Goal: Task Accomplishment & Management: Use online tool/utility

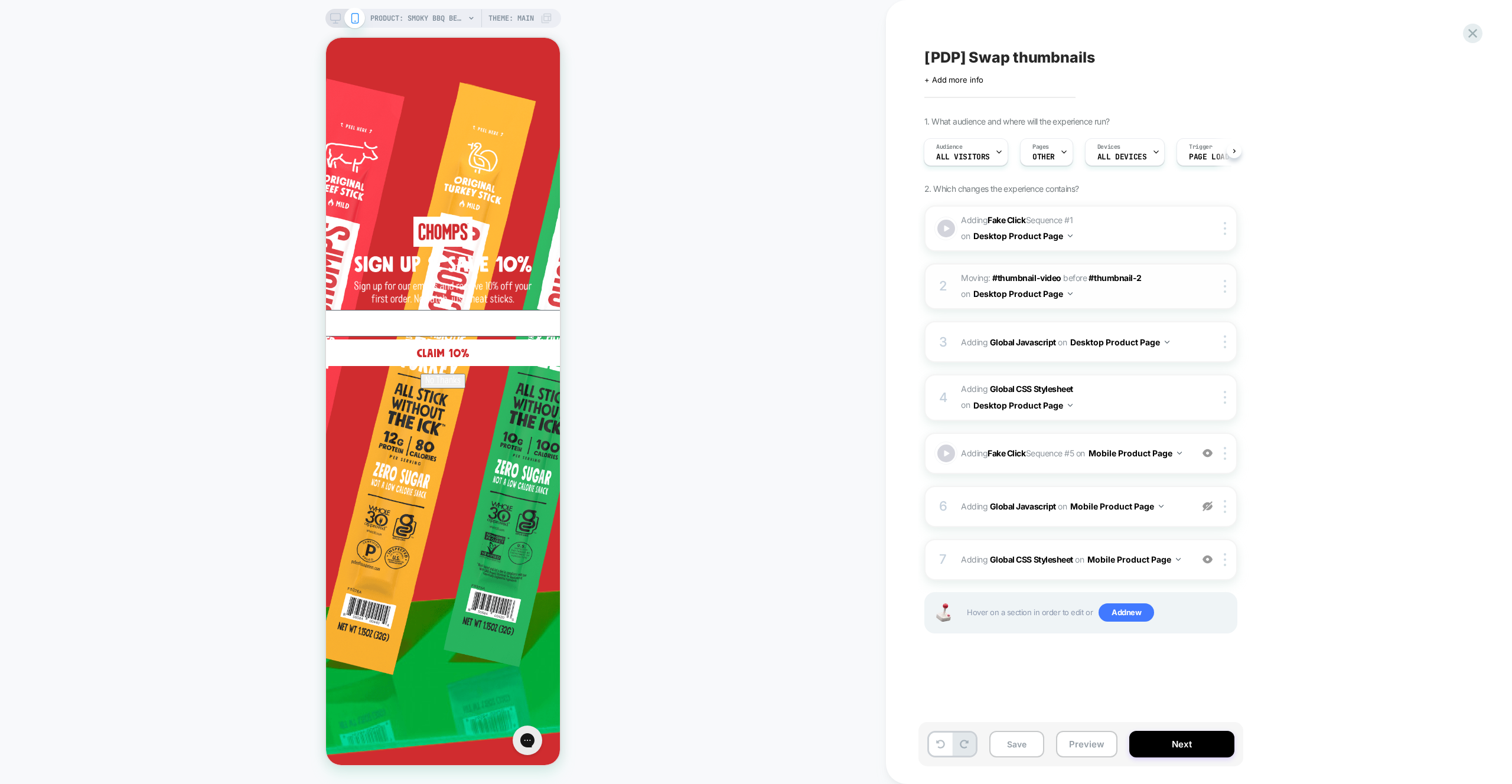
scroll to position [0, 1]
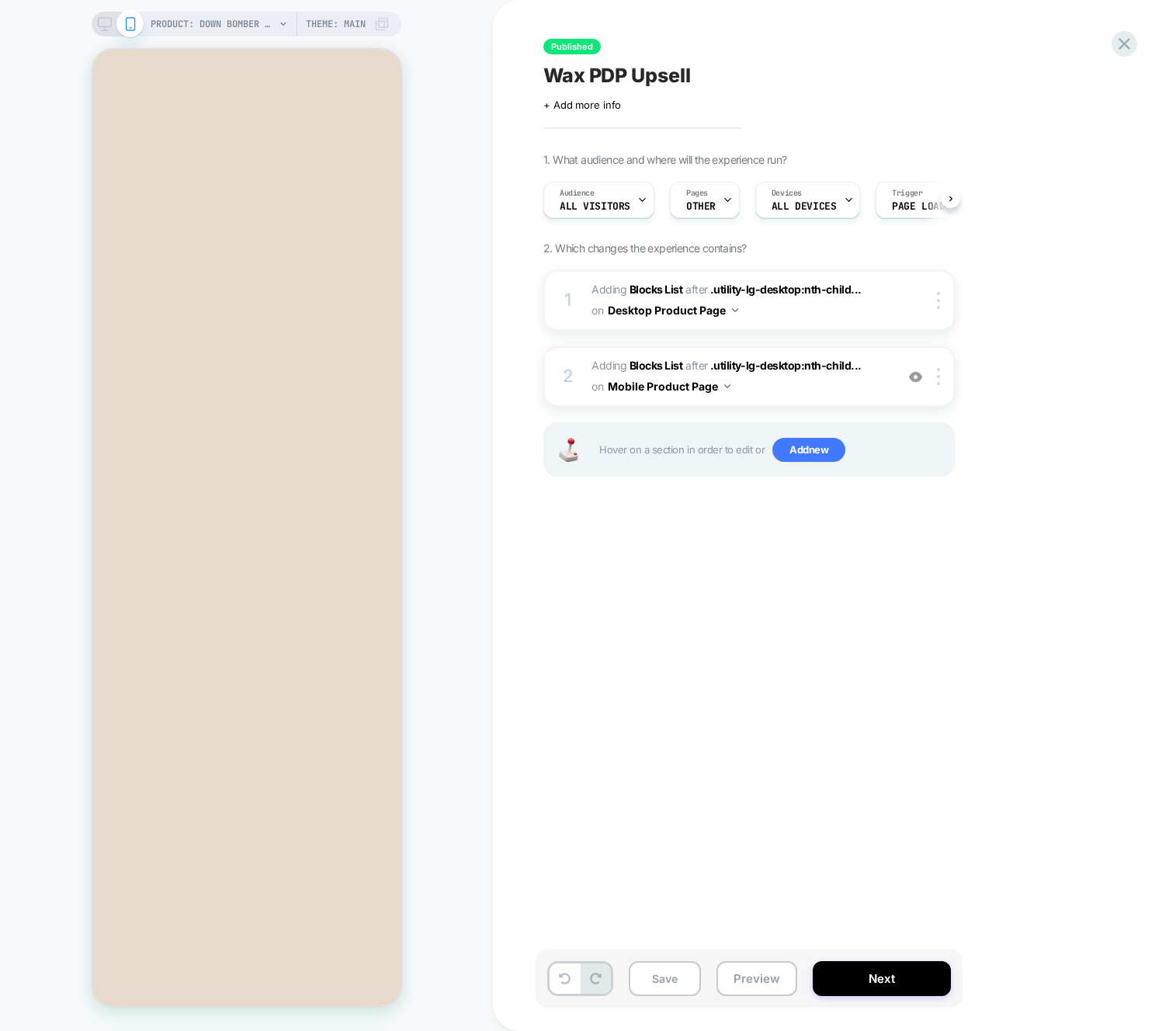
scroll to position [0, 1]
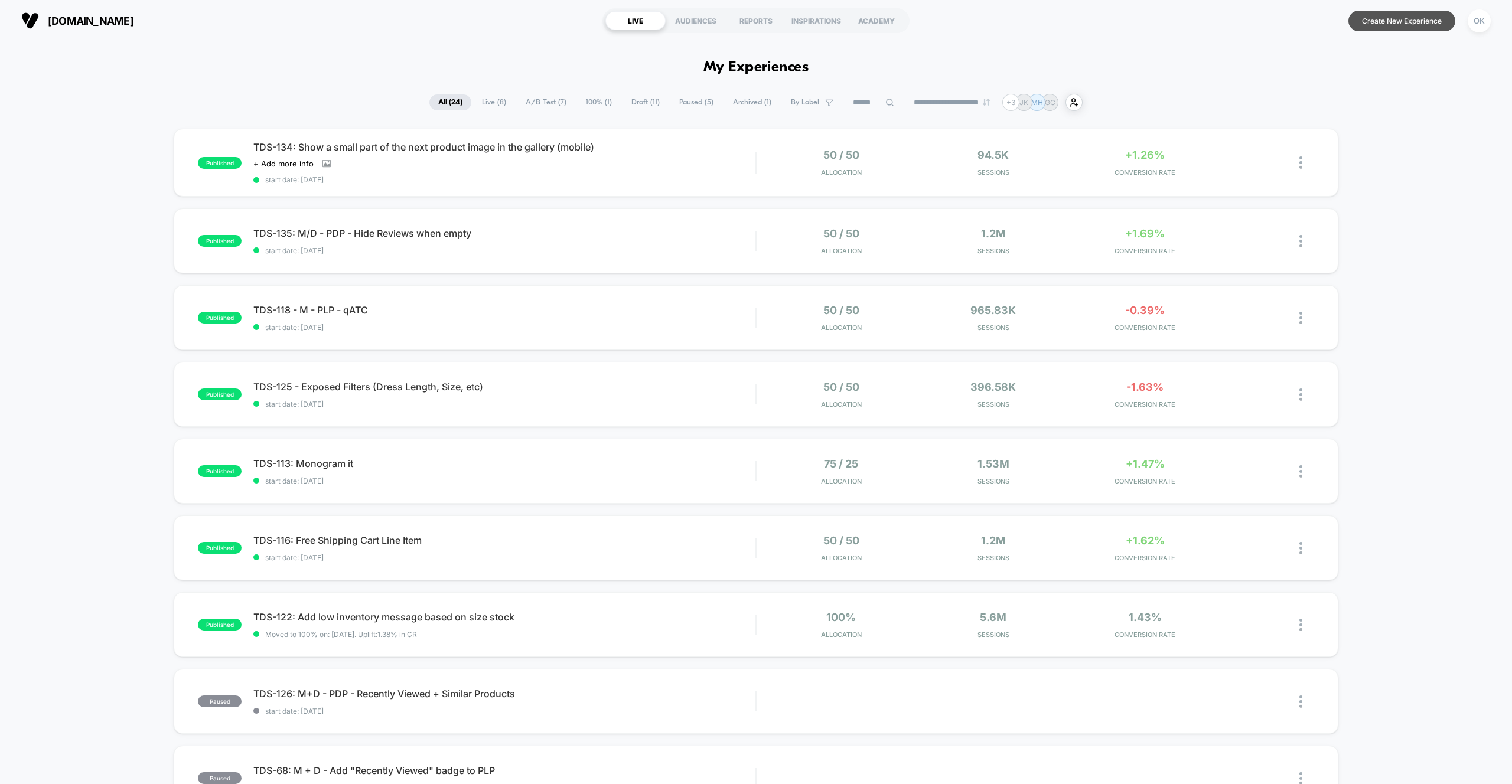
click at [1388, 14] on button "Create New Experience" at bounding box center [1402, 21] width 107 height 21
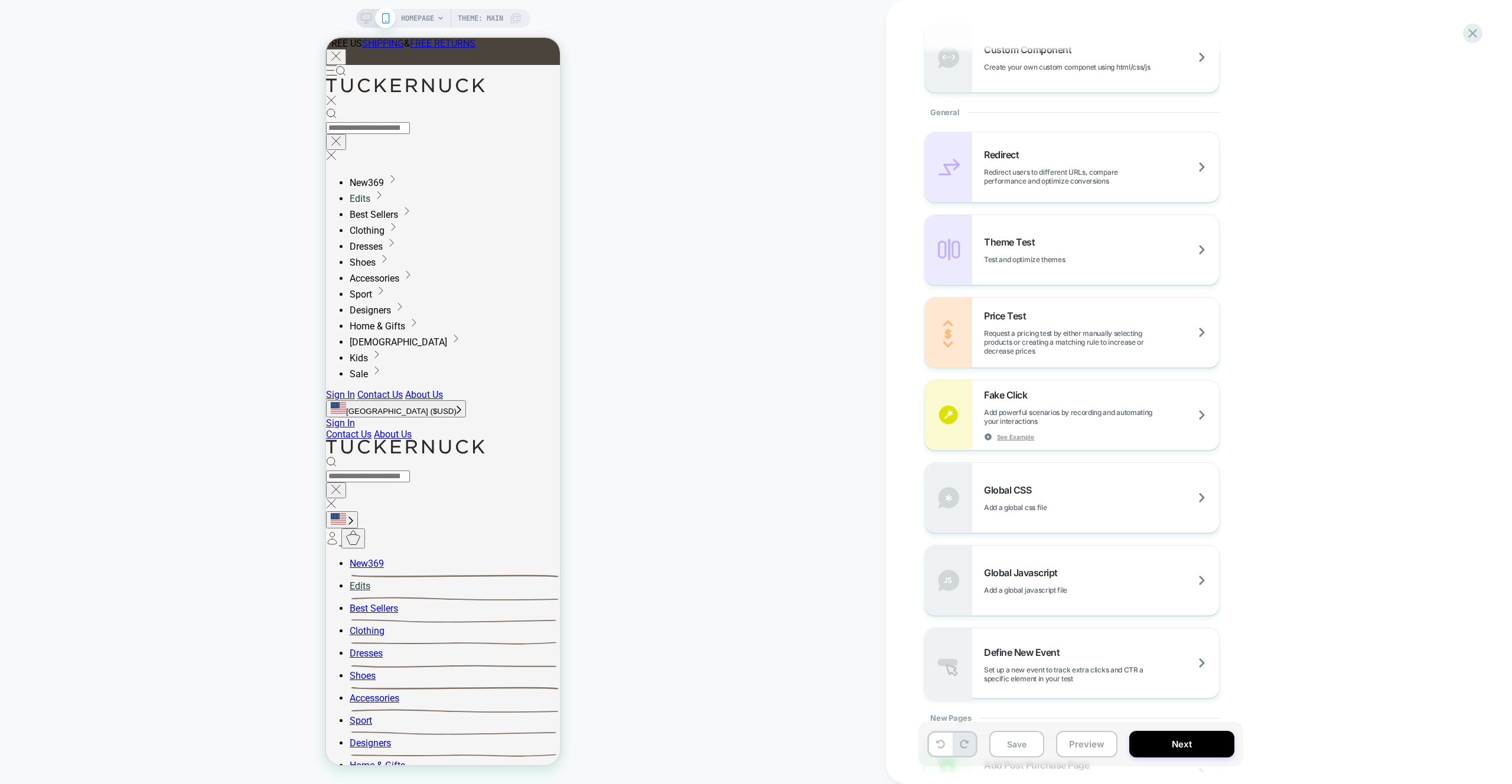
scroll to position [533, 0]
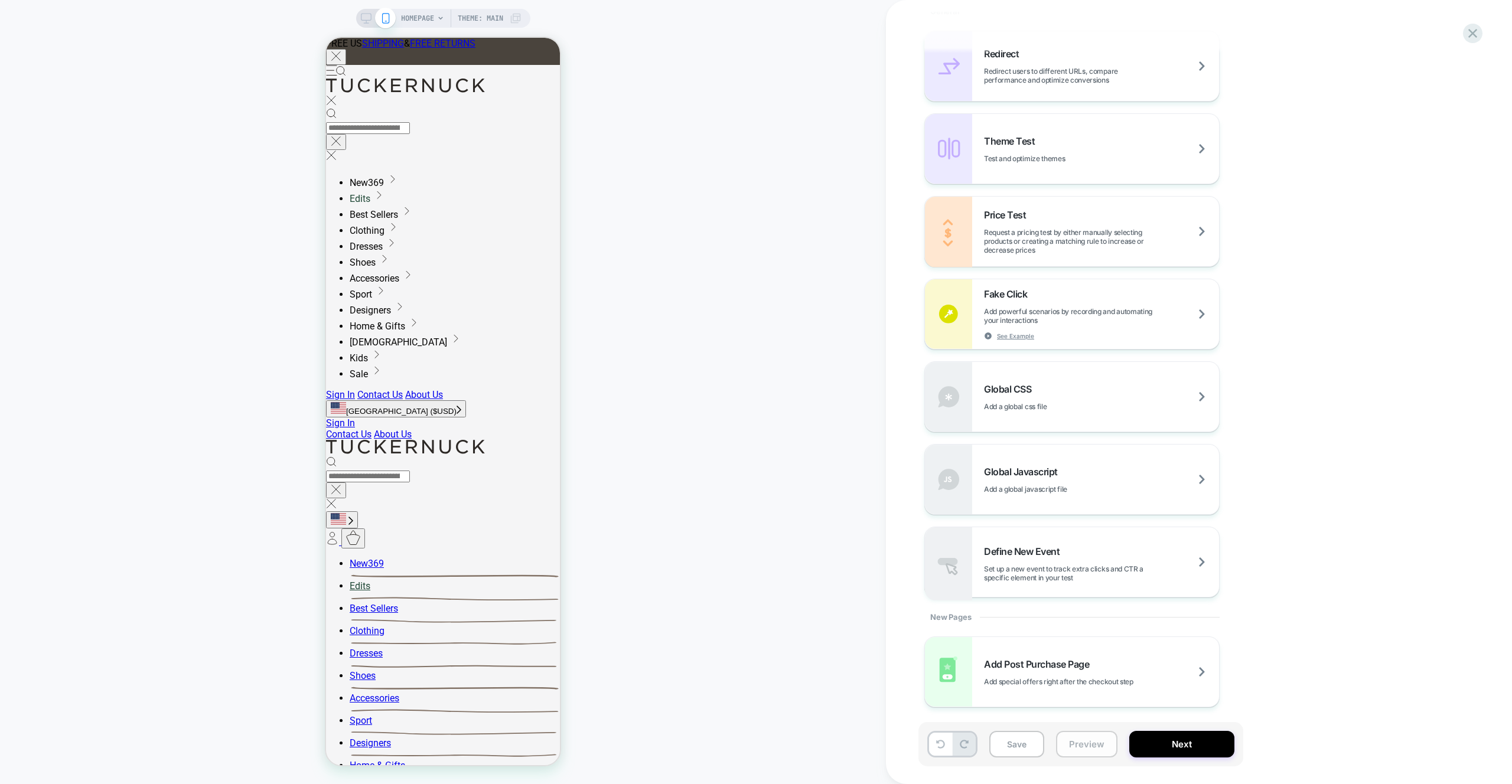
click at [1102, 747] on button "Preview" at bounding box center [1086, 744] width 61 height 27
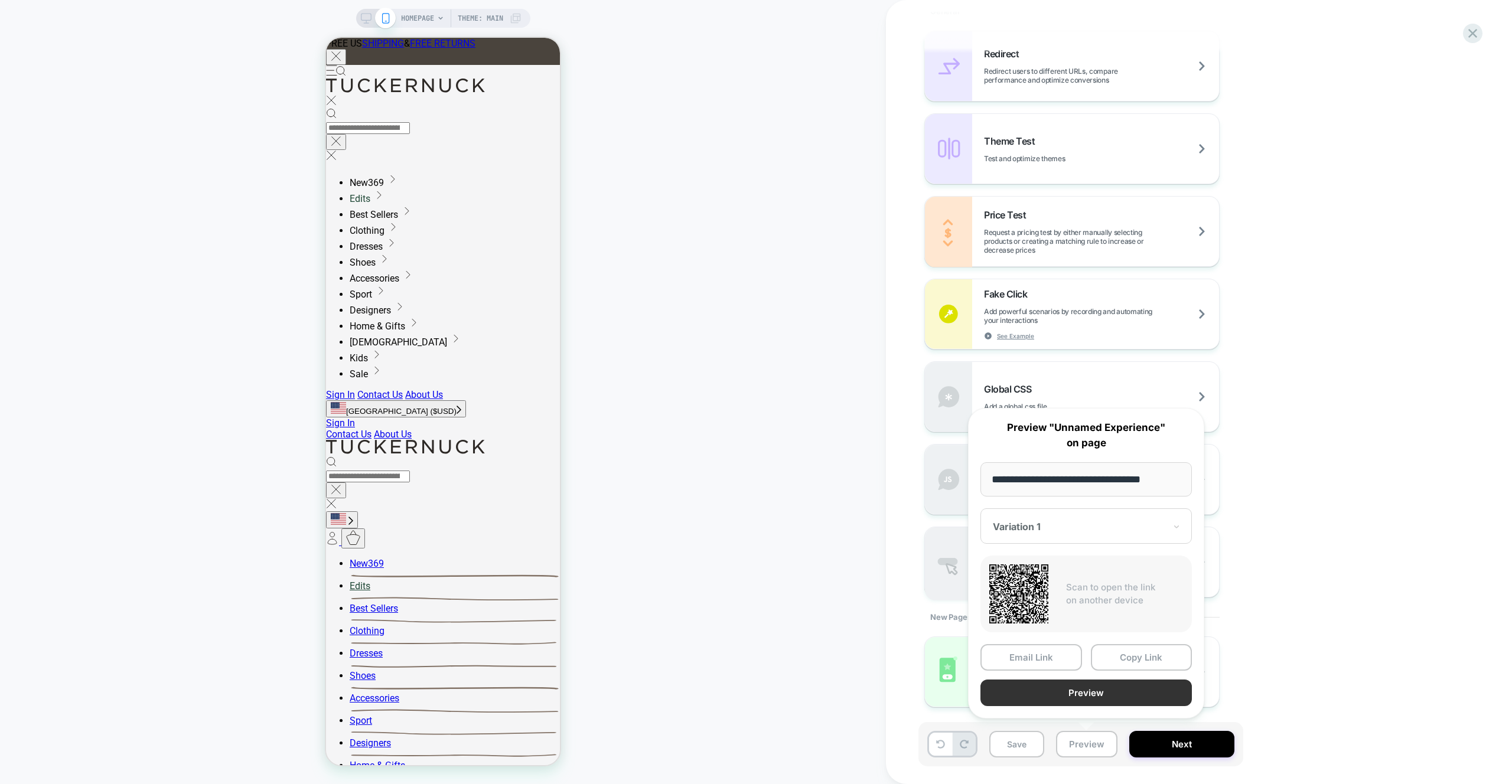
click at [1086, 694] on button "Preview" at bounding box center [1086, 693] width 212 height 27
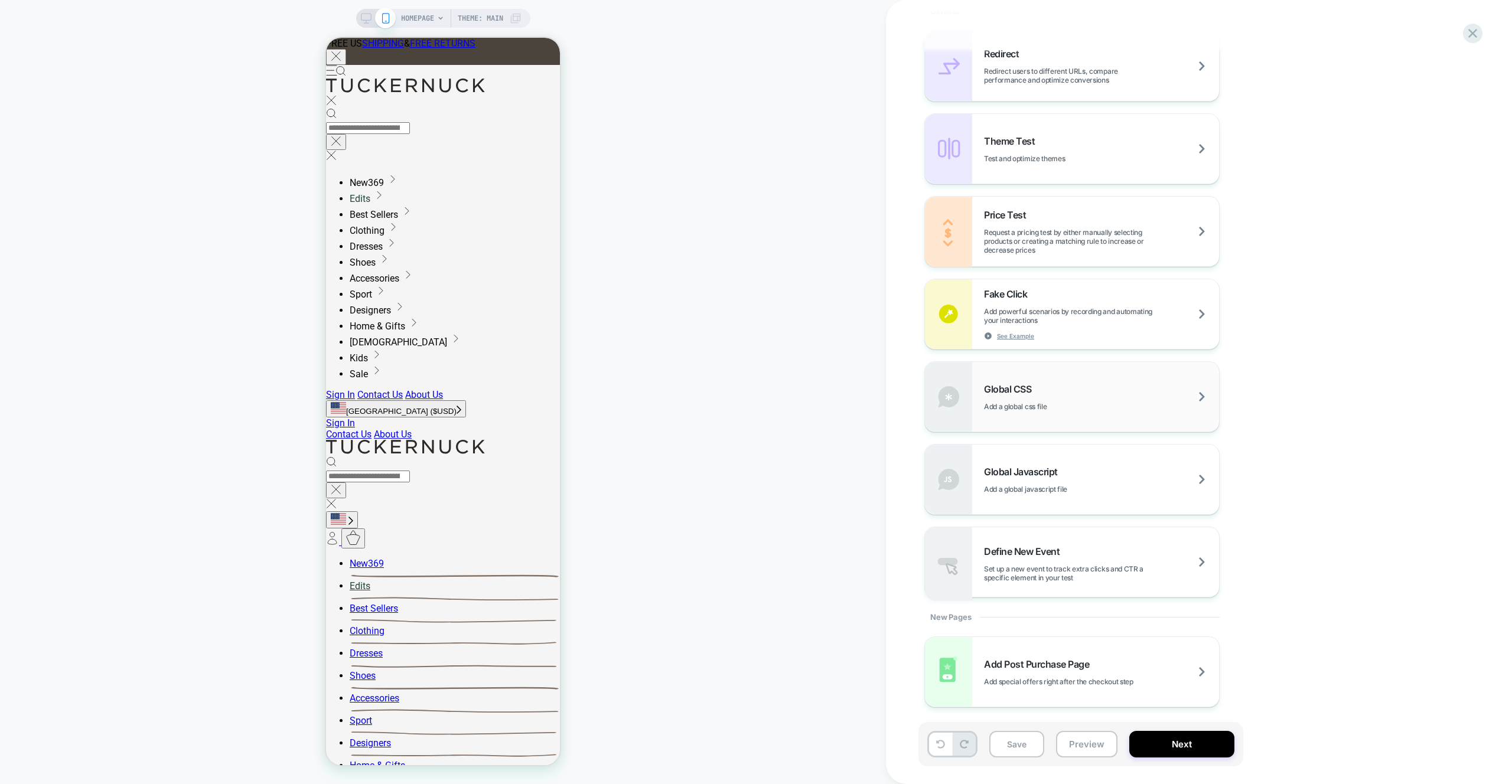
click at [1125, 394] on div "Global CSS Add a global css file" at bounding box center [1102, 397] width 235 height 28
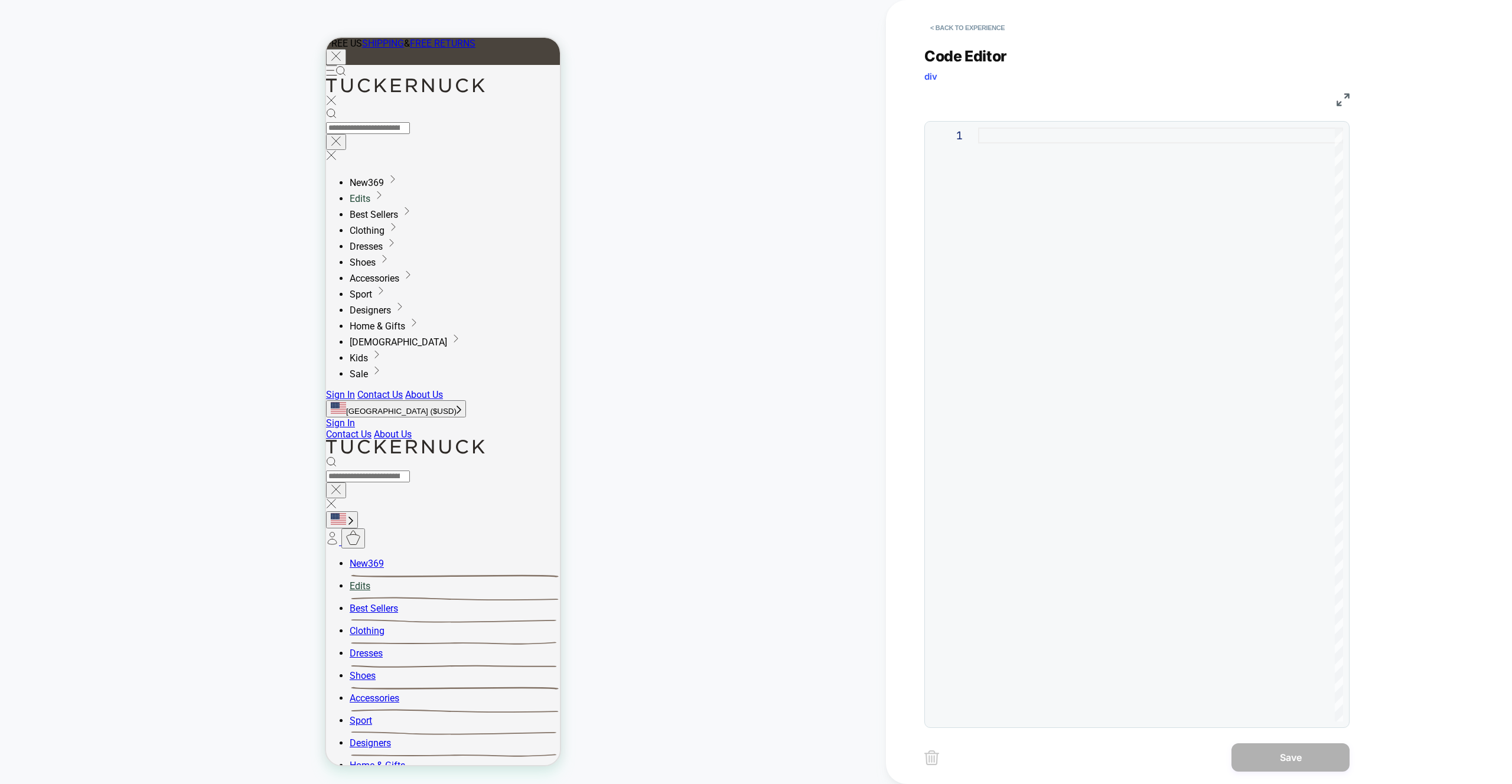
click at [955, 26] on button "< Back to experience" at bounding box center [967, 28] width 86 height 19
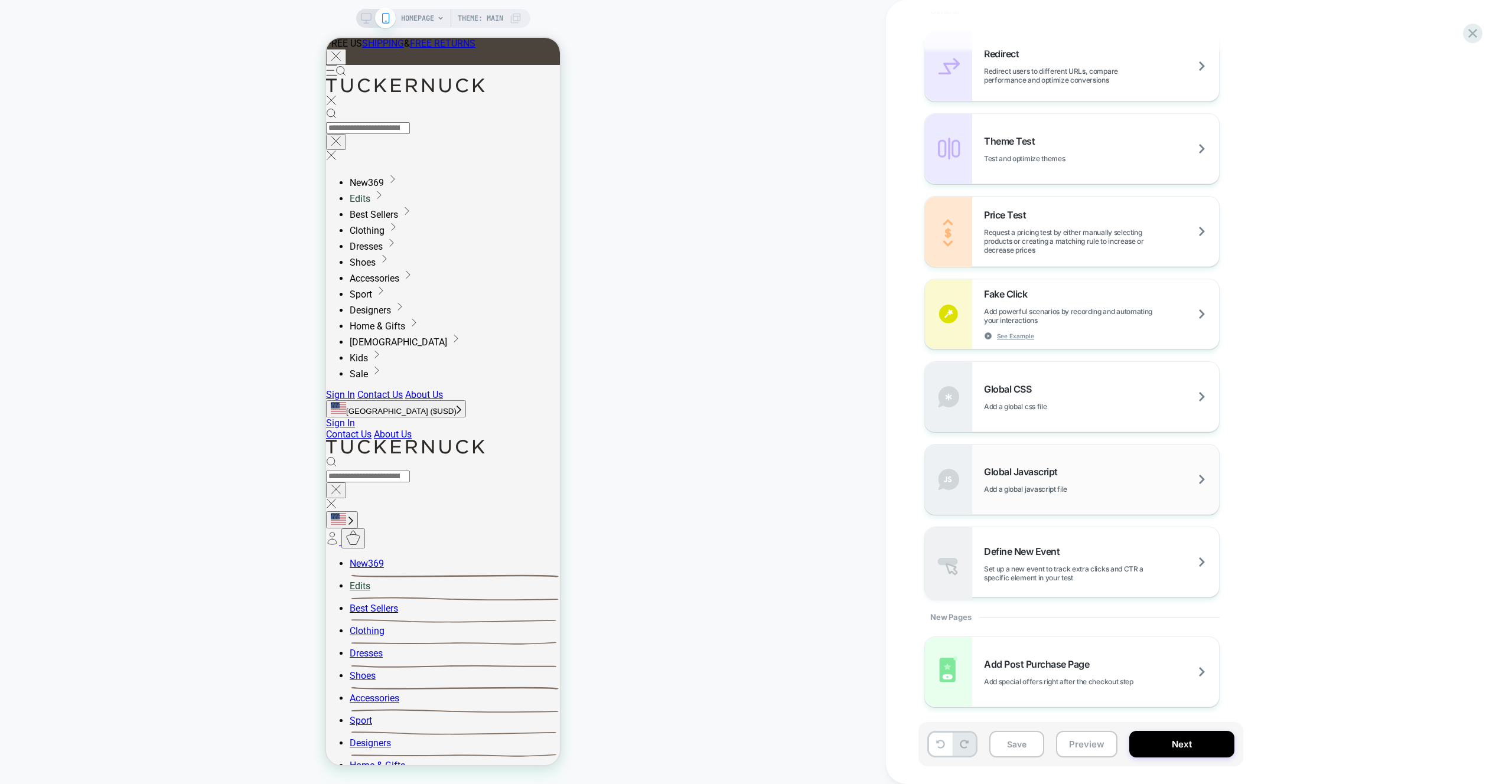
click at [1115, 486] on span "Add a global javascript file" at bounding box center [1055, 489] width 142 height 9
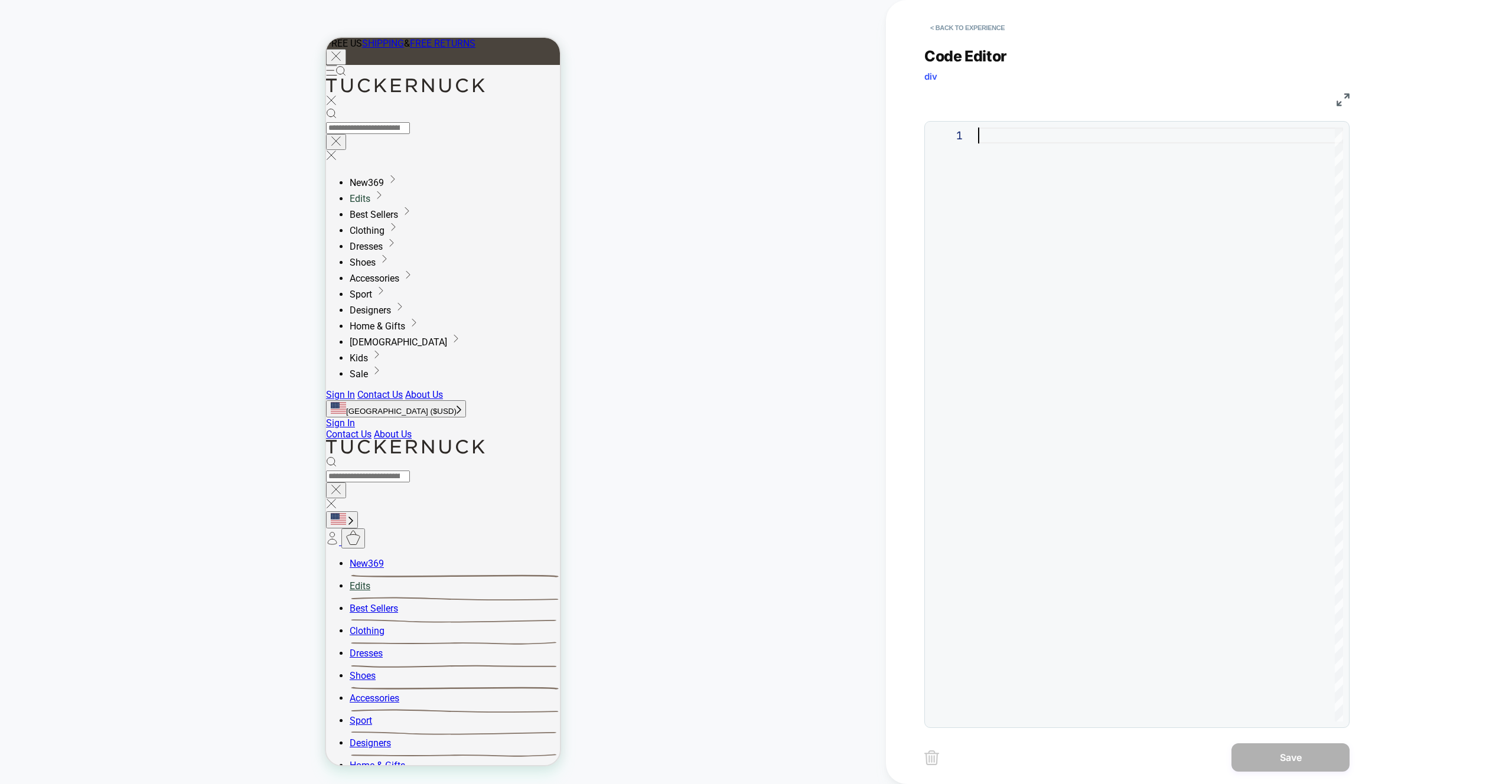
click at [1095, 287] on div at bounding box center [1160, 425] width 365 height 594
click at [1056, 134] on div "SELECTOR = "data-section=" header """ at bounding box center [1160, 425] width 365 height 594
click at [1194, 135] on div "SELECTOR = "[data-section=" header """ at bounding box center [1160, 425] width 365 height 594
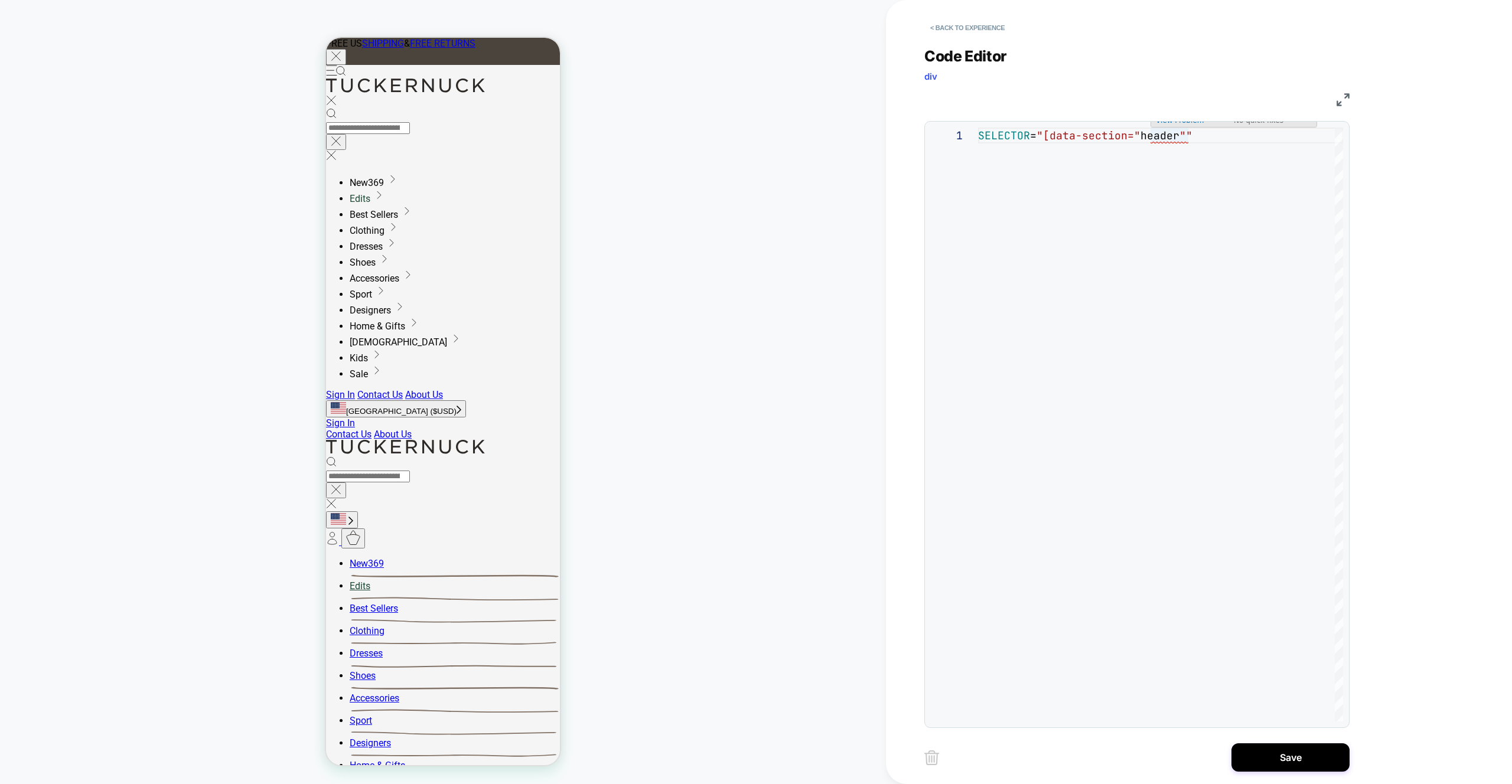
scroll to position [0, 223]
click at [1055, 137] on div "SELECTOR = "[data-section=" header "]"" at bounding box center [1160, 425] width 365 height 594
click at [1217, 134] on div "SELECTOR = "section:has[data-section=" header "]"" at bounding box center [1160, 425] width 365 height 594
click at [1264, 134] on div "SELECTOR = "section:has[data-section='header" ] "" at bounding box center [1160, 425] width 365 height 594
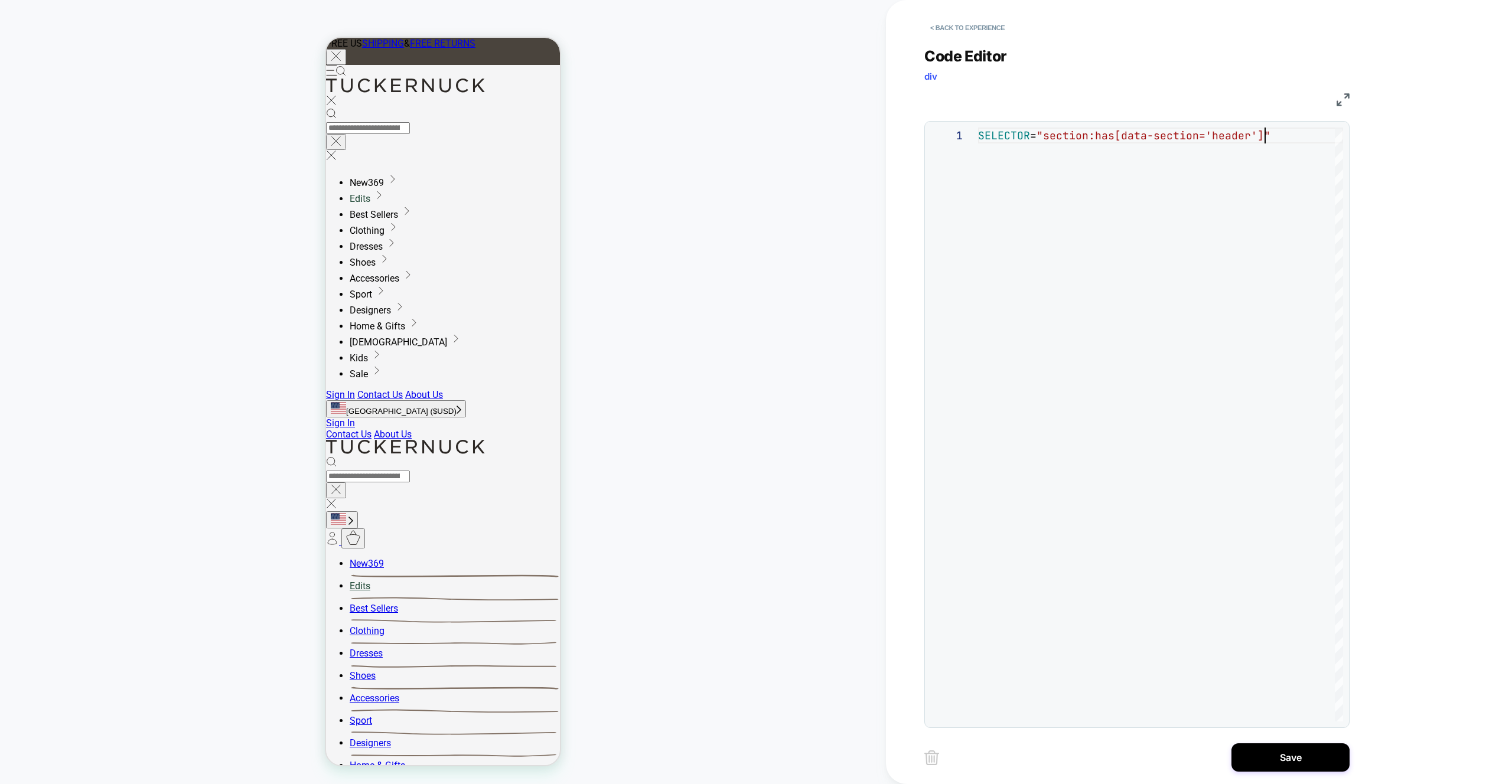
scroll to position [0, 299]
click at [1290, 140] on div "SELECTOR = "section:has[data-section='header']"" at bounding box center [1160, 425] width 365 height 594
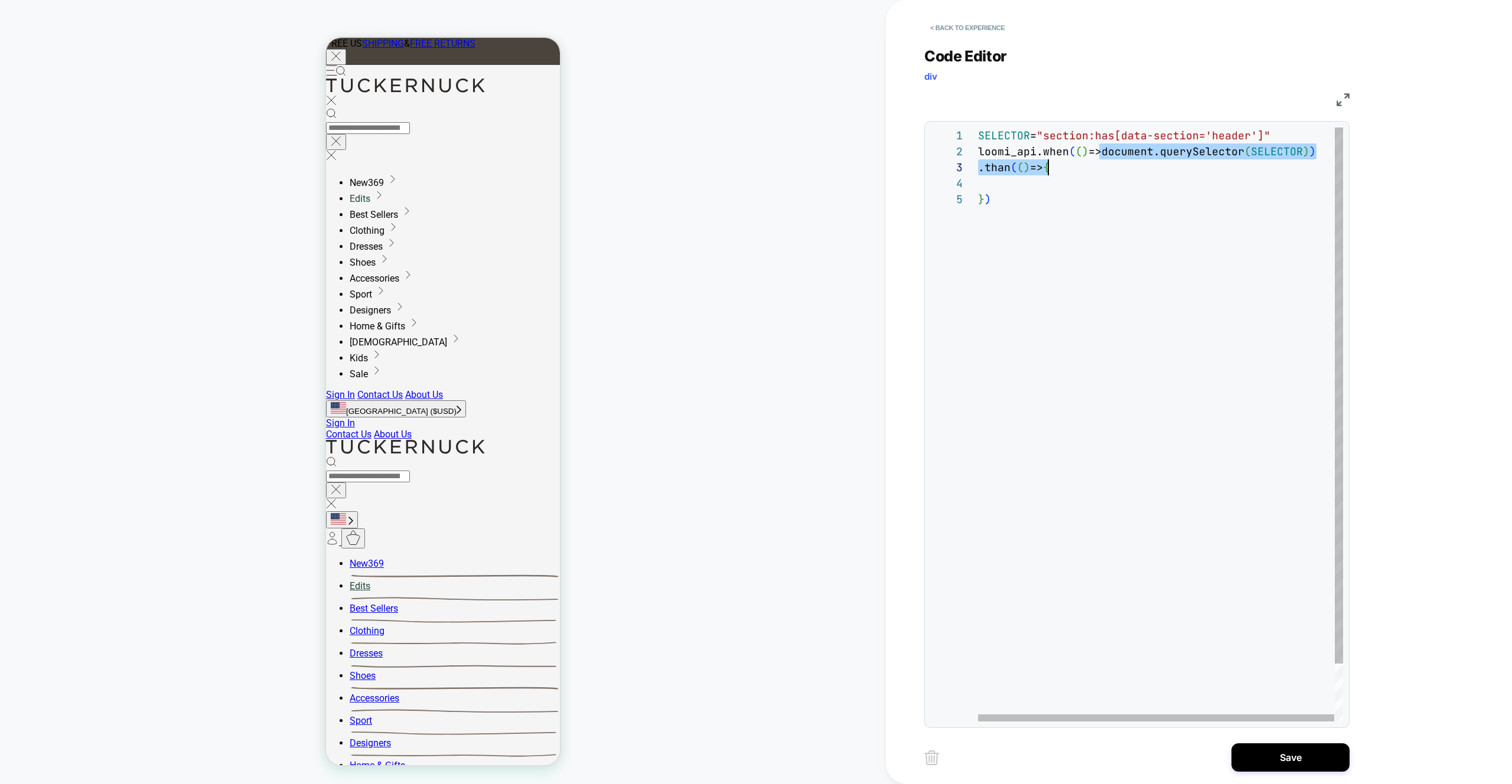
scroll to position [16, 326]
drag, startPoint x: 1101, startPoint y: 150, endPoint x: 1300, endPoint y: 149, distance: 199.0
click at [1300, 149] on div "SELECTOR = "section:has[data-section='header']" loomi_api.when ( ( ) =>document…" at bounding box center [1161, 456] width 366 height 658
click at [1088, 218] on div "SELECTOR = "section:has[data-section='header']" loomi_api.when ( ( ) =>document…" at bounding box center [1161, 456] width 366 height 658
click at [1000, 194] on div "SELECTOR = "section:has[data-section='header']" loomi_api.when ( ( ) =>document…" at bounding box center [1161, 456] width 366 height 658
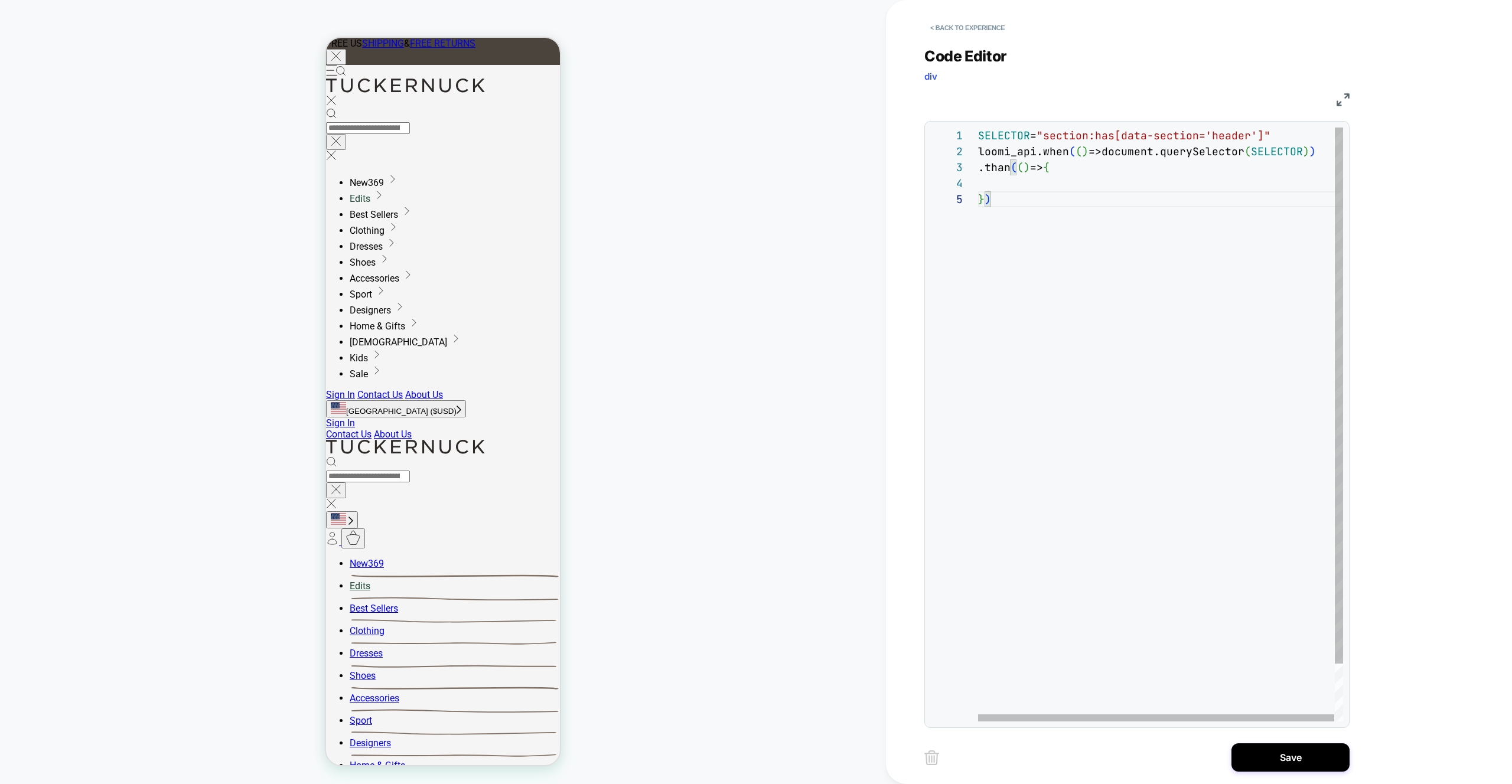
scroll to position [48, 26]
click at [1018, 179] on div "SELECTOR = "section:has[data-section='header']" loomi_api.when ( ( ) =>document…" at bounding box center [1161, 456] width 366 height 658
click at [1204, 183] on div "SELECTOR = "section:has[data-section='header']" loomi_api.when ( ( ) =>document…" at bounding box center [1161, 456] width 366 height 658
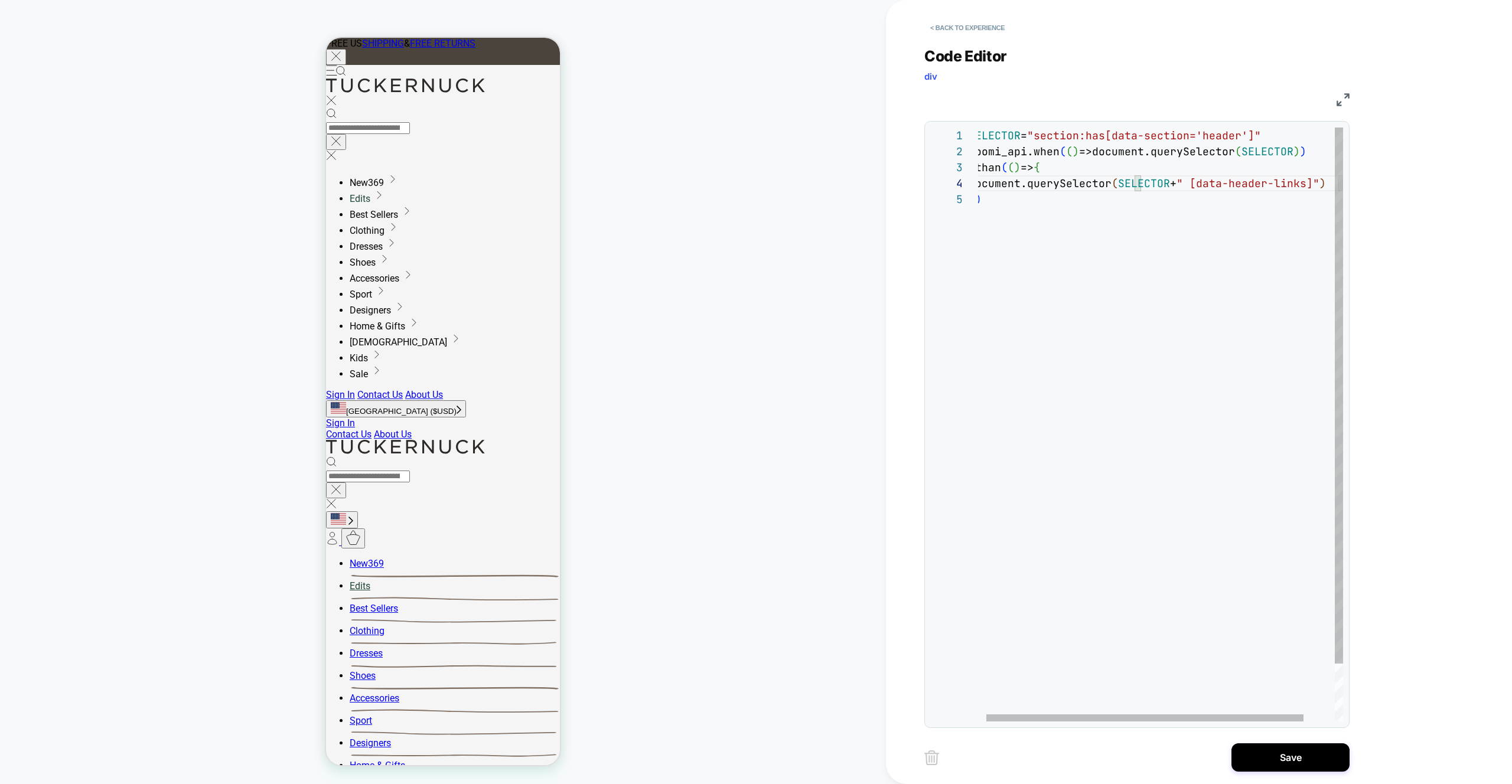
click at [1308, 193] on div "SELECTOR = "section:has[data-section='header']" loomi_api.when ( ( ) =>document…" at bounding box center [1174, 456] width 410 height 658
drag, startPoint x: 1333, startPoint y: 185, endPoint x: 1213, endPoint y: 187, distance: 120.0
click at [1213, 187] on div "SELECTOR = "section:has[data-section='header']" loomi_api.when ( ( ) =>document…" at bounding box center [1174, 456] width 410 height 658
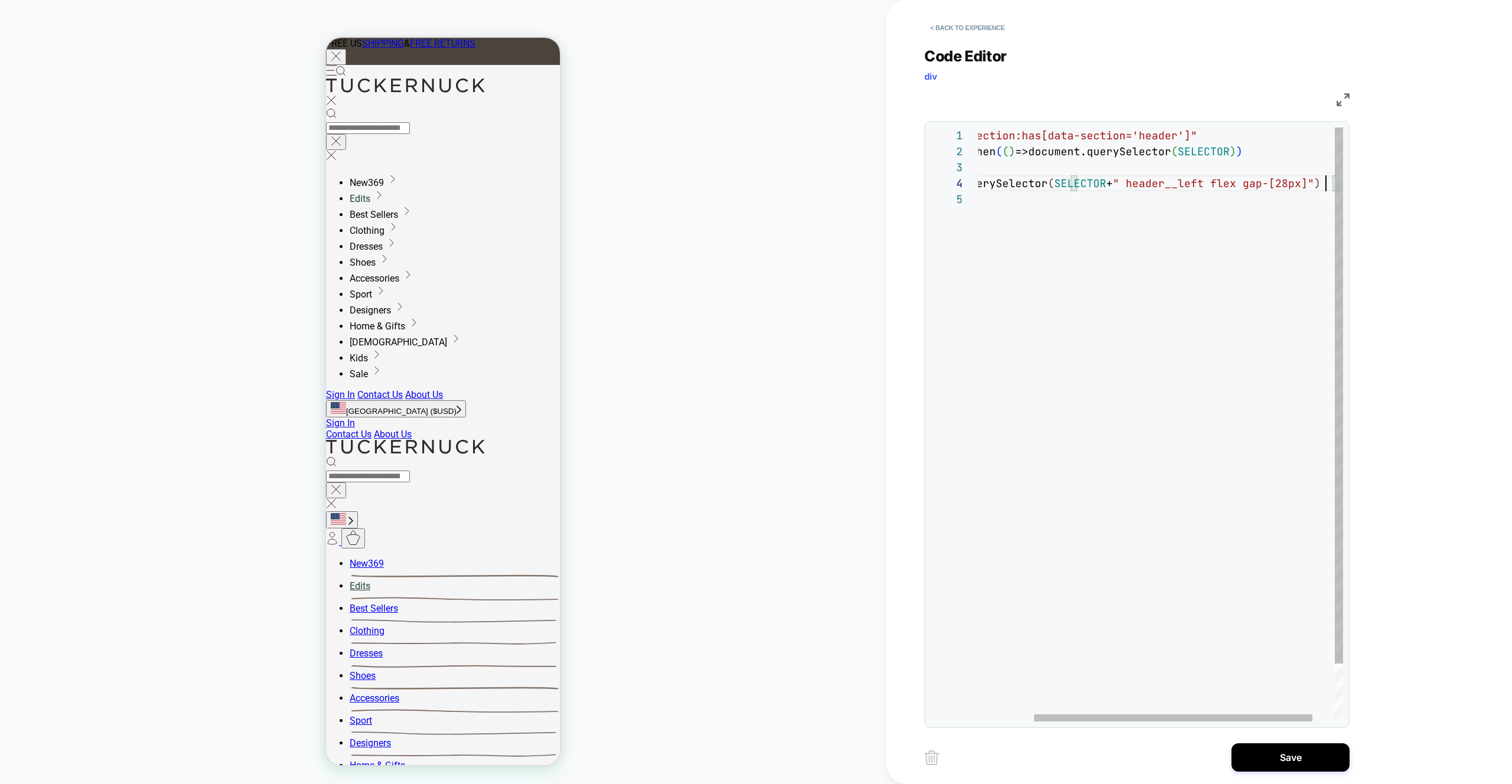
click at [1148, 181] on div "SELECTOR = "section:has[data-section='header']" loomi_api.when ( ( ) =>document…" at bounding box center [1138, 456] width 467 height 658
drag, startPoint x: 1237, startPoint y: 186, endPoint x: 1231, endPoint y: 188, distance: 6.3
click at [1231, 188] on div "SELECTOR = "section:has[data-section='header']" loomi_api.when ( ( ) =>document…" at bounding box center [1142, 456] width 474 height 658
drag, startPoint x: 1271, startPoint y: 186, endPoint x: 1264, endPoint y: 185, distance: 7.1
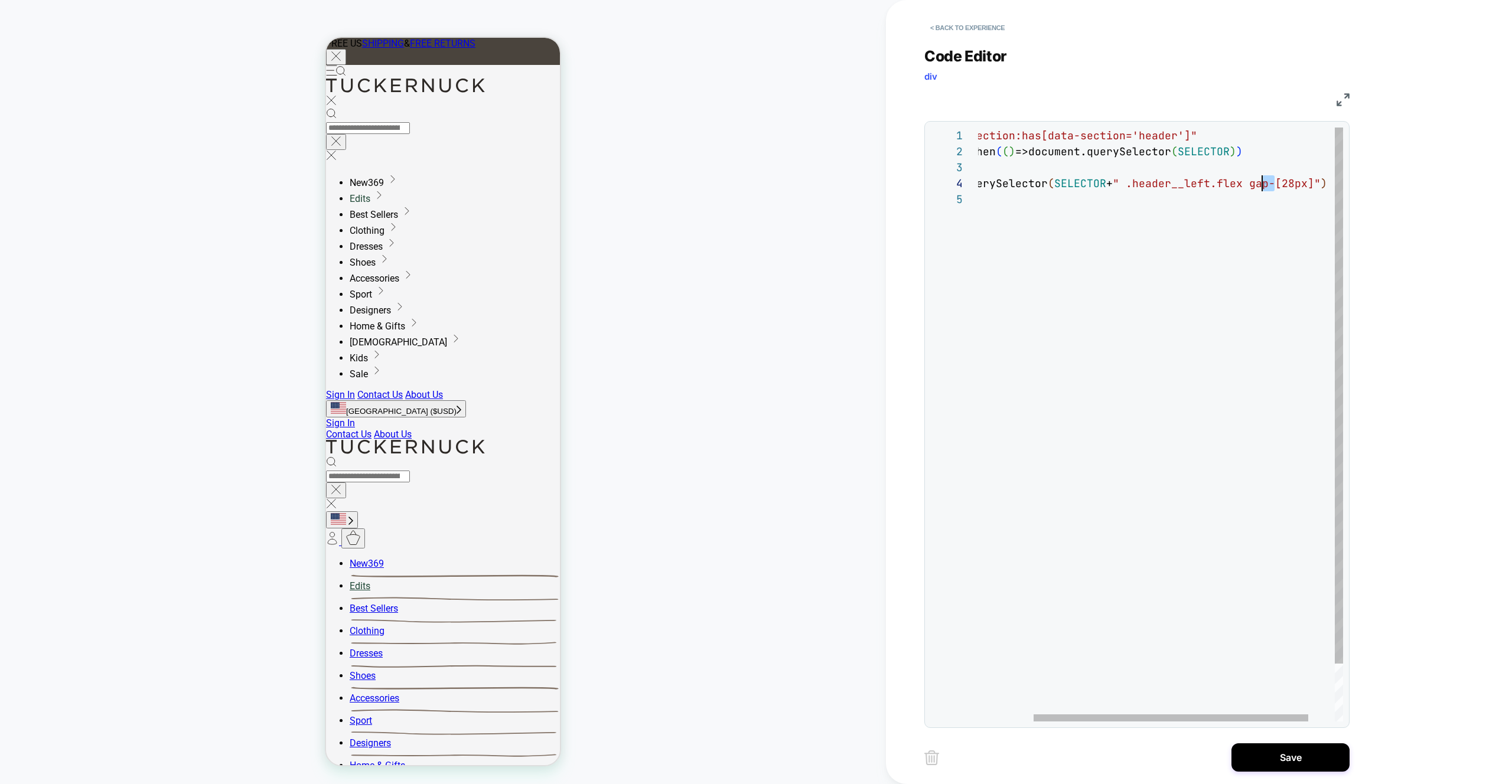
click at [1264, 185] on div "SELECTOR = "section:has[data-section='header']" loomi_api.when ( ( ) =>document…" at bounding box center [1142, 456] width 474 height 658
click at [1276, 207] on div "SELECTOR = "section:has[data-section='header']" loomi_api.when ( ( ) =>document…" at bounding box center [1142, 456] width 474 height 658
click at [1329, 184] on div "SELECTOR = "section:has[data-section='header']" loomi_api.when ( ( ) =>document…" at bounding box center [1202, 456] width 474 height 658
click at [1179, 225] on div "SELECTOR = "section:has[data-section='header']" loomi_api.when ( ( ) =>document…" at bounding box center [1199, 456] width 474 height 658
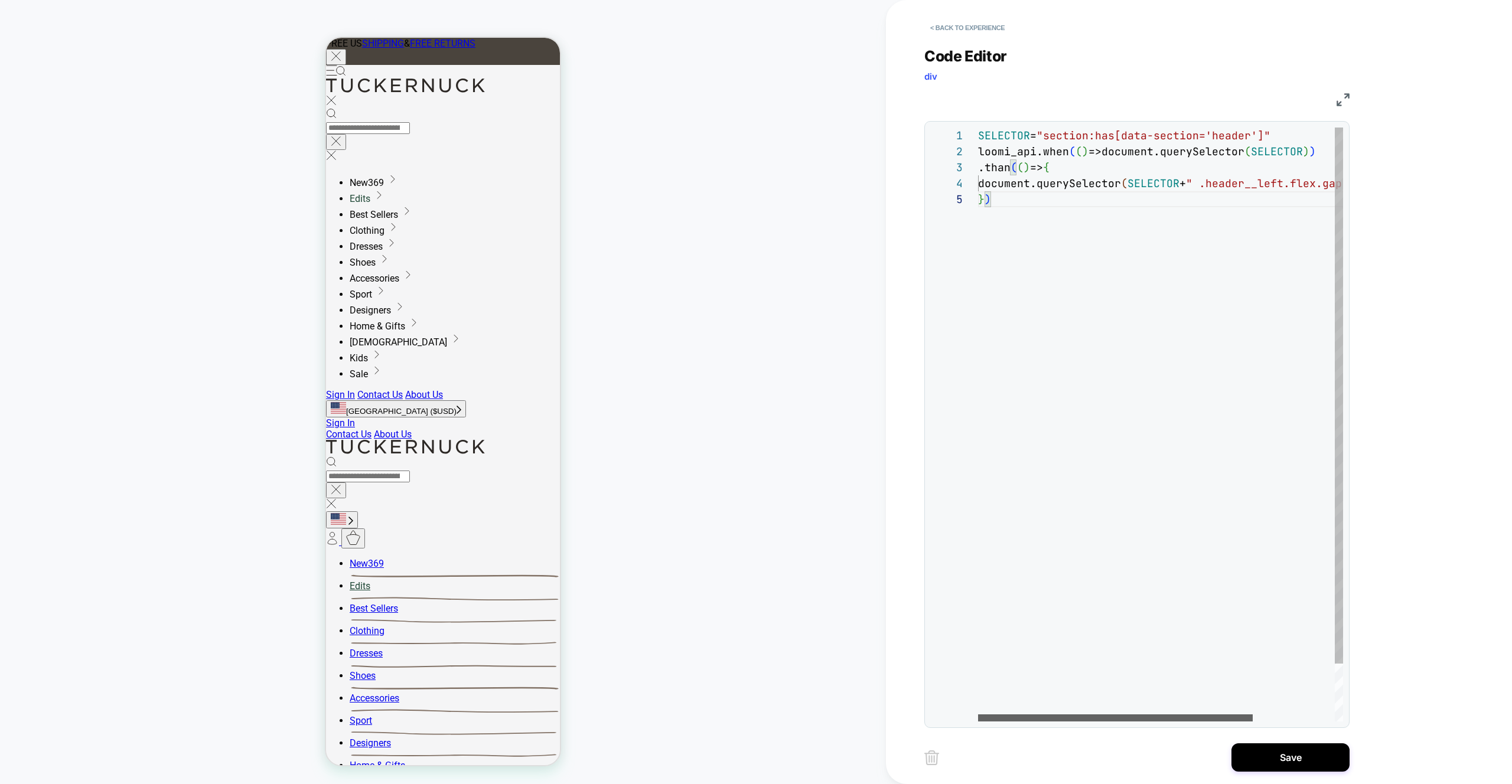
click at [985, 714] on div at bounding box center [1115, 718] width 275 height 7
click at [1002, 185] on div "SELECTOR = "section:has[data-section='header']" loomi_api.when ( ( ) =>document…" at bounding box center [1215, 456] width 474 height 658
click at [981, 205] on div "SELECTOR = "section:has[data-section='header']" loomi_api.when ( ( ) =>document…" at bounding box center [1298, 456] width 640 height 658
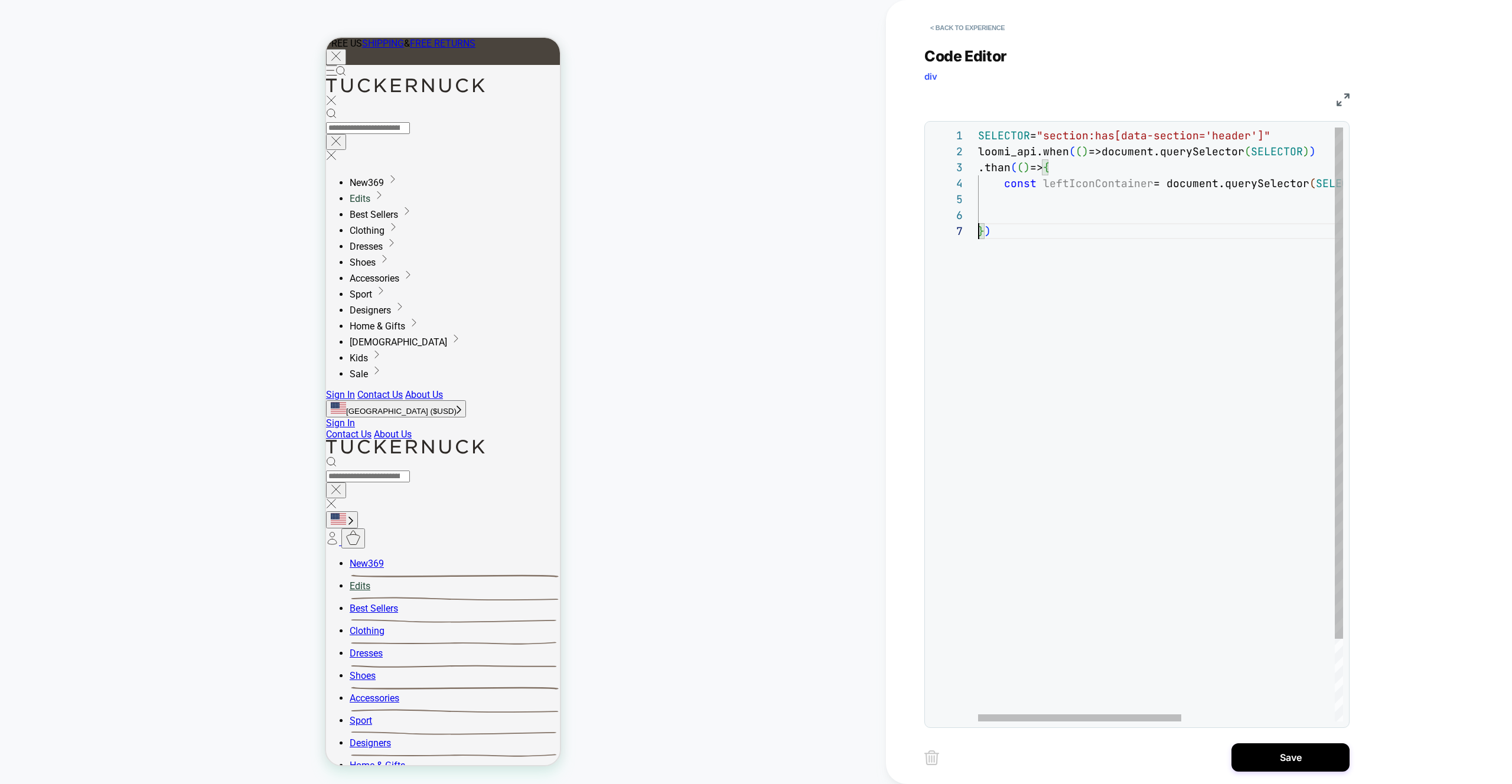
click at [1026, 195] on div "SELECTOR = "section:has[data-section='header']" loomi_api.when ( ( ) =>document…" at bounding box center [1298, 472] width 640 height 690
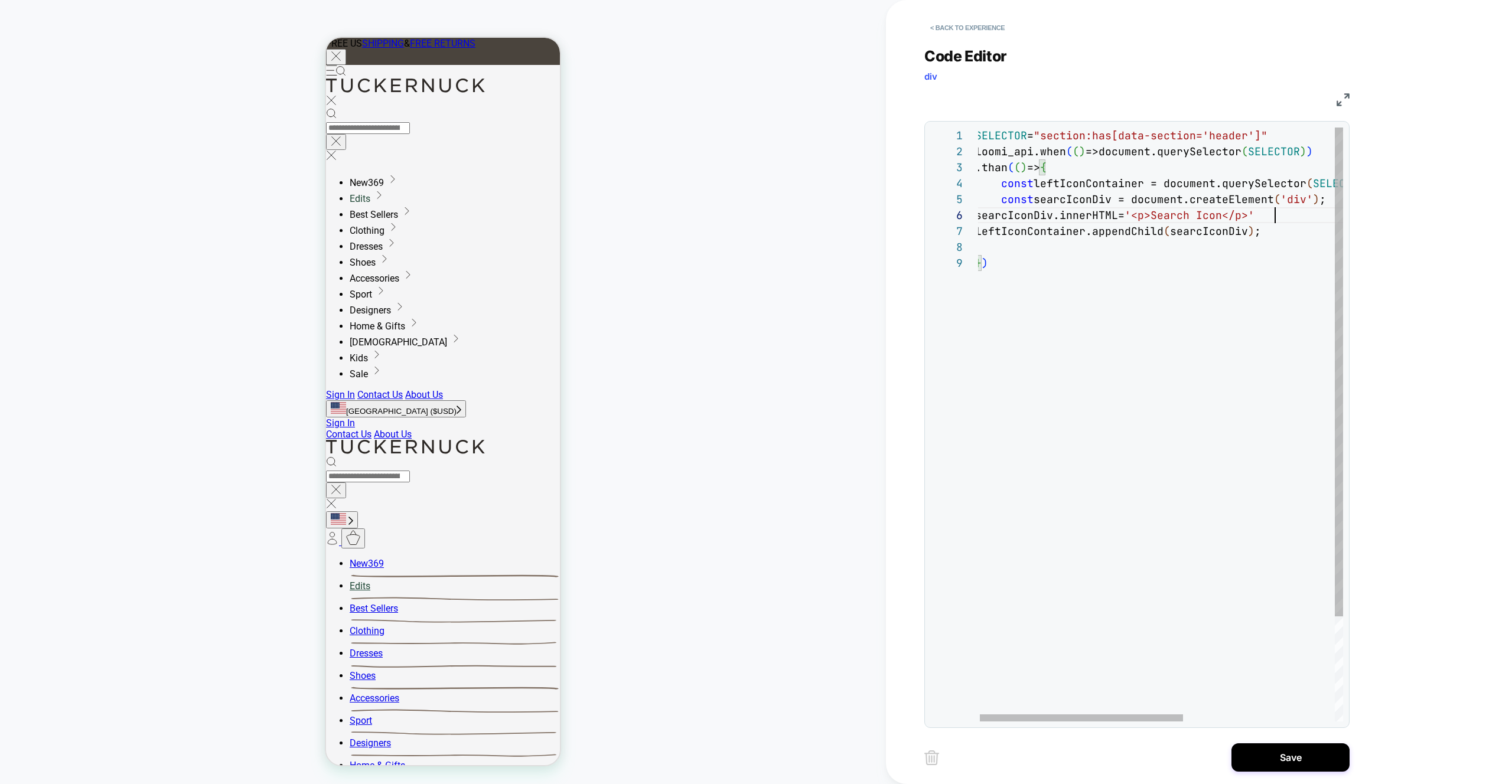
scroll to position [80, 306]
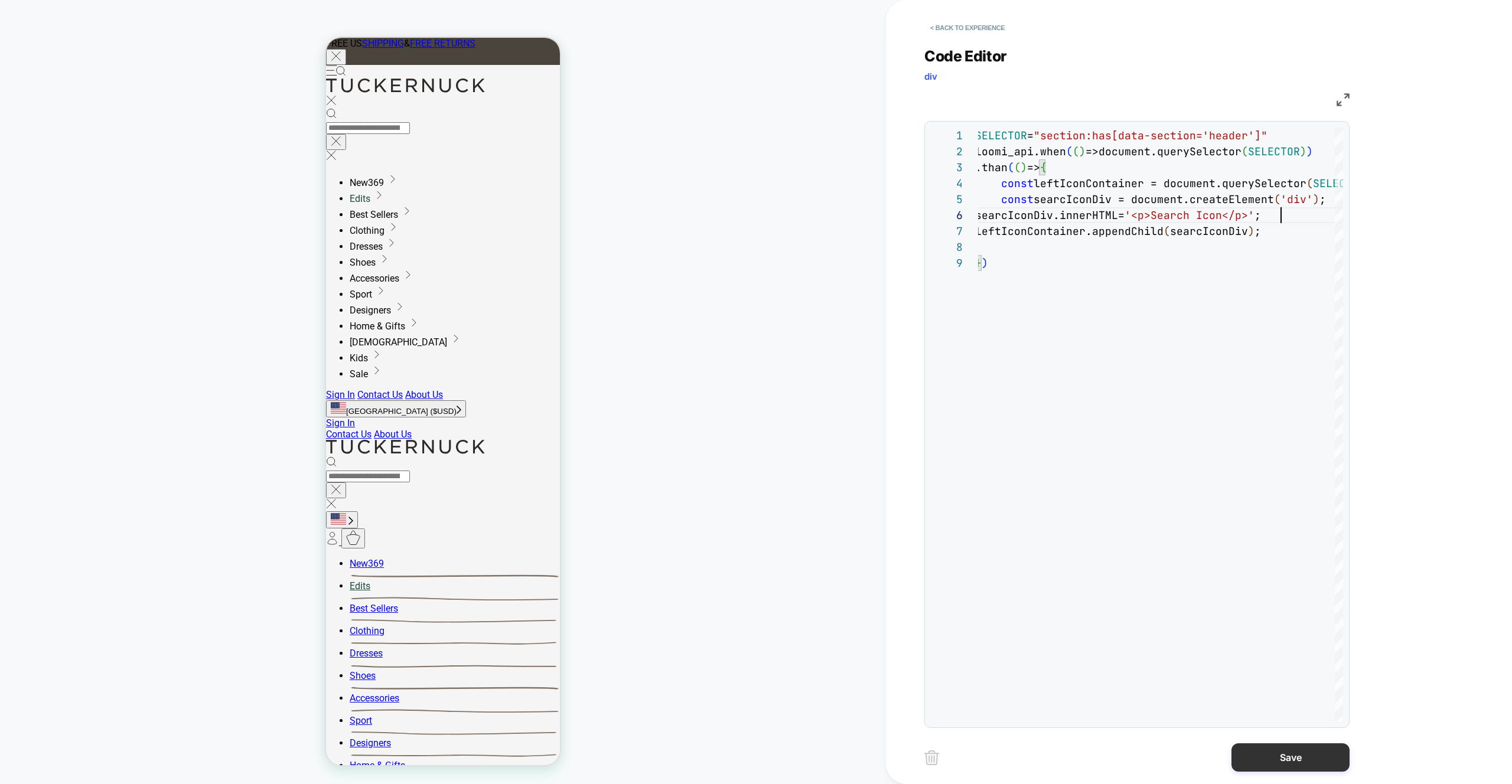
type textarea "**********"
click at [1277, 757] on button "Save" at bounding box center [1291, 757] width 118 height 28
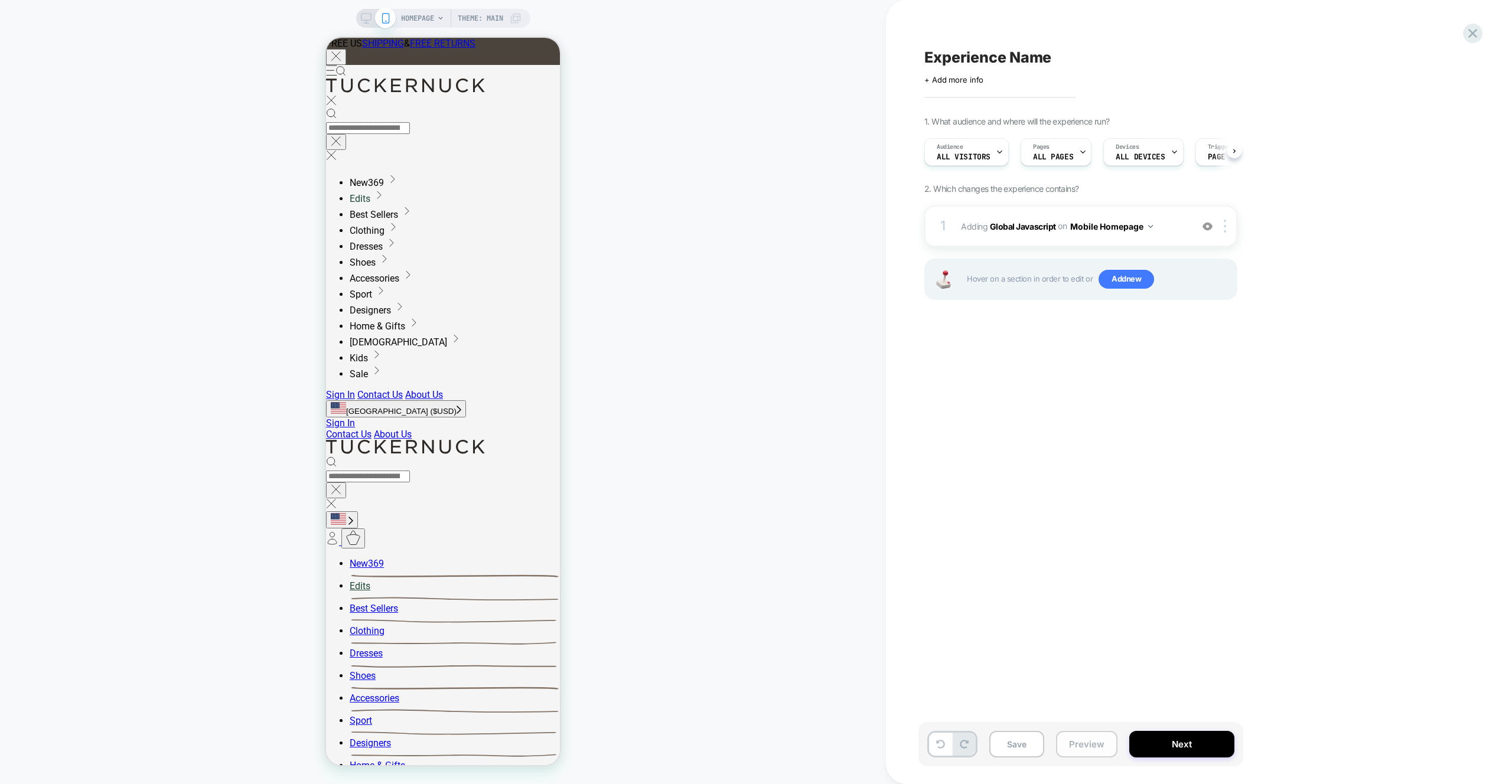
scroll to position [0, 1]
click at [1100, 745] on button "Preview" at bounding box center [1086, 744] width 61 height 27
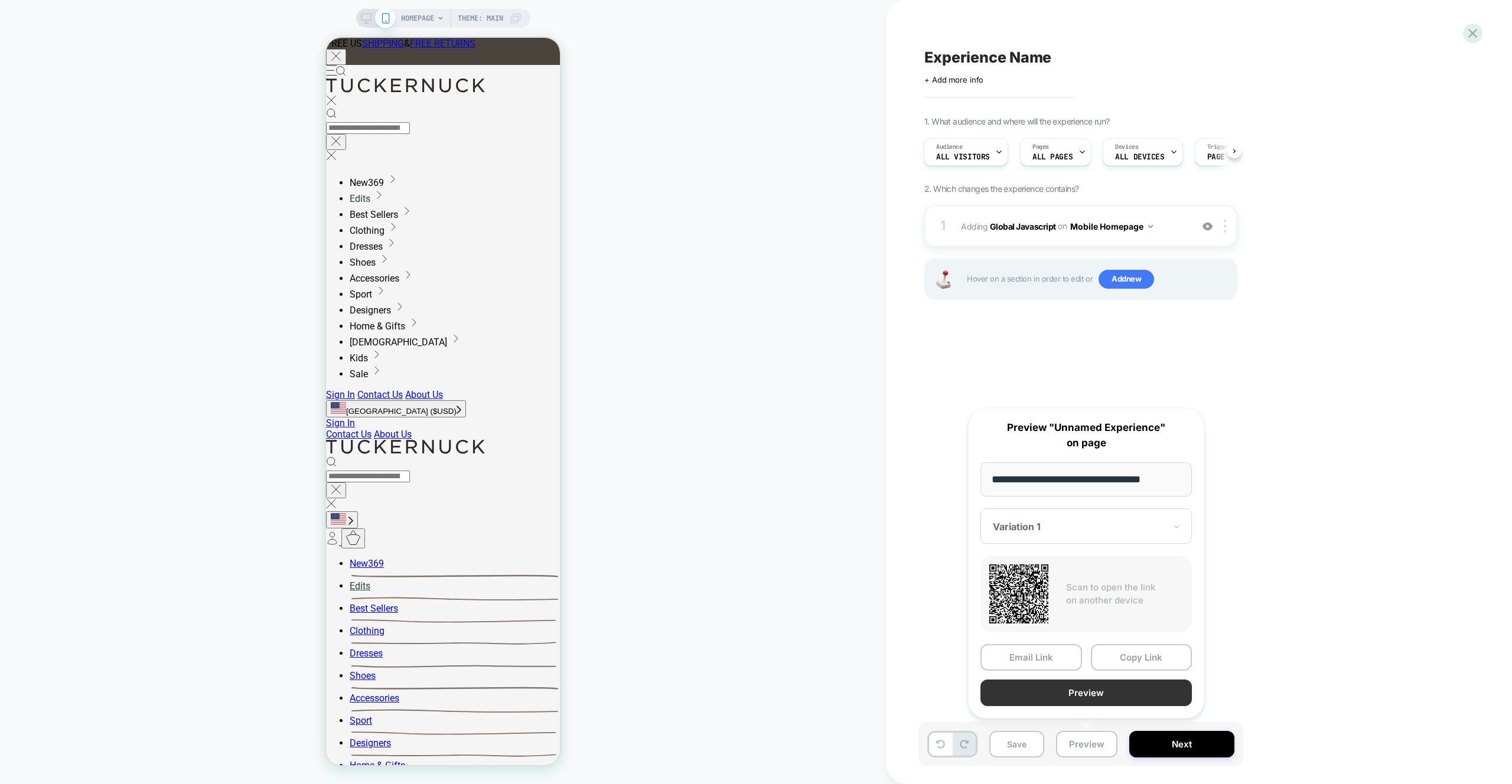
click at [1093, 690] on button "Preview" at bounding box center [1086, 693] width 212 height 27
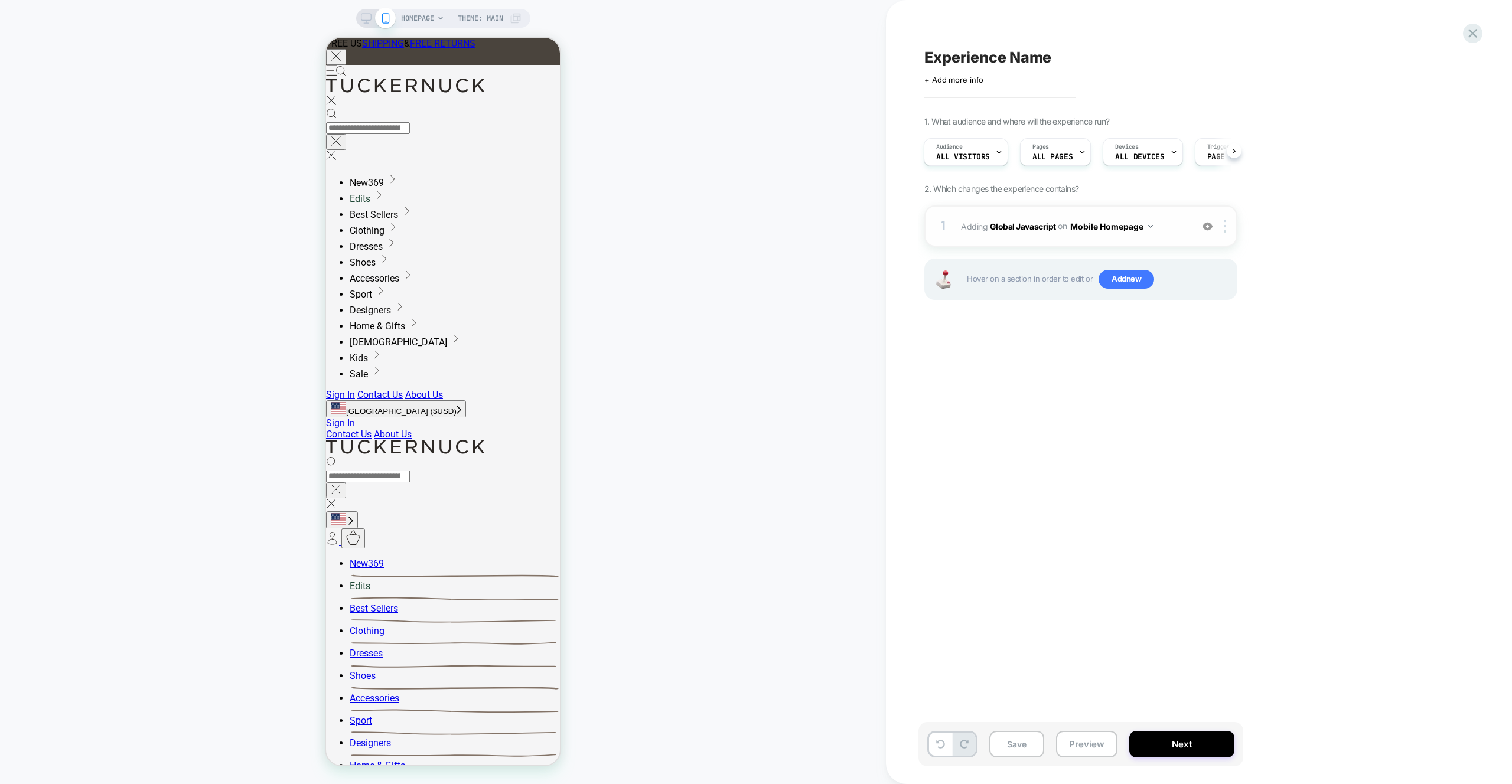
click at [1154, 236] on div "1 Adding Global Javascript on Mobile Homepage Add Before Add After Copy to Desk…" at bounding box center [1081, 226] width 313 height 41
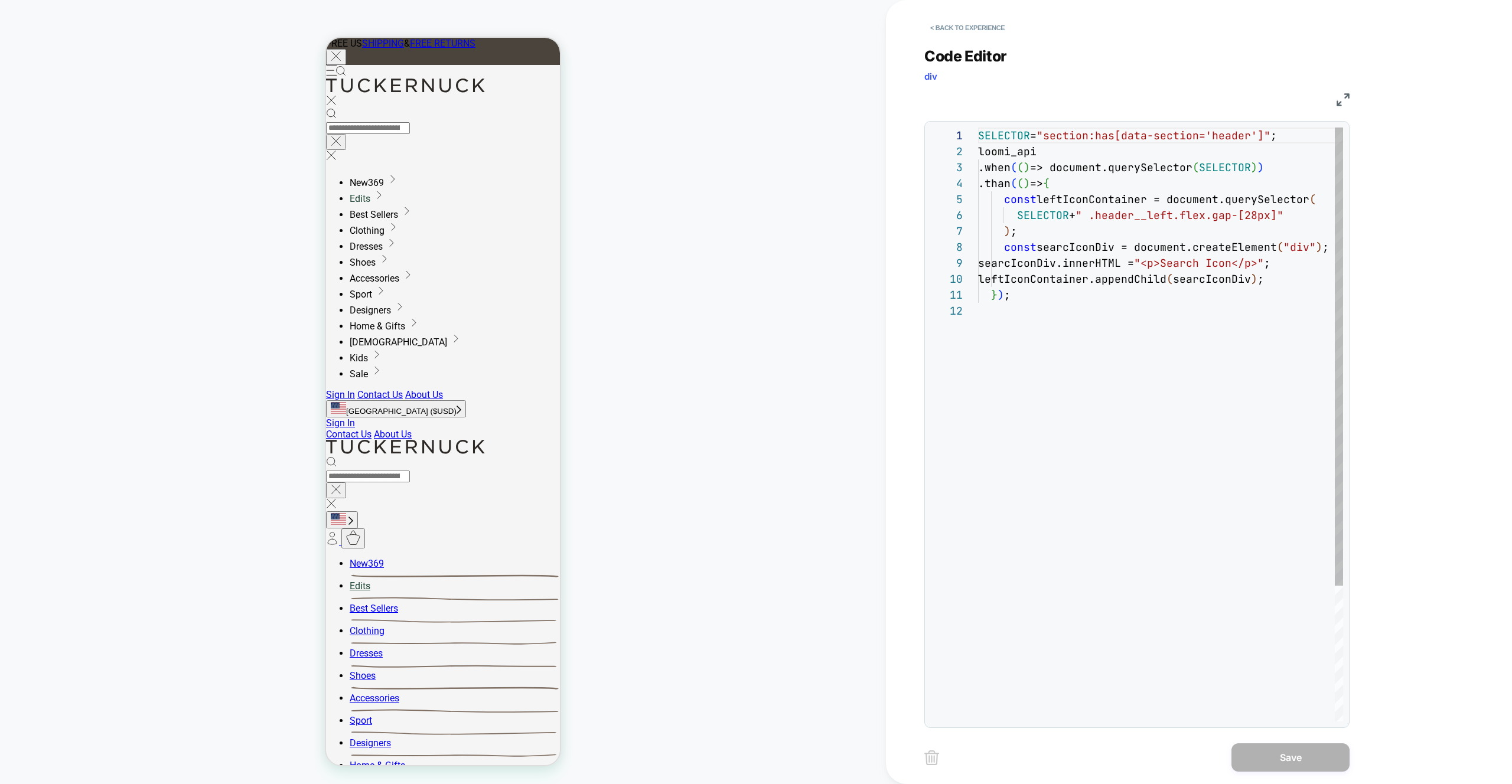
scroll to position [159, 0]
click at [1092, 177] on div "SELECTOR = "section:has[data-section='header']" ; loomi_api .when ( ( ) => docu…" at bounding box center [1171, 512] width 385 height 770
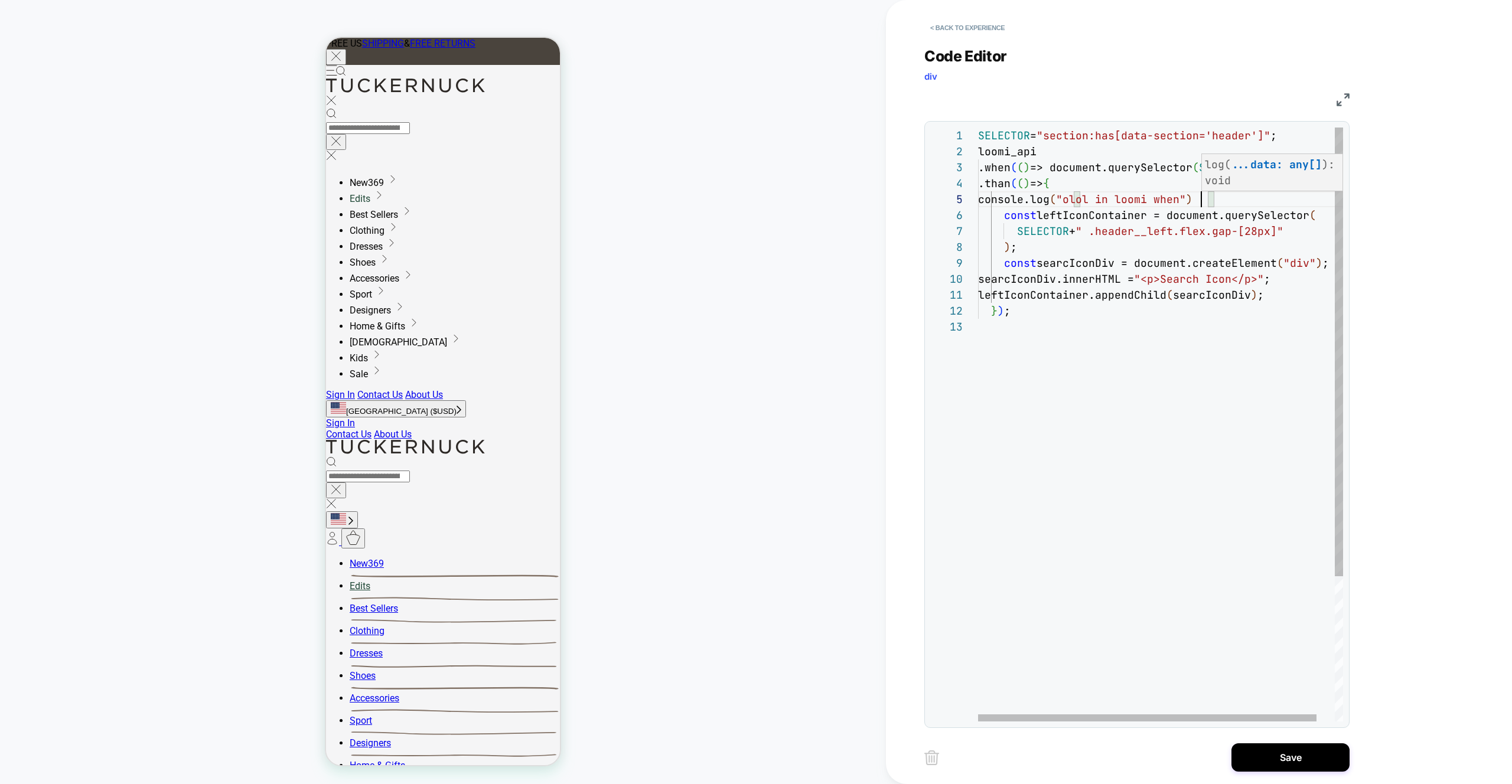
scroll to position [63, 223]
click at [1222, 203] on div "SELECTOR = "section:has[data-section='header']" ; loomi_api .when ( ( ) => docu…" at bounding box center [1171, 520] width 385 height 785
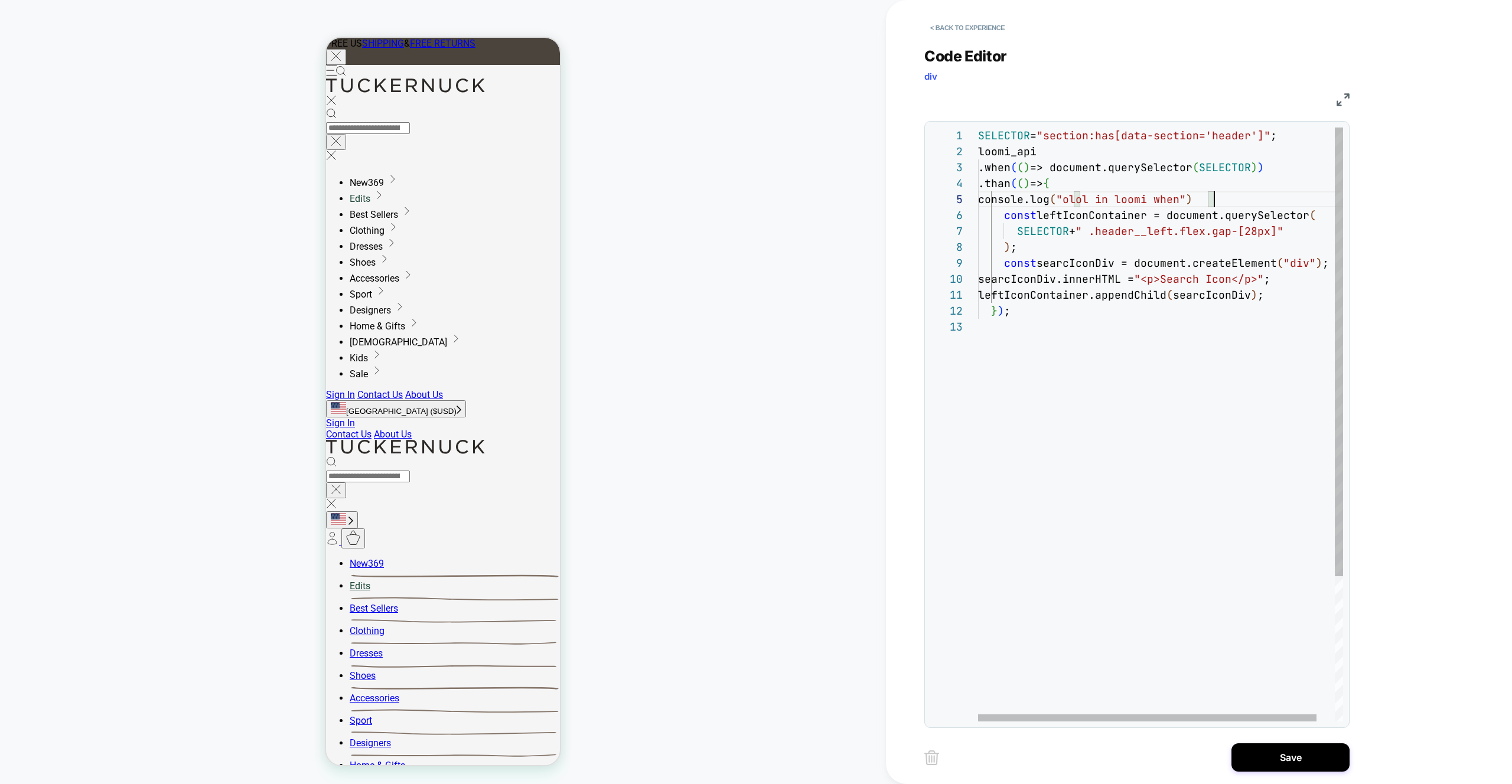
click at [1222, 203] on div "SELECTOR = "section:has[data-section='header']" ; loomi_api .when ( ( ) => docu…" at bounding box center [1171, 520] width 385 height 785
click at [1075, 210] on div "SELECTOR = "section:has[data-section='header']" ; loomi_api .when ( ( ) => docu…" at bounding box center [1171, 520] width 385 height 785
click at [1053, 254] on div "SELECTOR = "section:has[data-section='header']" ; loomi_api .when ( ( ) => docu…" at bounding box center [1171, 520] width 385 height 785
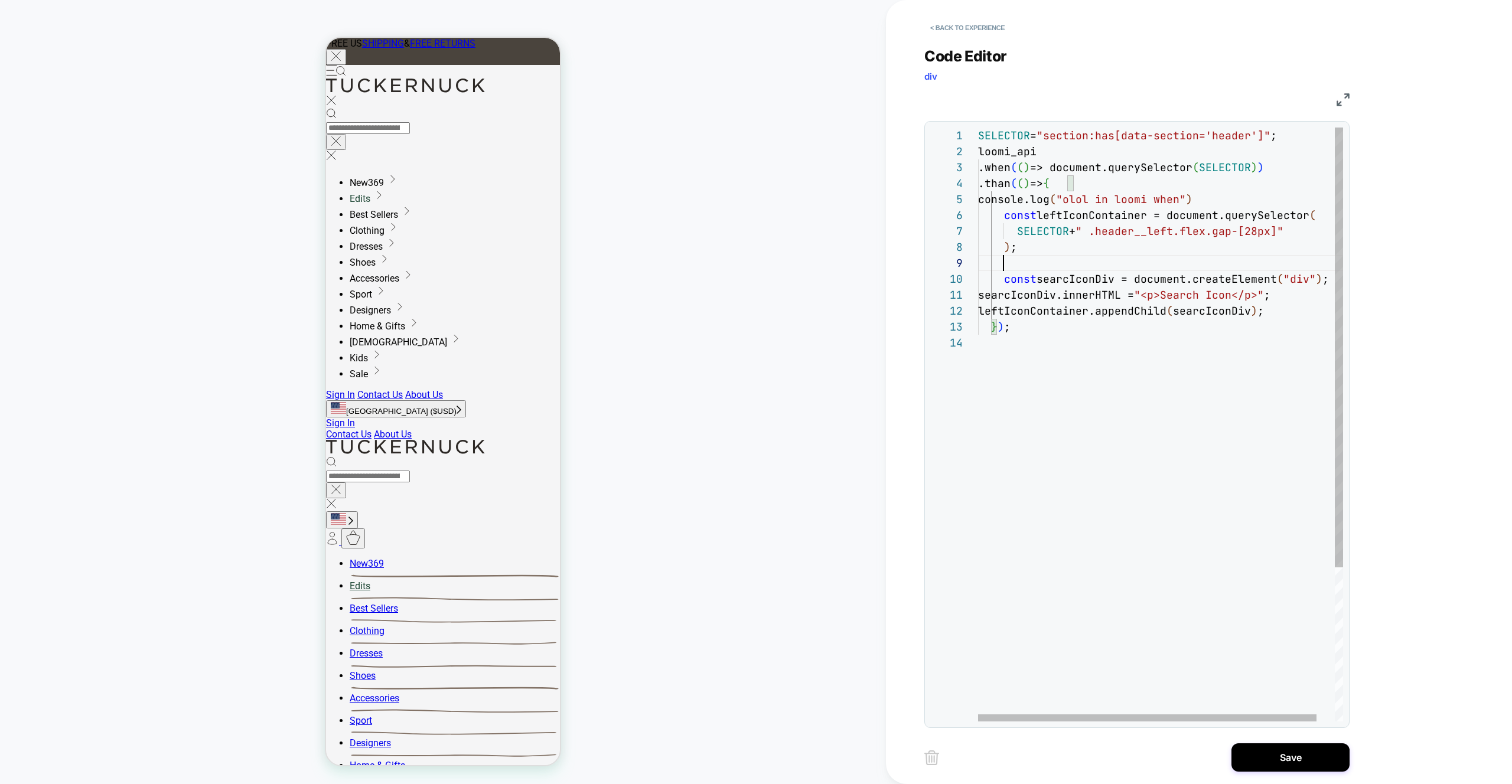
scroll to position [143, 0]
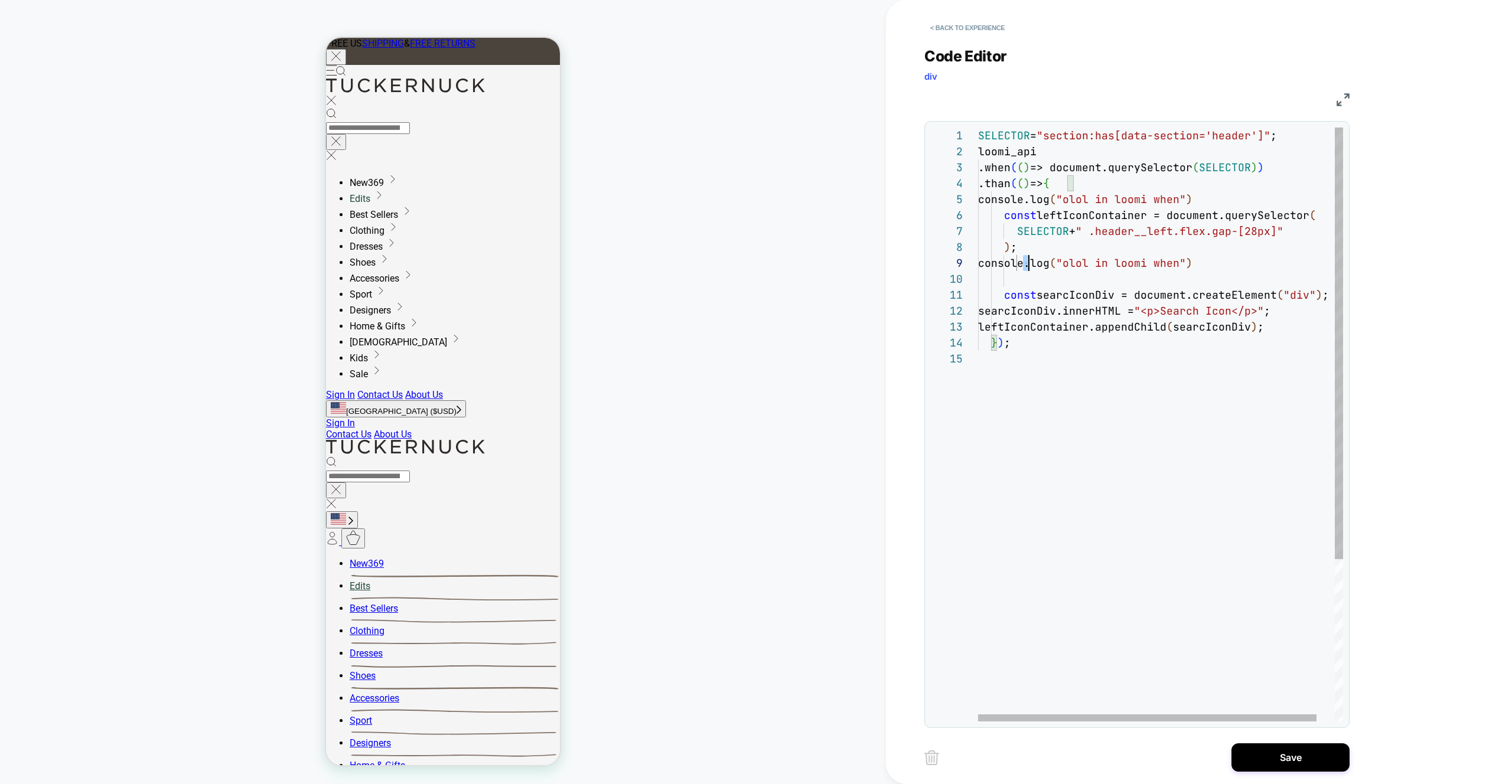
click at [1026, 268] on div "SELECTOR = "section:has[data-section='header']" ; loomi_api .when ( ( ) => docu…" at bounding box center [1171, 536] width 385 height 817
drag, startPoint x: 1203, startPoint y: 261, endPoint x: 1110, endPoint y: 261, distance: 93.0
click at [1110, 261] on div "SELECTOR = "section:has[data-section='header']" ; loomi_api .when ( ( ) => docu…" at bounding box center [1171, 536] width 385 height 817
click at [1114, 265] on div "SELECTOR = "section:has[data-section='header']" ; loomi_api .when ( ( ) => docu…" at bounding box center [1171, 536] width 385 height 817
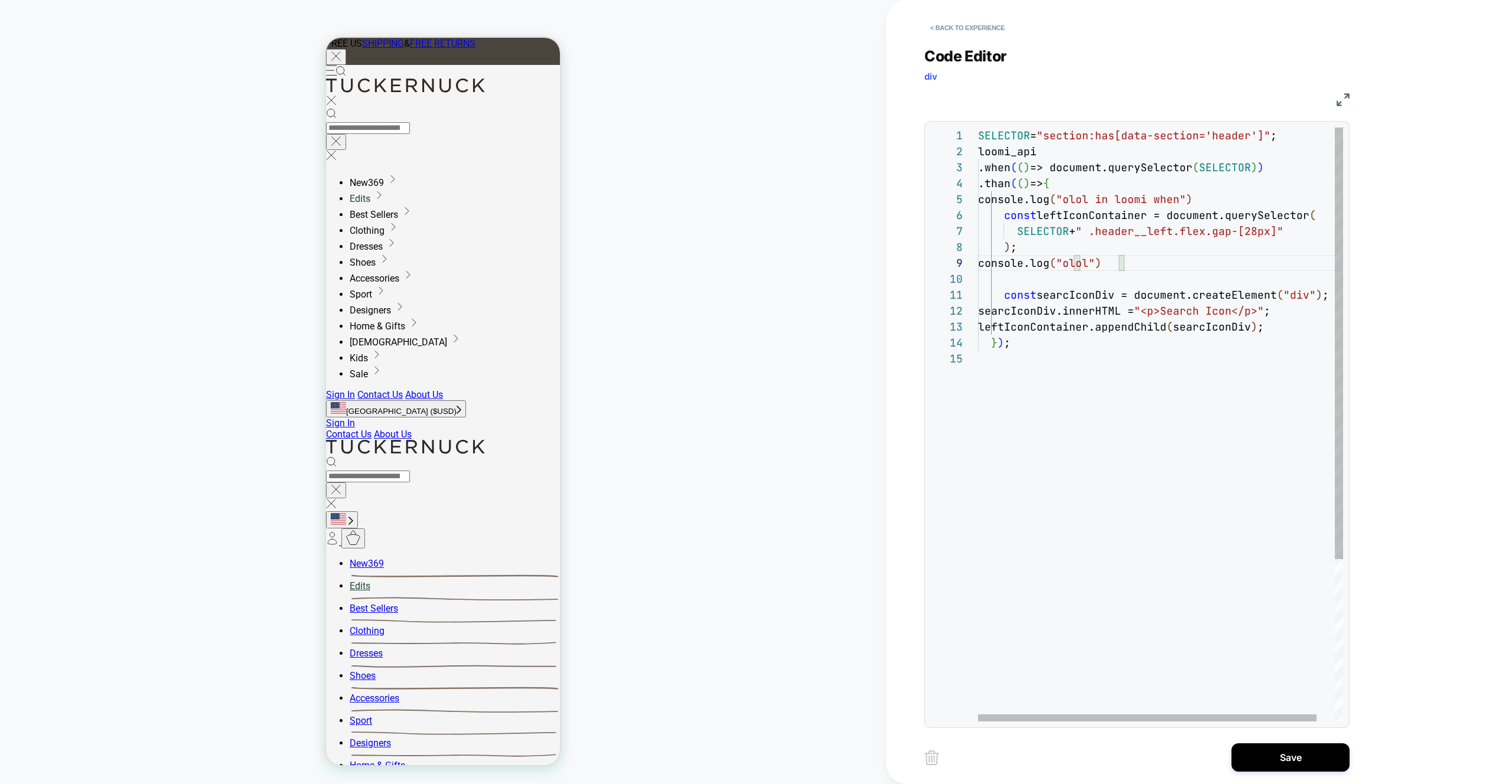
scroll to position [128, 141]
click at [1117, 265] on div "SELECTOR = "section:has[data-section='header']" ; loomi_api .when ( ( ) => docu…" at bounding box center [1171, 536] width 385 height 817
click at [1055, 278] on div "SELECTOR = "section:has[data-section='header']" ; loomi_api .when ( ( ) => docu…" at bounding box center [1171, 536] width 385 height 817
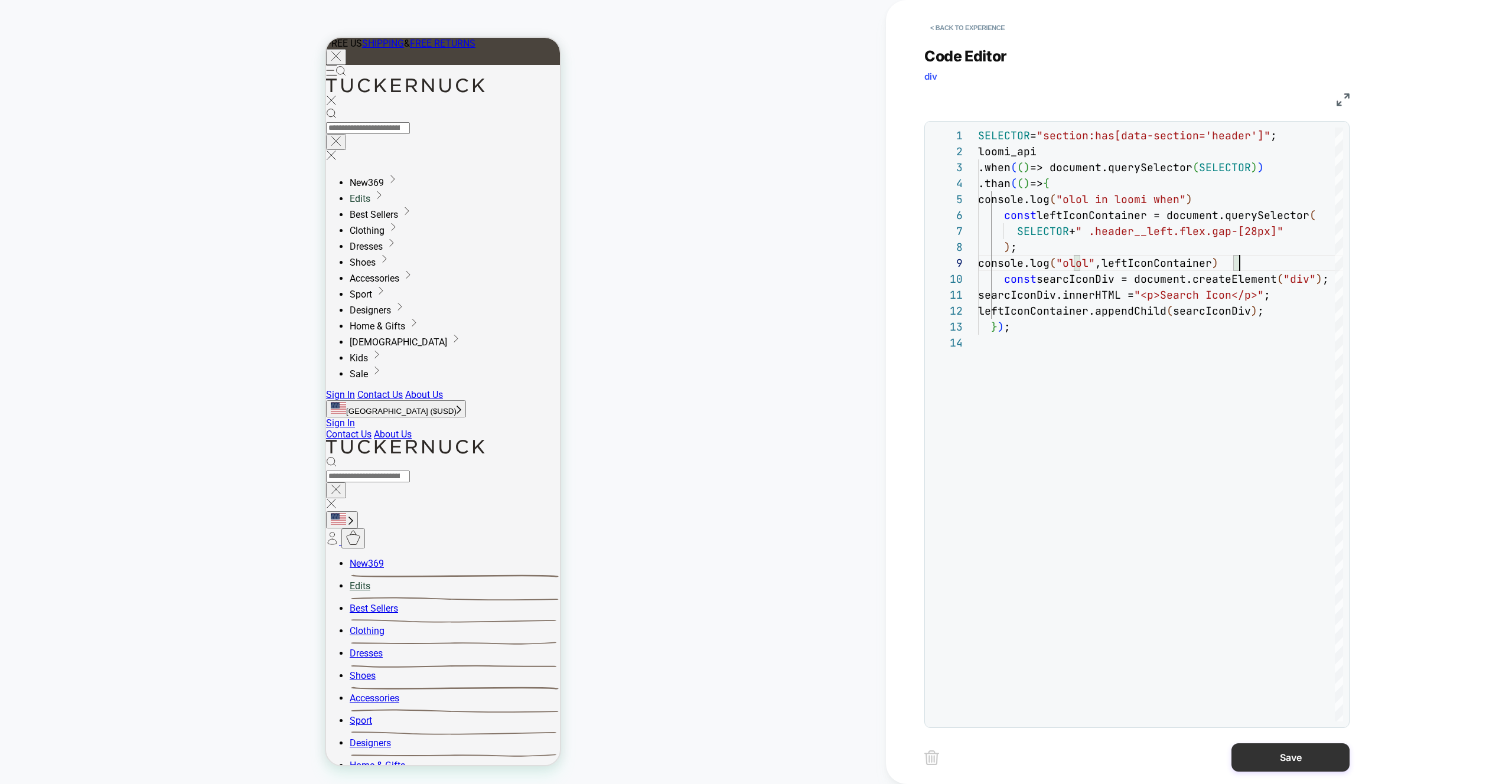
type textarea "**********"
click at [1271, 748] on button "Save" at bounding box center [1291, 757] width 118 height 28
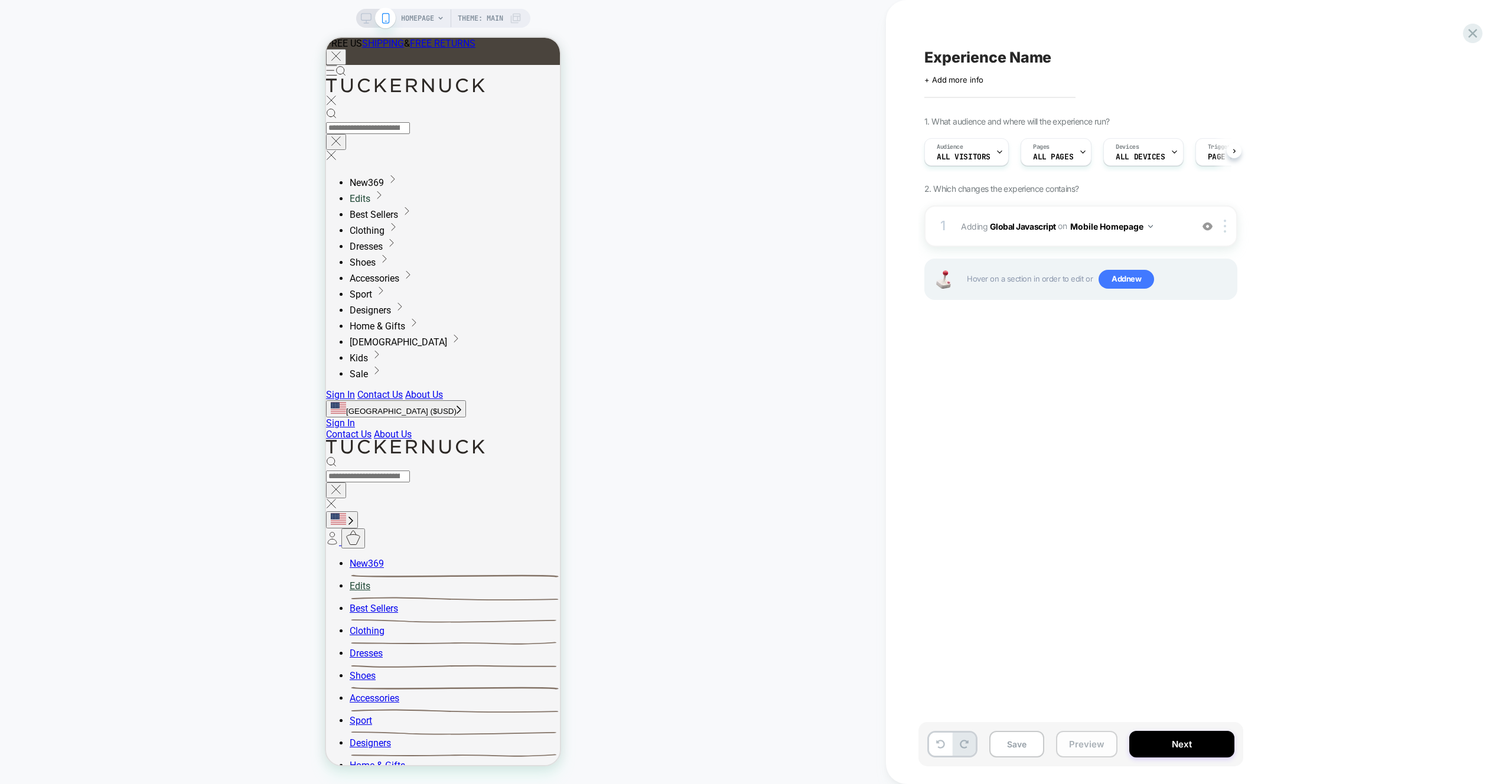
click at [1082, 742] on button "Preview" at bounding box center [1086, 744] width 61 height 27
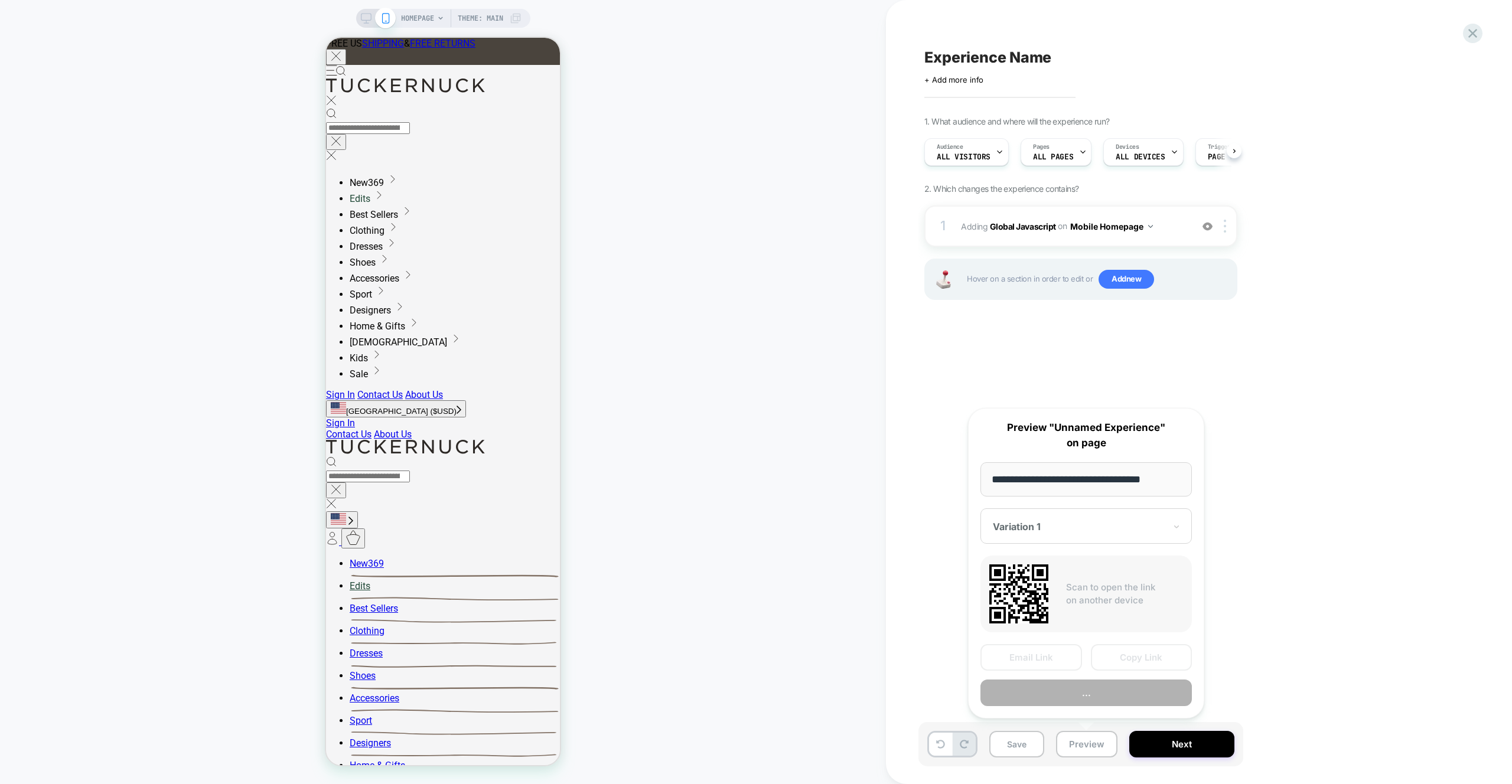
scroll to position [0, 1]
click at [1088, 714] on div "**********" at bounding box center [1086, 563] width 237 height 310
click at [1095, 705] on button "Preview" at bounding box center [1086, 693] width 212 height 27
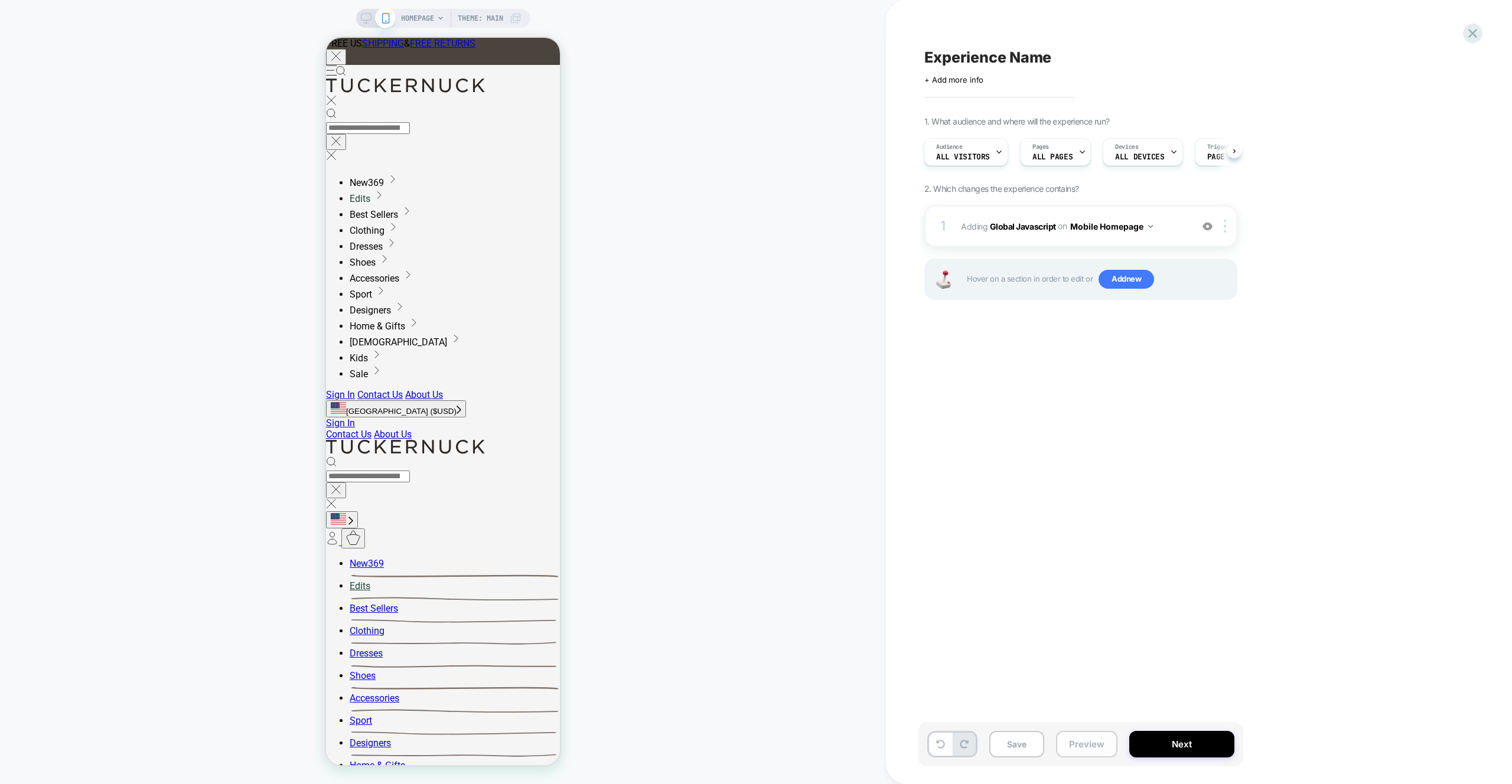
click at [1091, 738] on button "Preview" at bounding box center [1086, 744] width 61 height 27
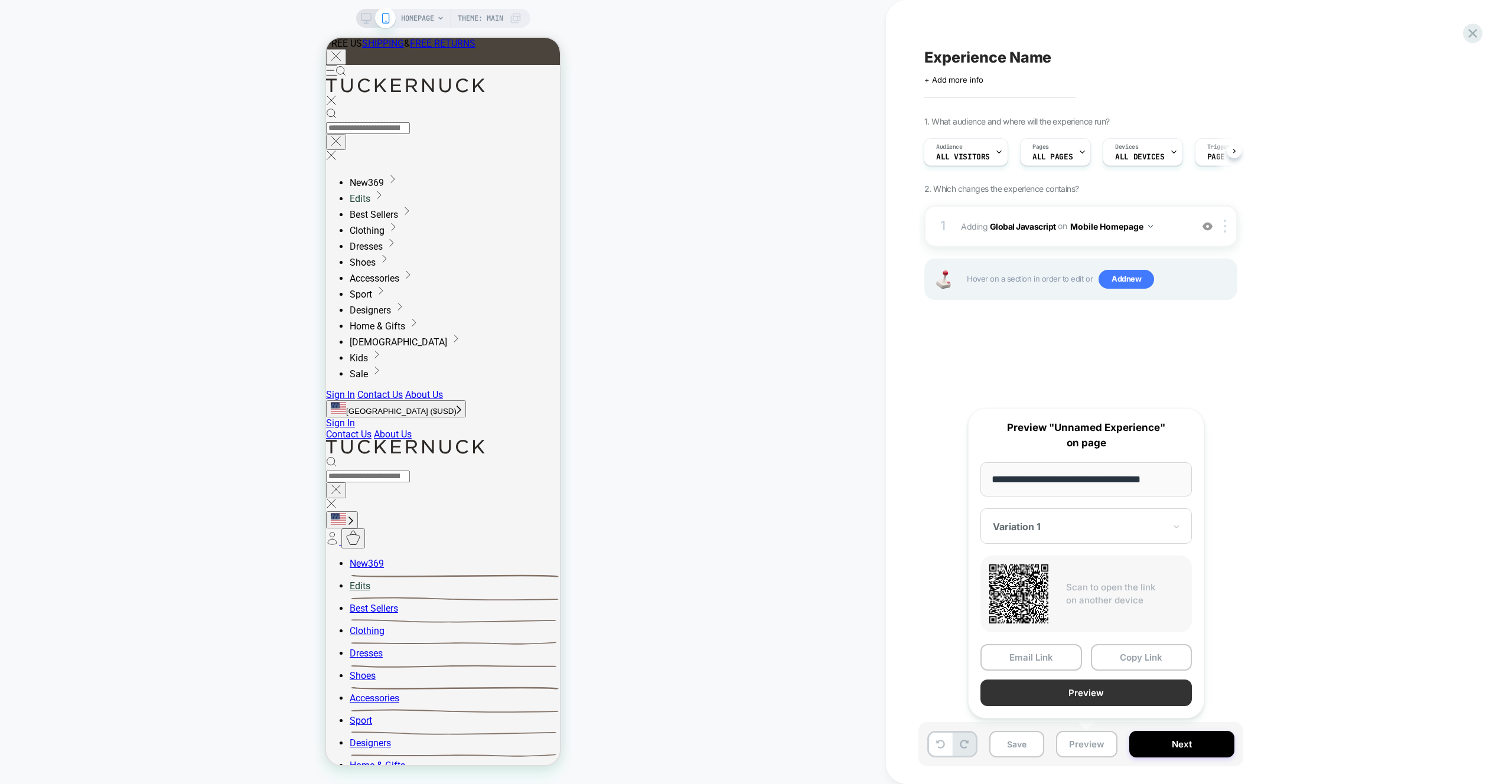
click at [1106, 693] on button "Preview" at bounding box center [1086, 693] width 212 height 27
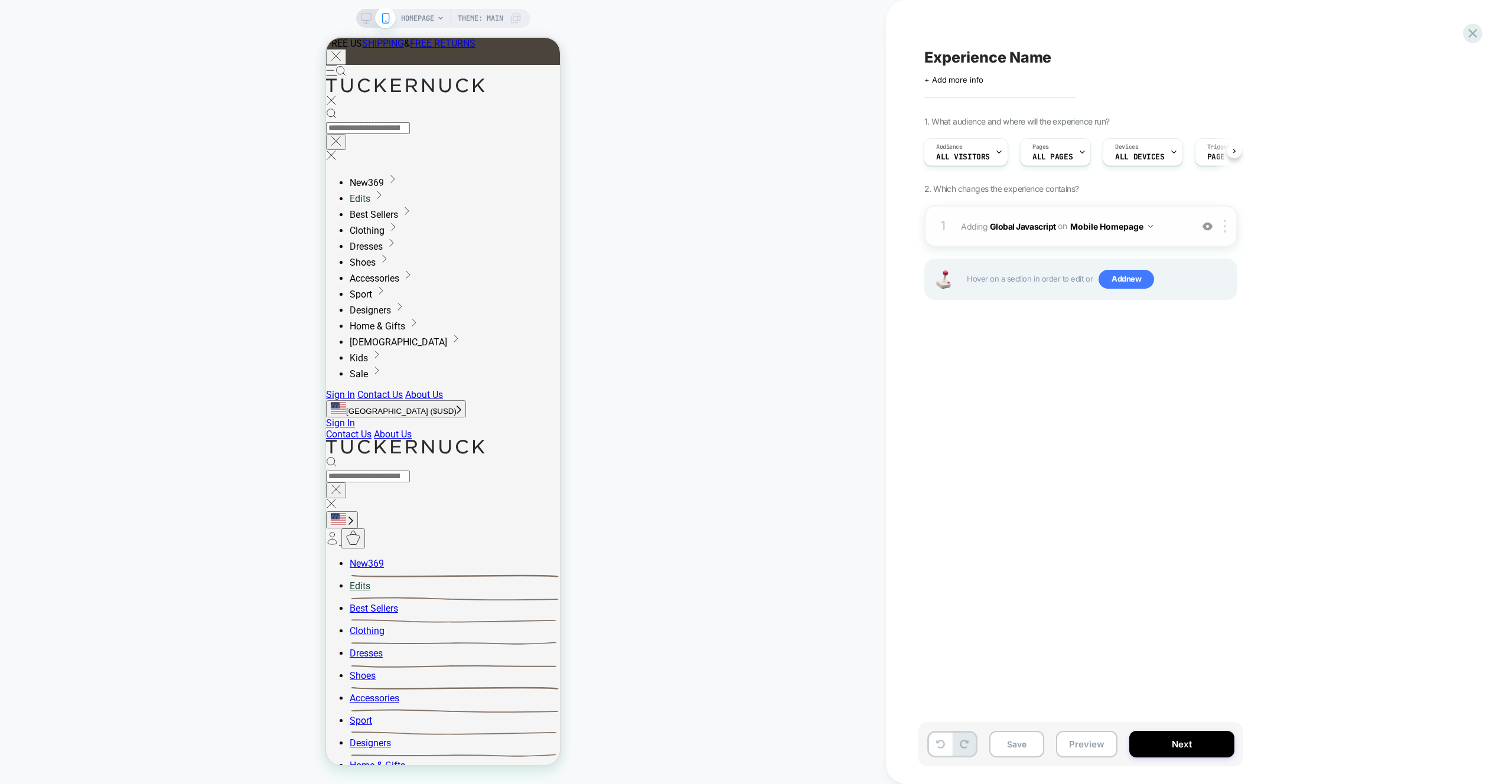
click at [1183, 239] on div "1 Adding Global Javascript on Mobile Homepage Add Before Add After Copy to Desk…" at bounding box center [1081, 226] width 313 height 41
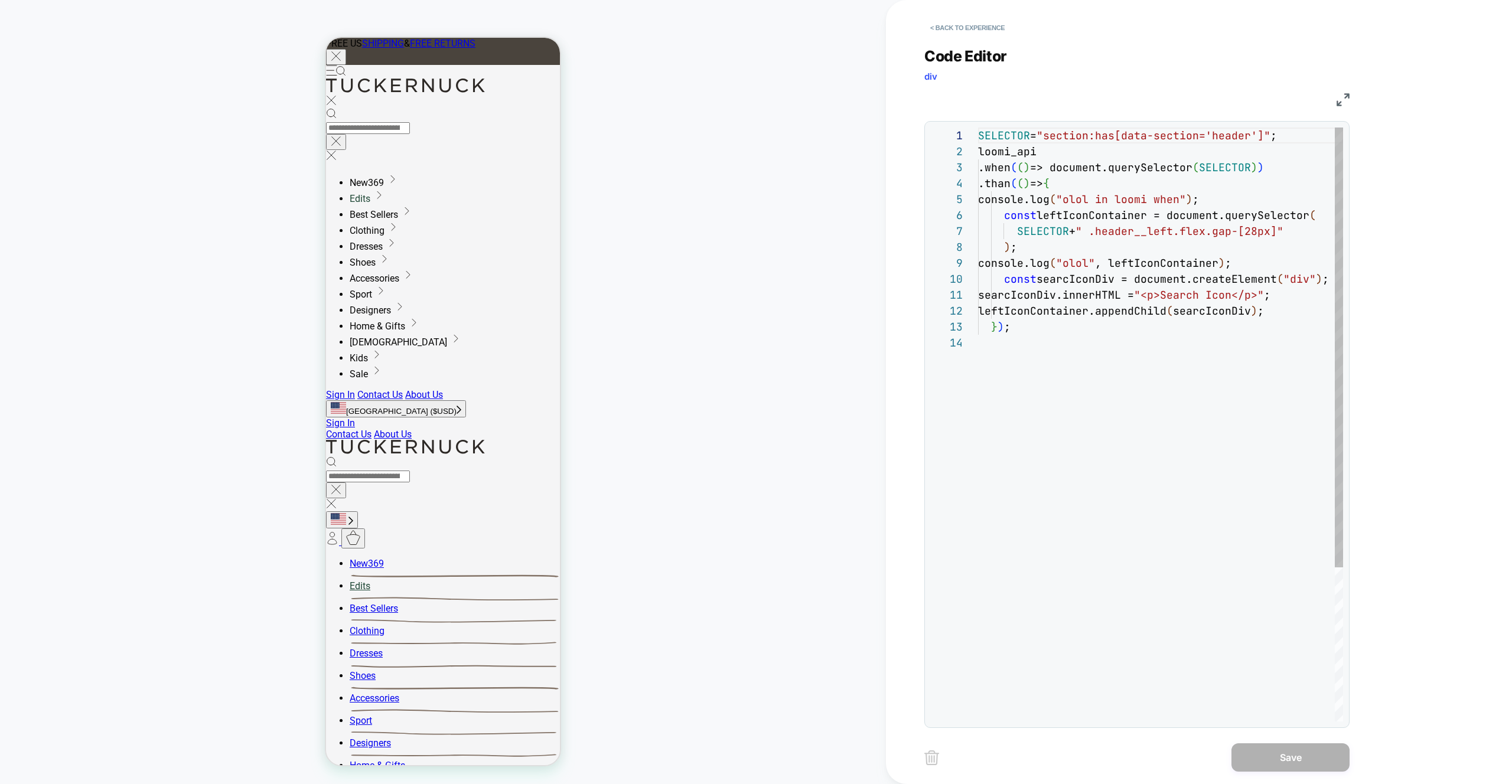
scroll to position [159, 0]
click at [1175, 293] on div "SELECTOR = "section:has[data-section='header']" ; loomi_api .when ( ( ) => docu…" at bounding box center [1171, 528] width 385 height 801
click at [1147, 372] on div "SELECTOR = "section:has[data-section='header']" ; loomi_api .when ( ( ) => docu…" at bounding box center [1171, 528] width 385 height 801
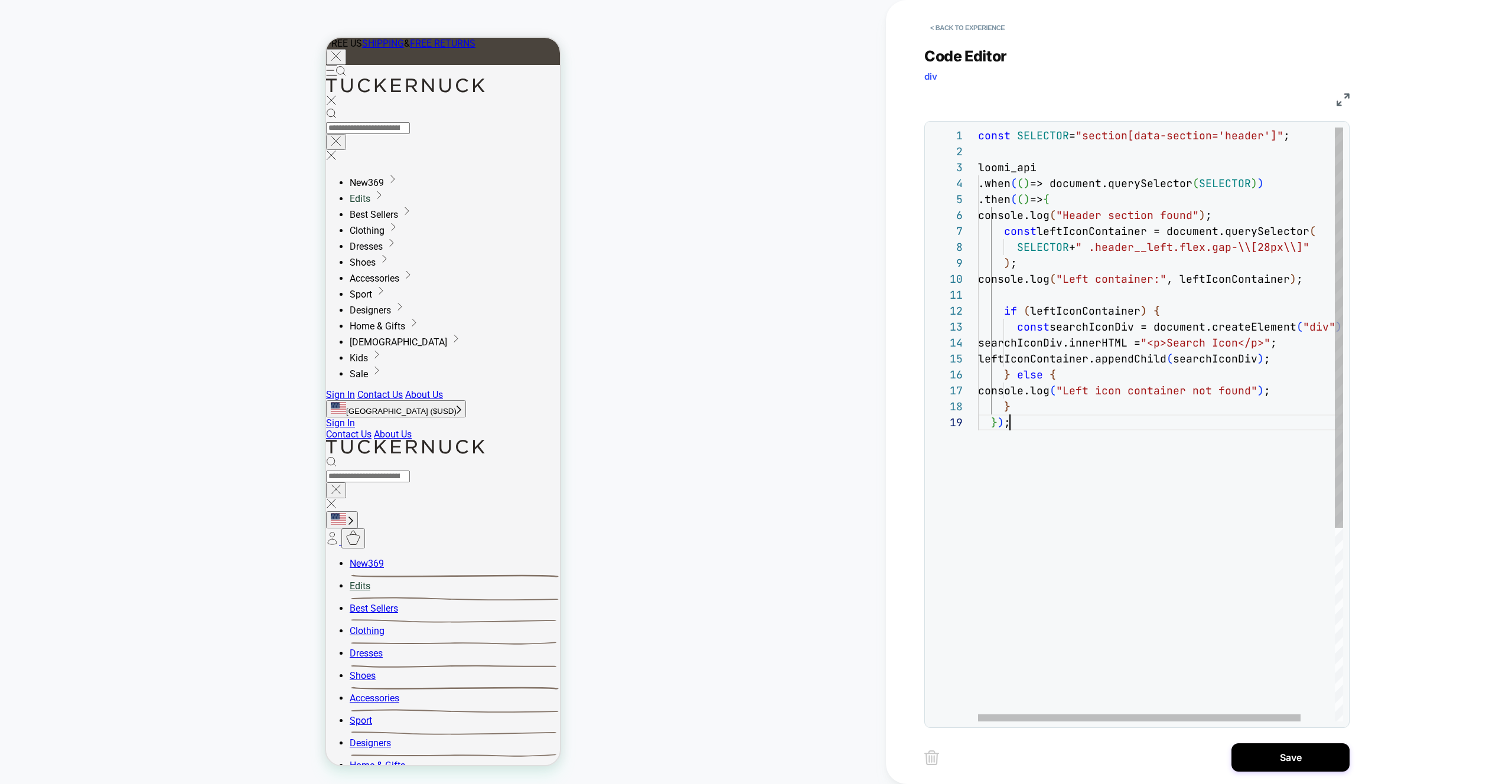
scroll to position [128, 32]
click at [1089, 217] on div "const SELECTOR = "section[data-section='header']" ; loomi_api .when ( ( ) => do…" at bounding box center [1180, 568] width 404 height 881
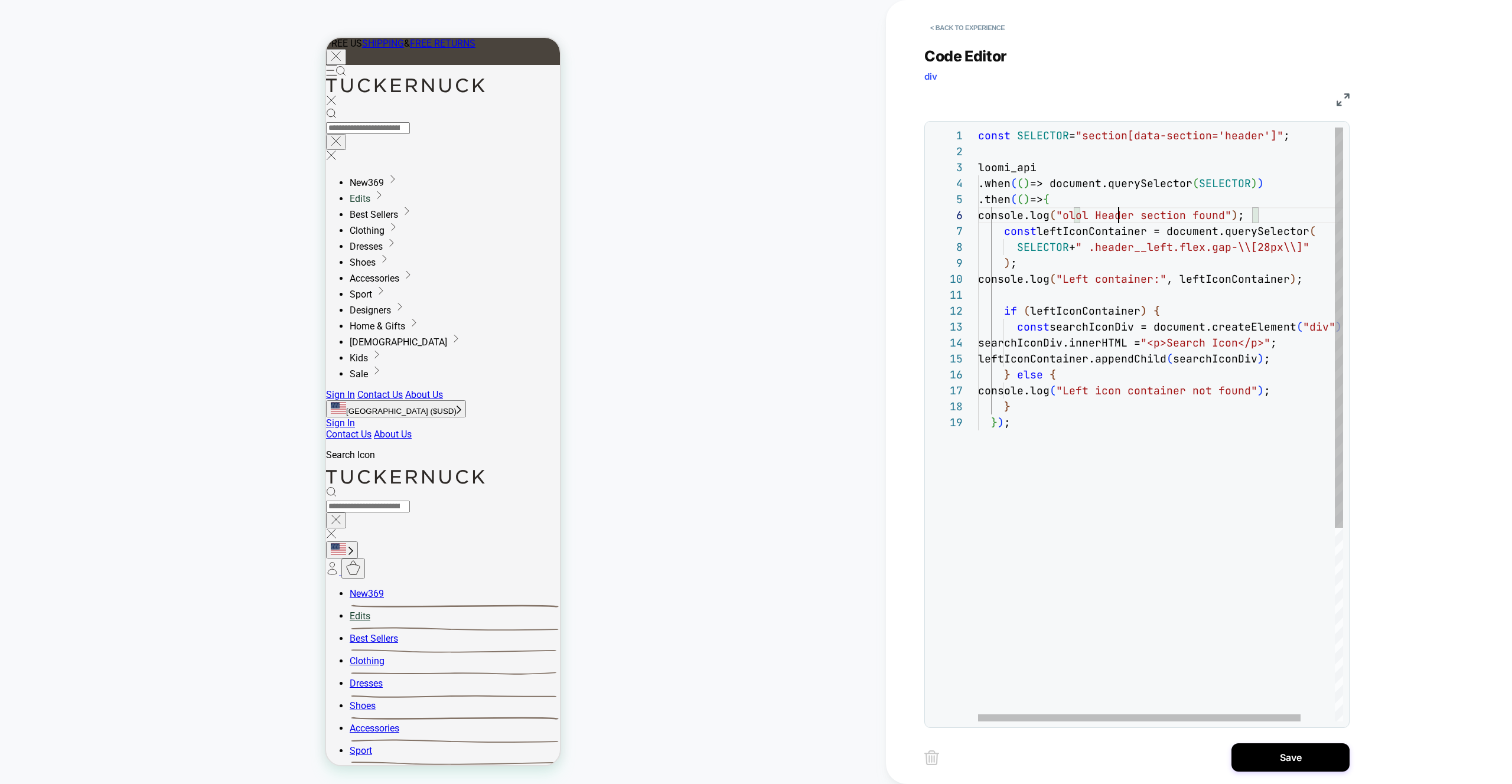
scroll to position [80, 141]
click at [1089, 277] on div "const SELECTOR = "section[data-section='header']" ; loomi_api .when ( ( ) => do…" at bounding box center [1180, 568] width 404 height 881
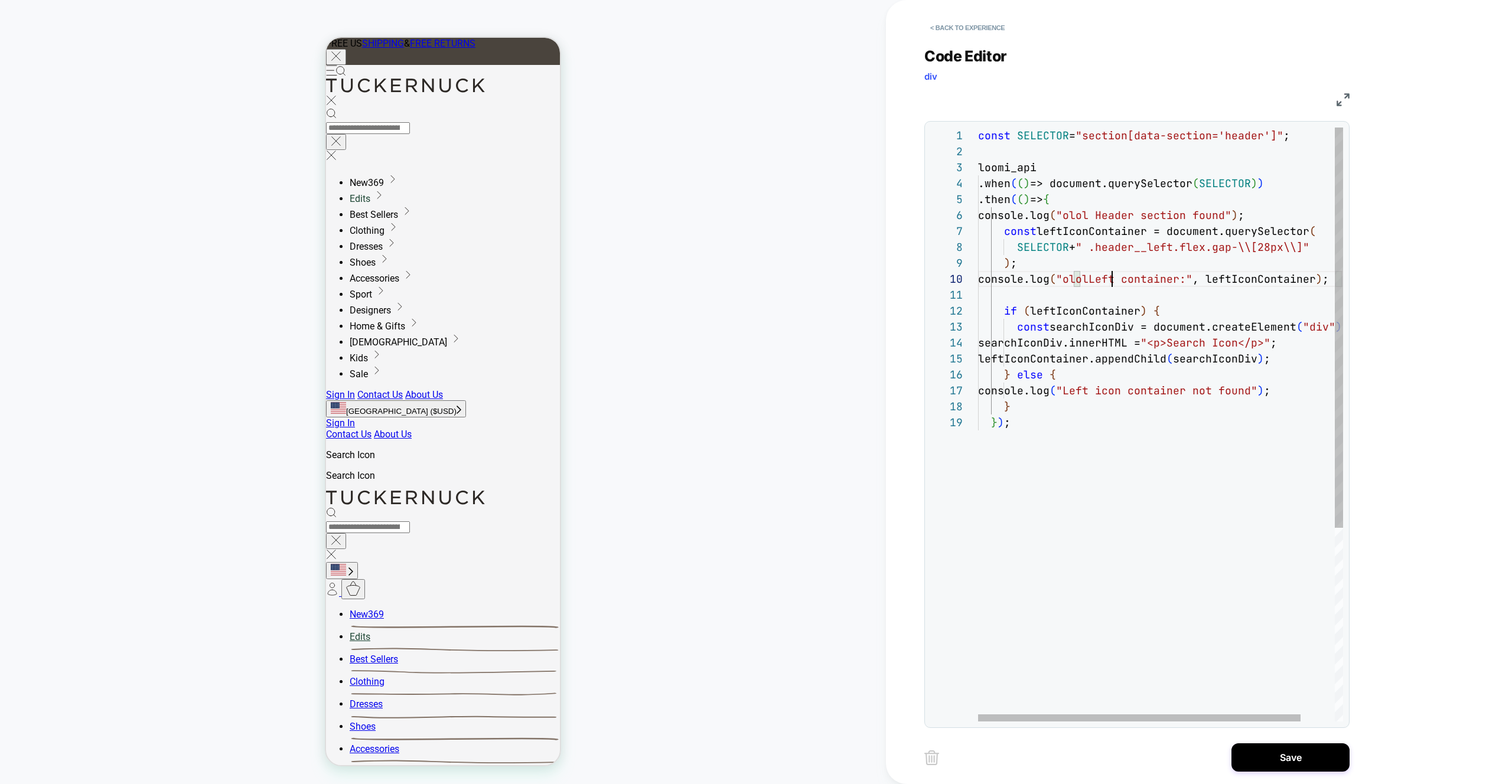
scroll to position [143, 141]
click at [1100, 392] on div "const SELECTOR = "section[data-section='header']" ; loomi_api .when ( ( ) => do…" at bounding box center [1183, 568] width 410 height 881
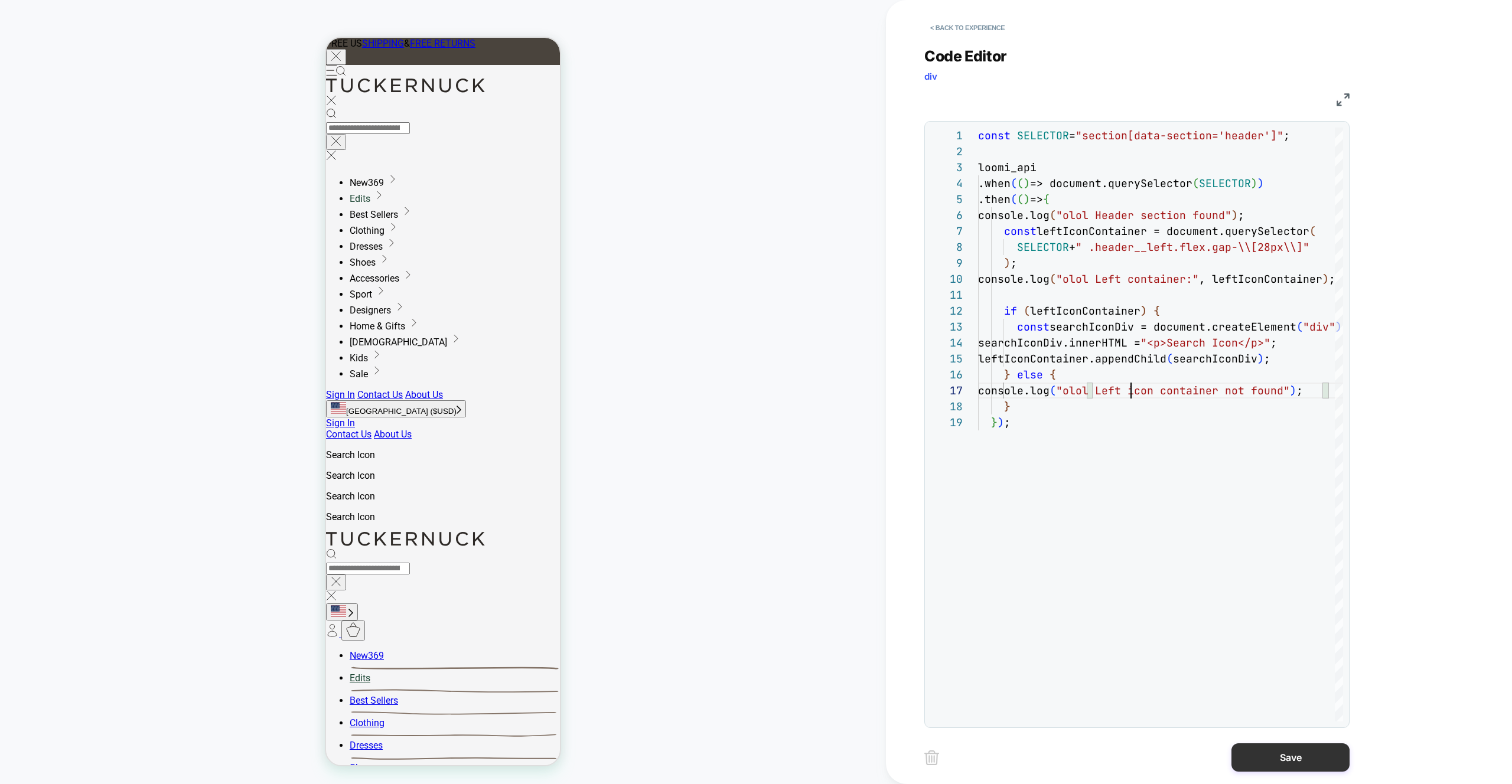
type textarea "**********"
click at [1294, 755] on button "Save" at bounding box center [1291, 757] width 118 height 28
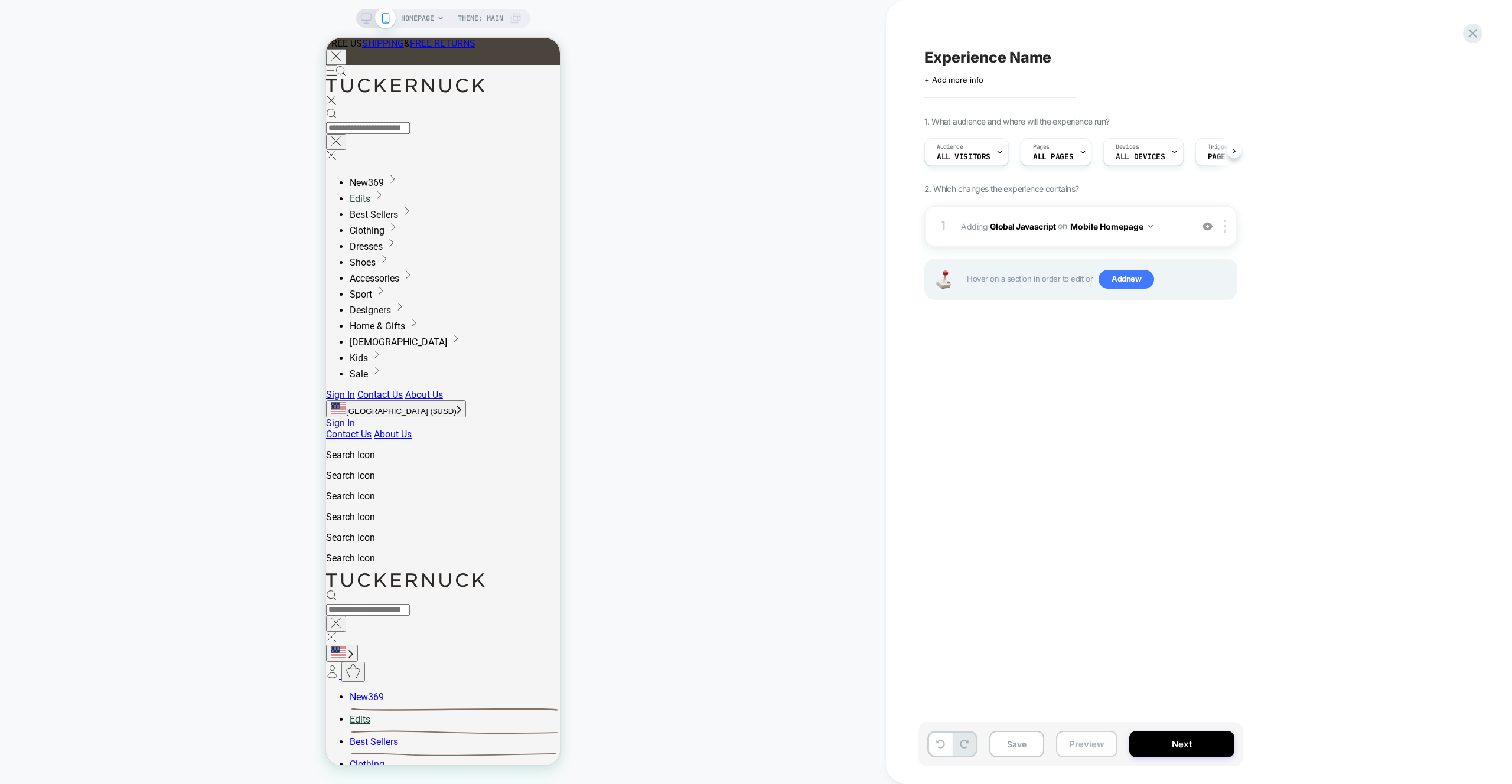
scroll to position [0, 1]
drag, startPoint x: 1100, startPoint y: 750, endPoint x: 1137, endPoint y: 705, distance: 58.3
click at [1100, 750] on button "Preview" at bounding box center [1086, 744] width 61 height 27
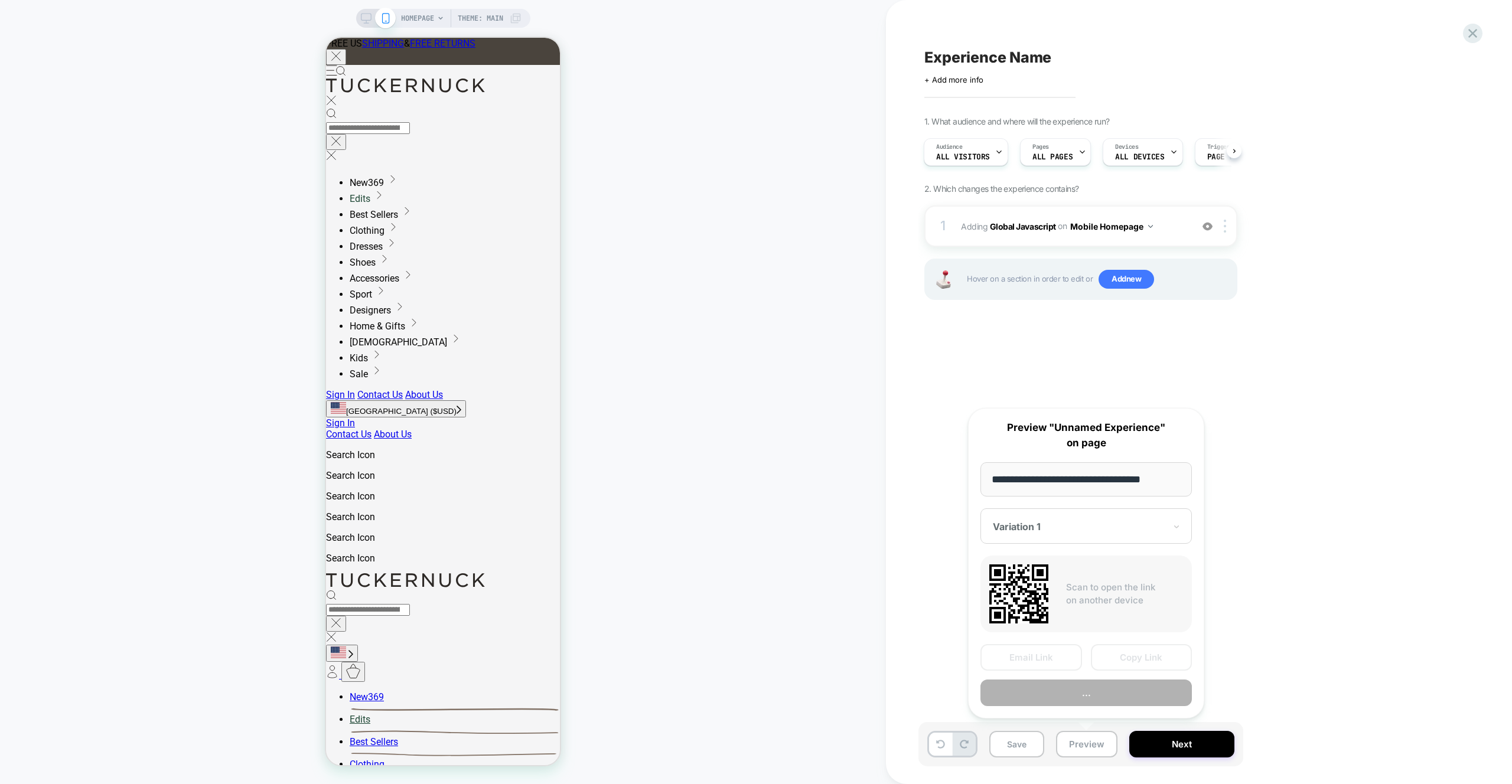
click at [1137, 697] on button "..." at bounding box center [1086, 693] width 212 height 27
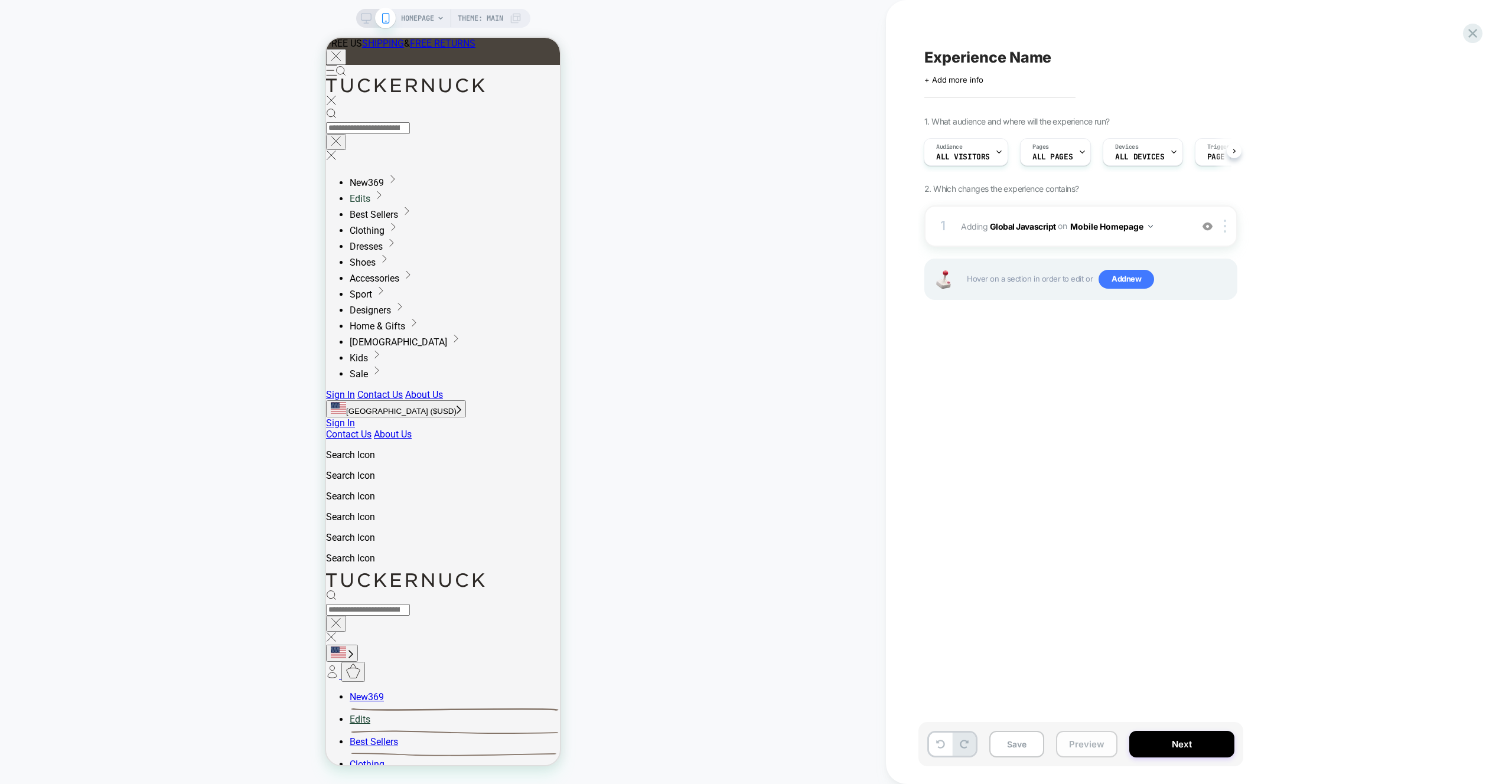
click at [1080, 743] on button "Preview" at bounding box center [1086, 744] width 61 height 27
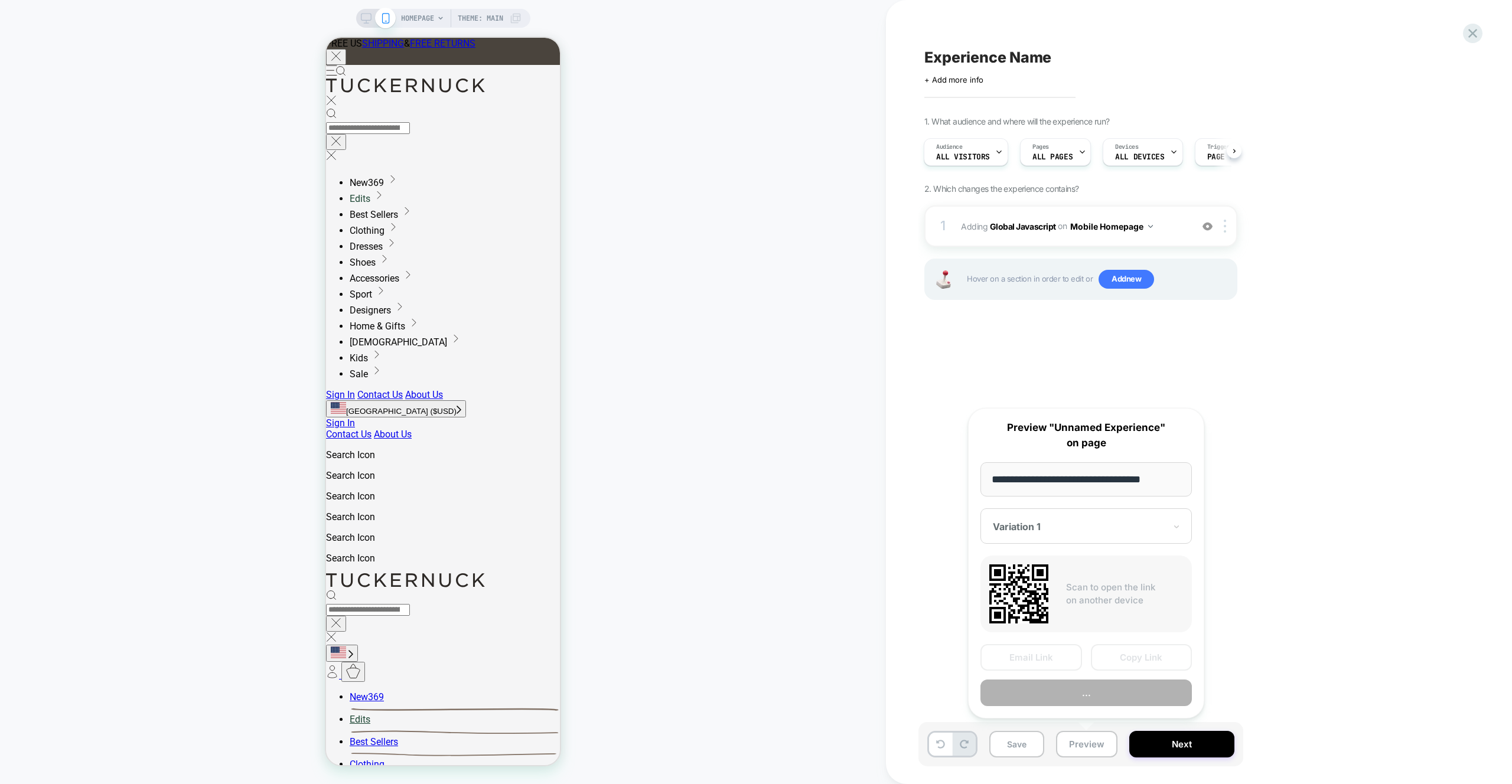
click at [1106, 691] on button "..." at bounding box center [1086, 693] width 212 height 27
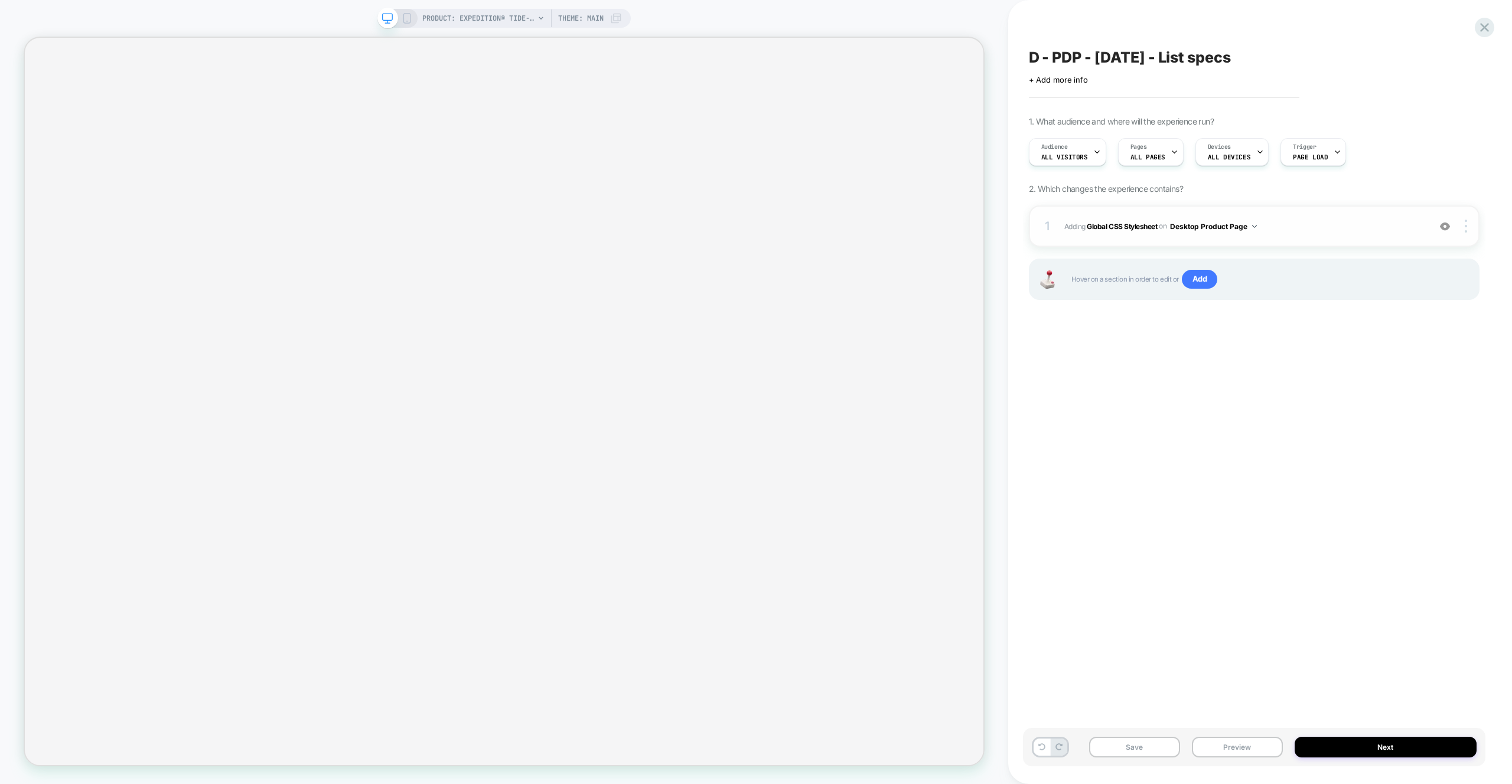
click at [1273, 232] on span "Adding Global CSS Stylesheet on Desktop Product Page" at bounding box center [1244, 226] width 359 height 14
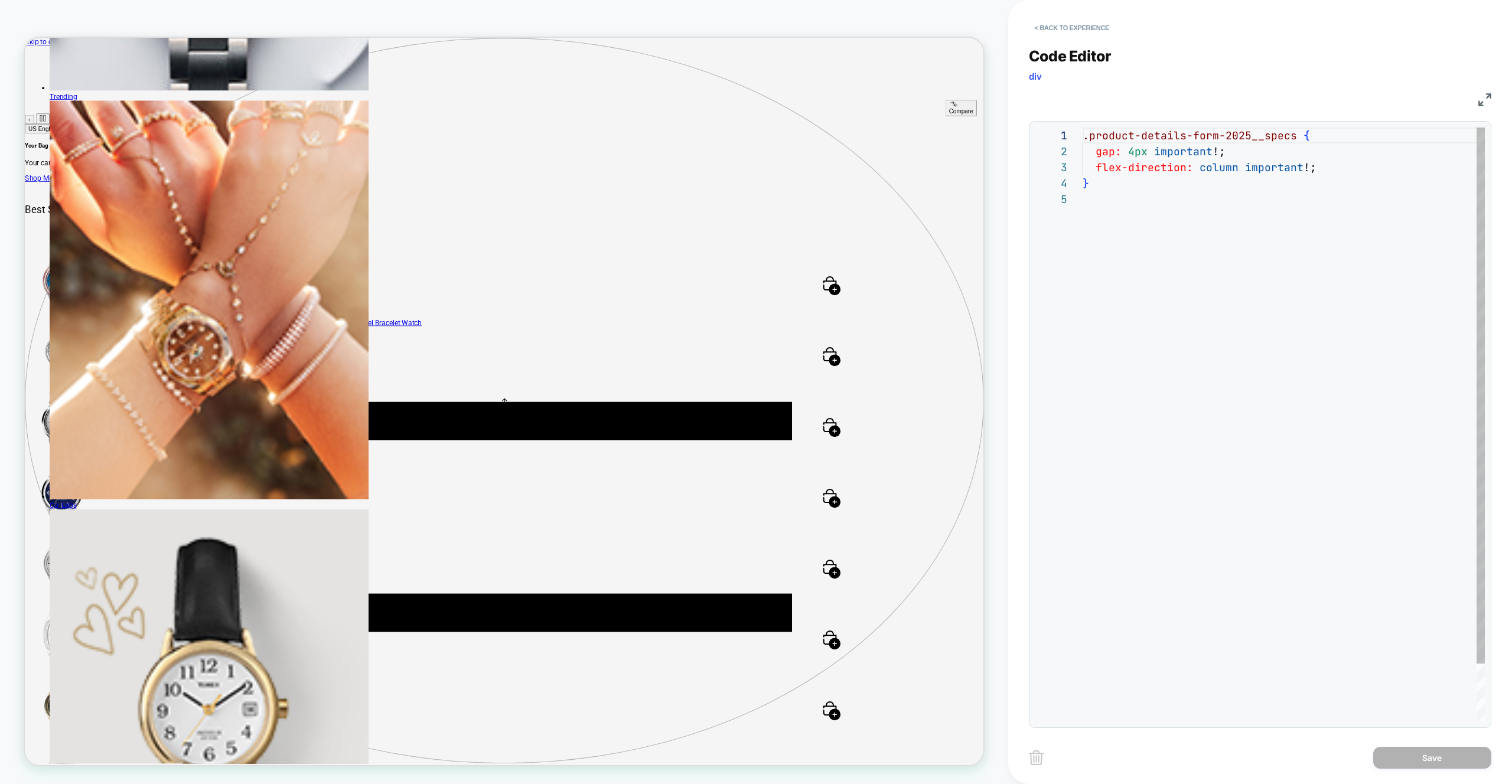
click at [1333, 167] on div ".product-details-form-2025__specs { gap: 4px important !; flex-direction: colum…" at bounding box center [1284, 456] width 402 height 658
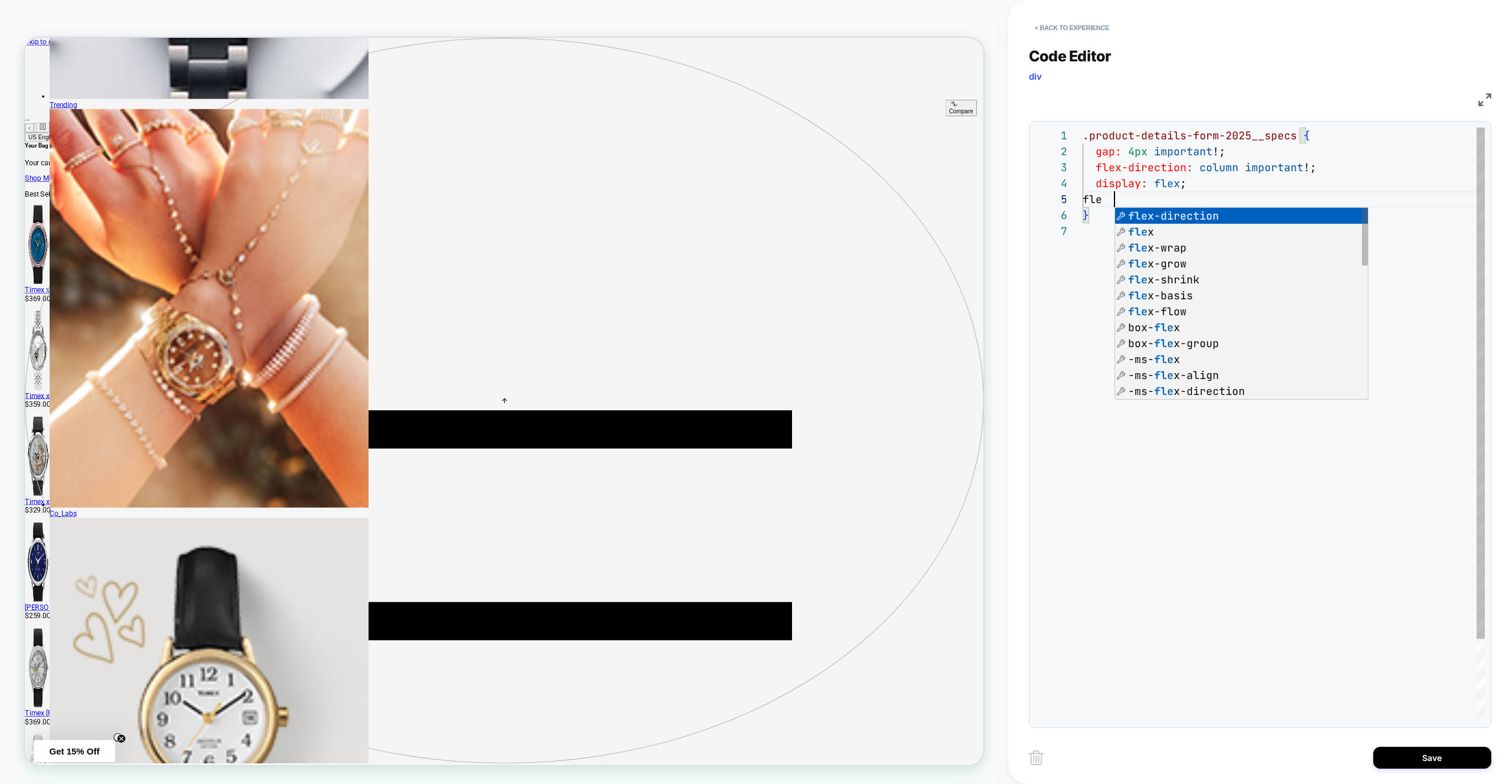
scroll to position [63, 39]
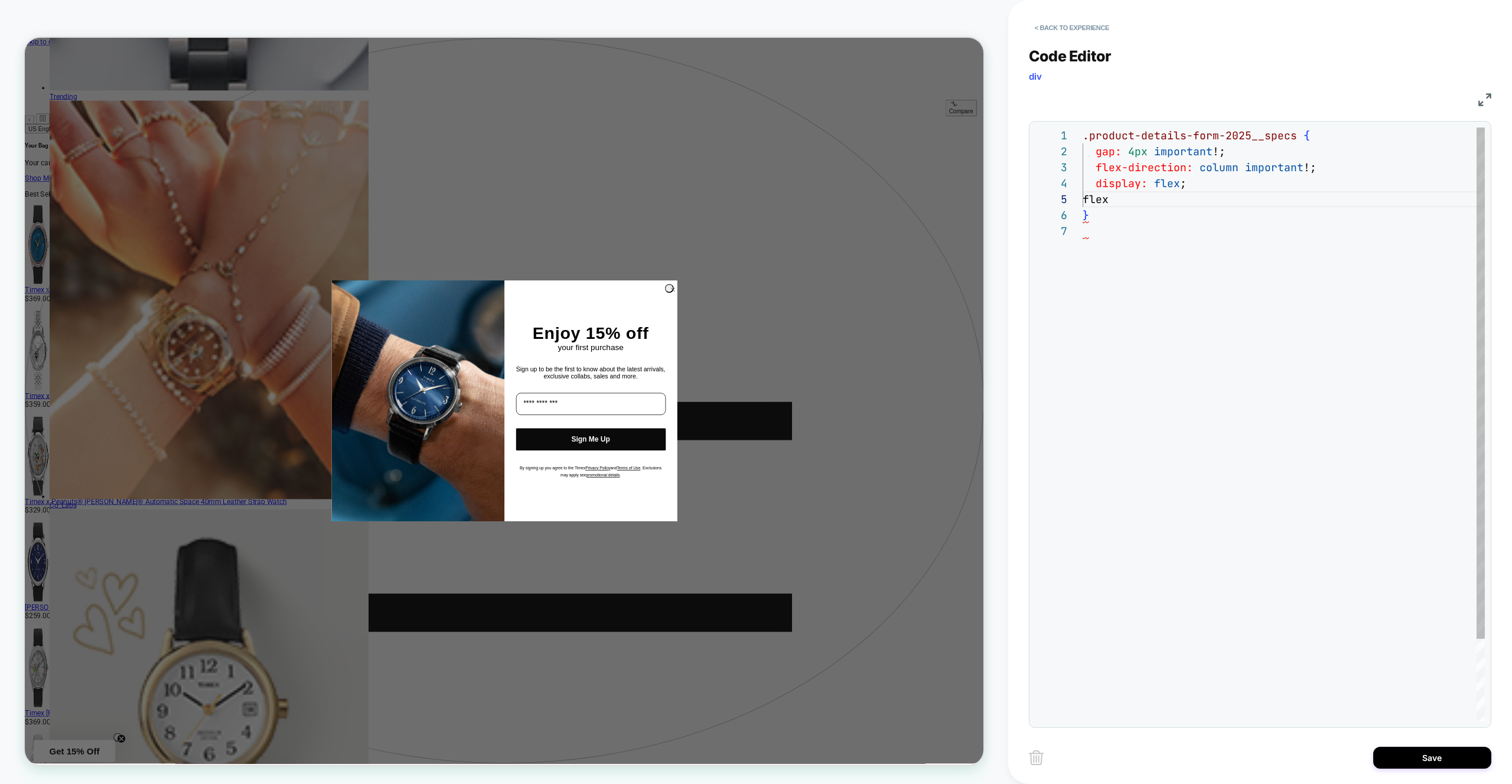
click at [1134, 201] on div ".product-details-form-2025__specs { gap: 4px important !; flex-direction: colum…" at bounding box center [1284, 472] width 402 height 690
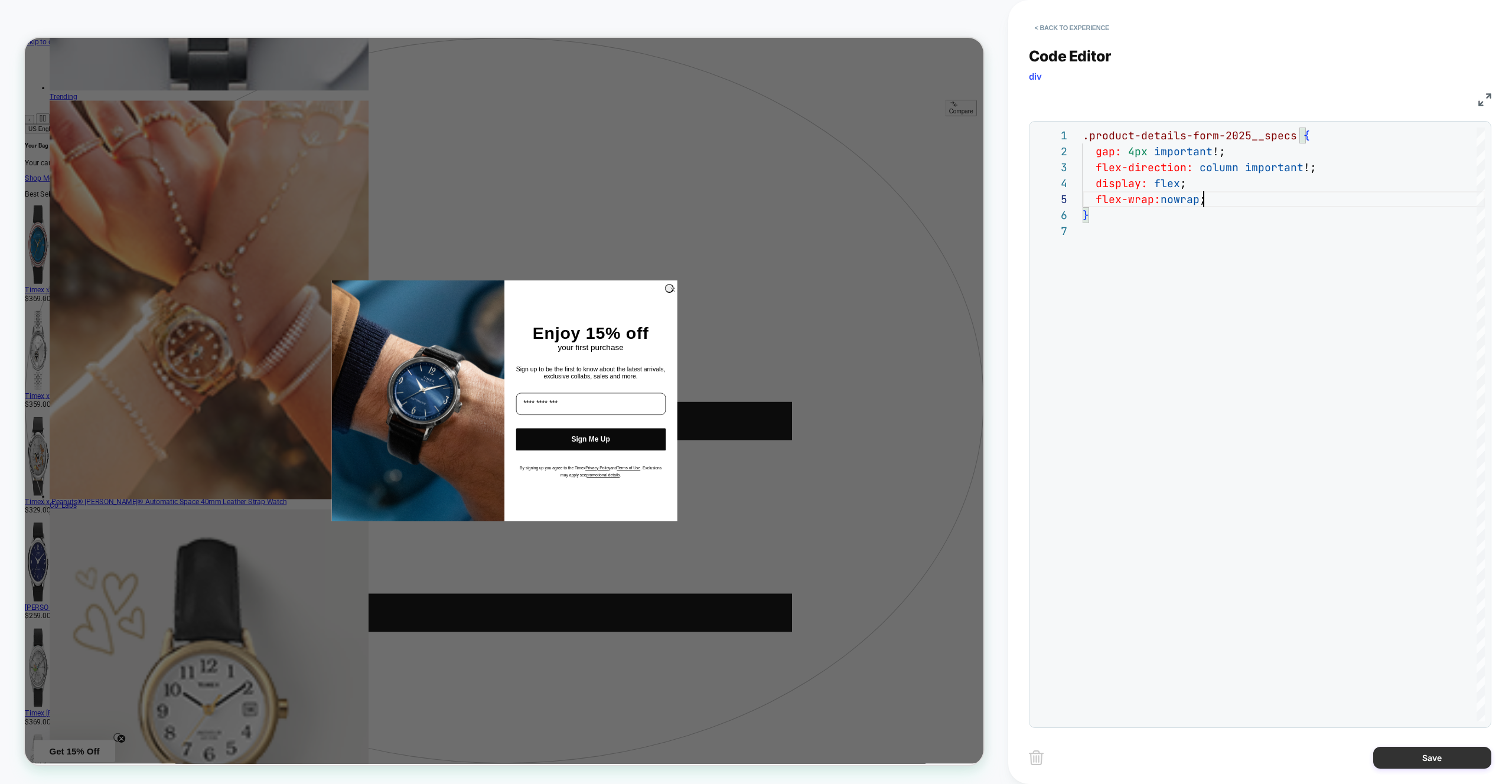
type textarea "**********"
click at [1424, 761] on button "Save" at bounding box center [1432, 758] width 118 height 22
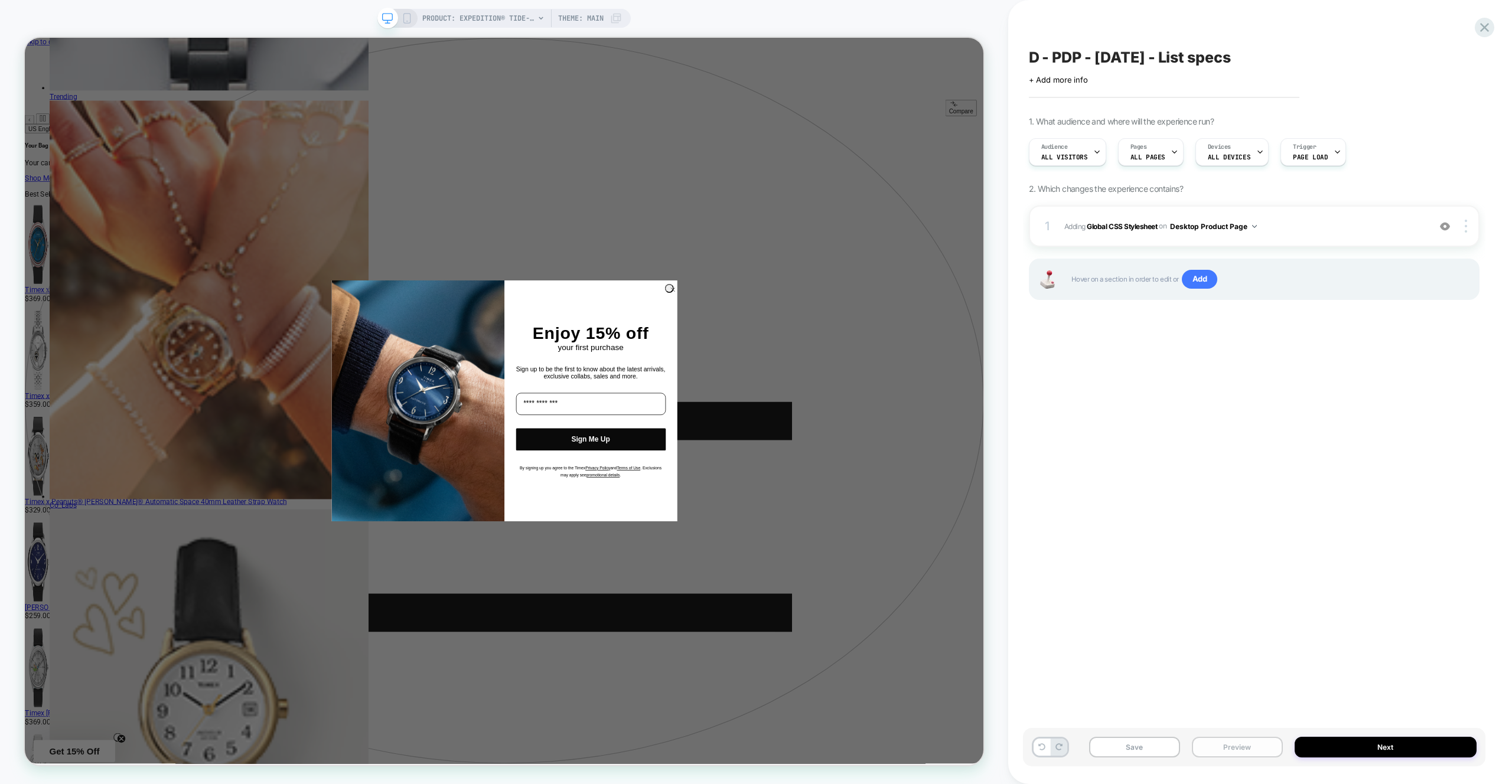
drag, startPoint x: 1245, startPoint y: 754, endPoint x: 1236, endPoint y: 743, distance: 14.2
click at [1245, 754] on button "Preview" at bounding box center [1237, 747] width 91 height 21
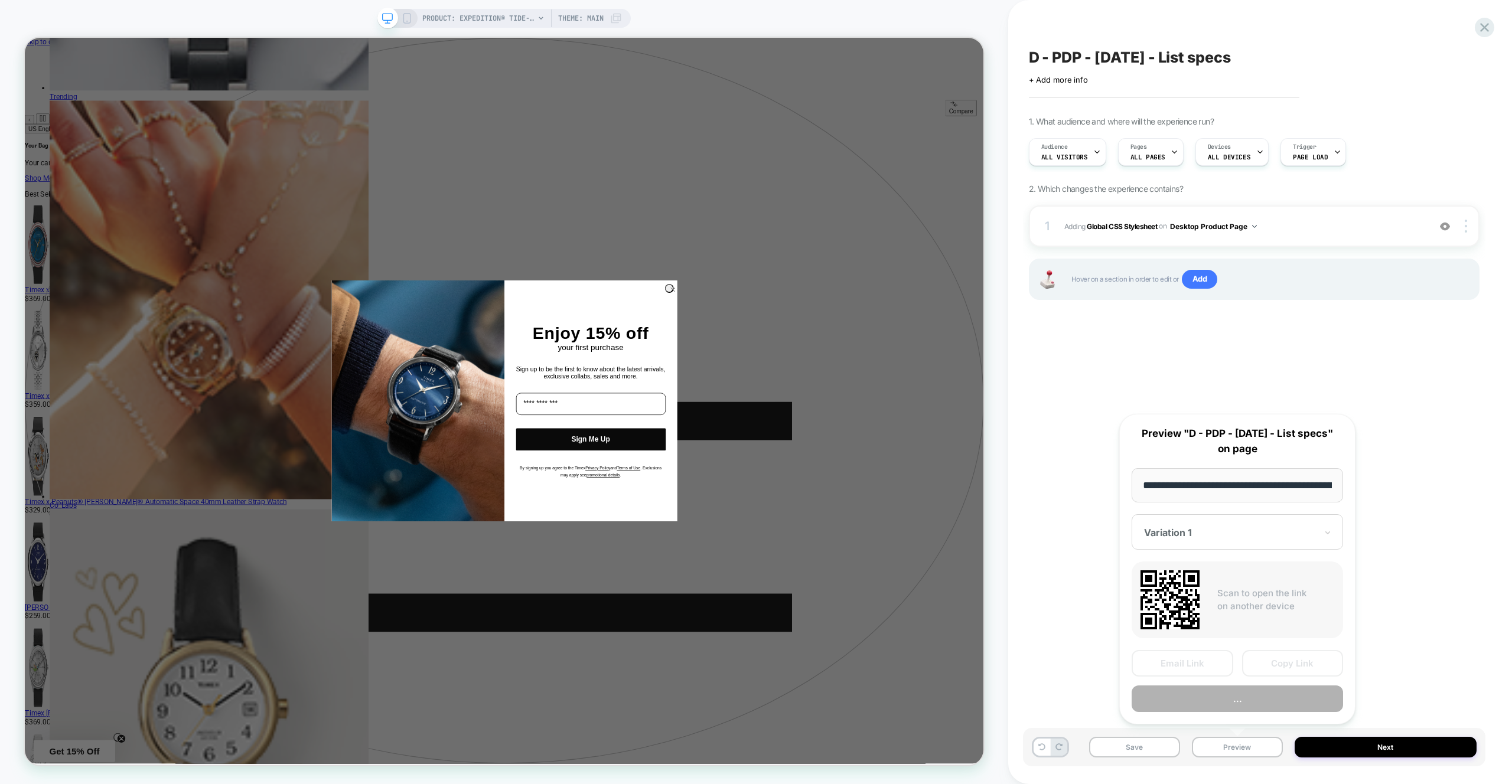
scroll to position [0, 364]
click at [1242, 685] on div "Email Link Copy Link Preview" at bounding box center [1237, 682] width 212 height 62
click at [1242, 690] on button "Preview" at bounding box center [1237, 699] width 212 height 27
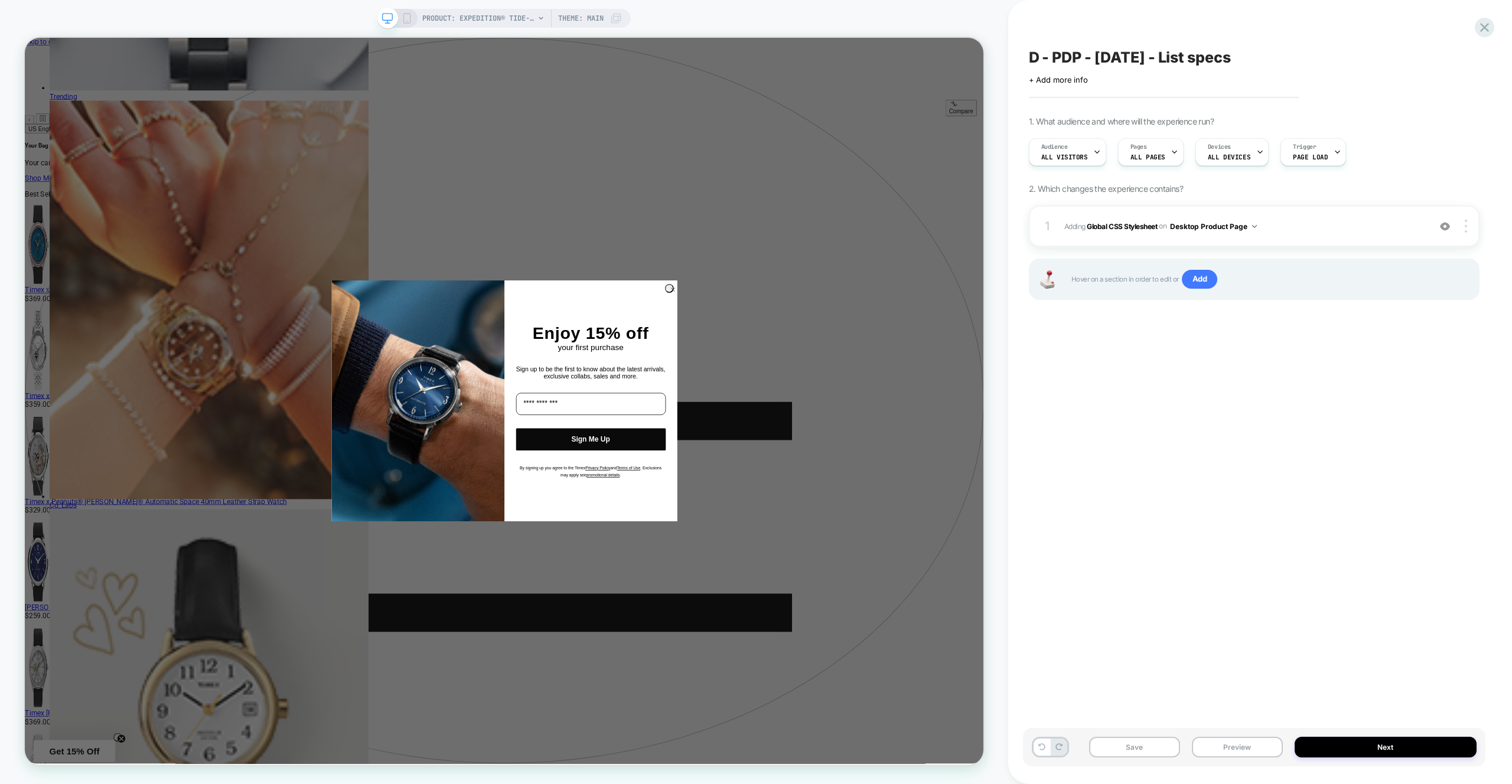
click at [1302, 201] on div "1. What audience and where will the experience run? Audience All Visitors Pages…" at bounding box center [1254, 223] width 450 height 213
click at [1287, 231] on span "Adding Global CSS Stylesheet on Desktop Product Page" at bounding box center [1244, 226] width 359 height 14
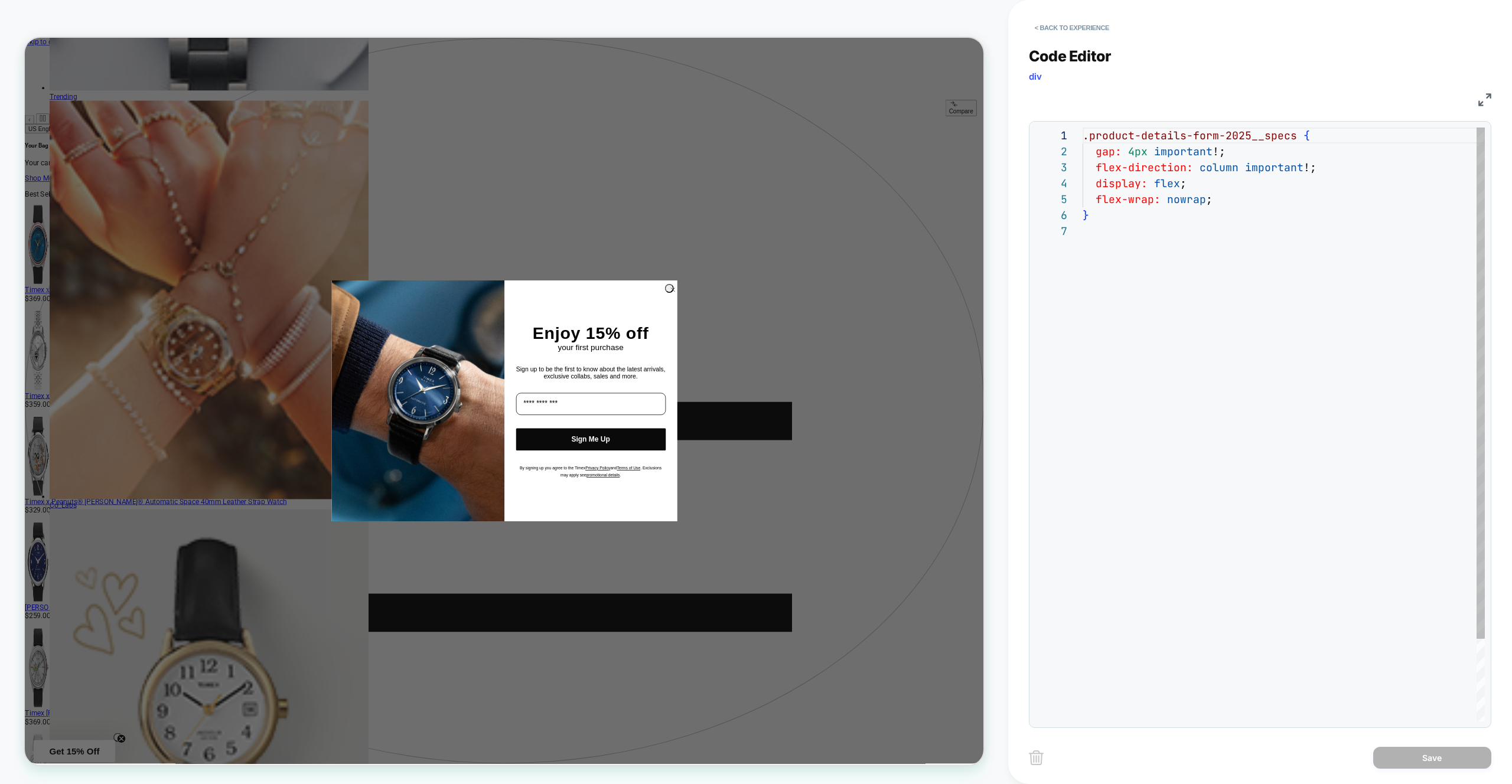
scroll to position [96, 0]
click at [1179, 141] on div ".product-details-form-2025__specs { gap: 4px important !; flex-direction: colum…" at bounding box center [1284, 472] width 402 height 690
click at [1185, 139] on div ".product-details-form-2025__specs { gap: 4px important !; flex-direction: colum…" at bounding box center [1284, 472] width 402 height 690
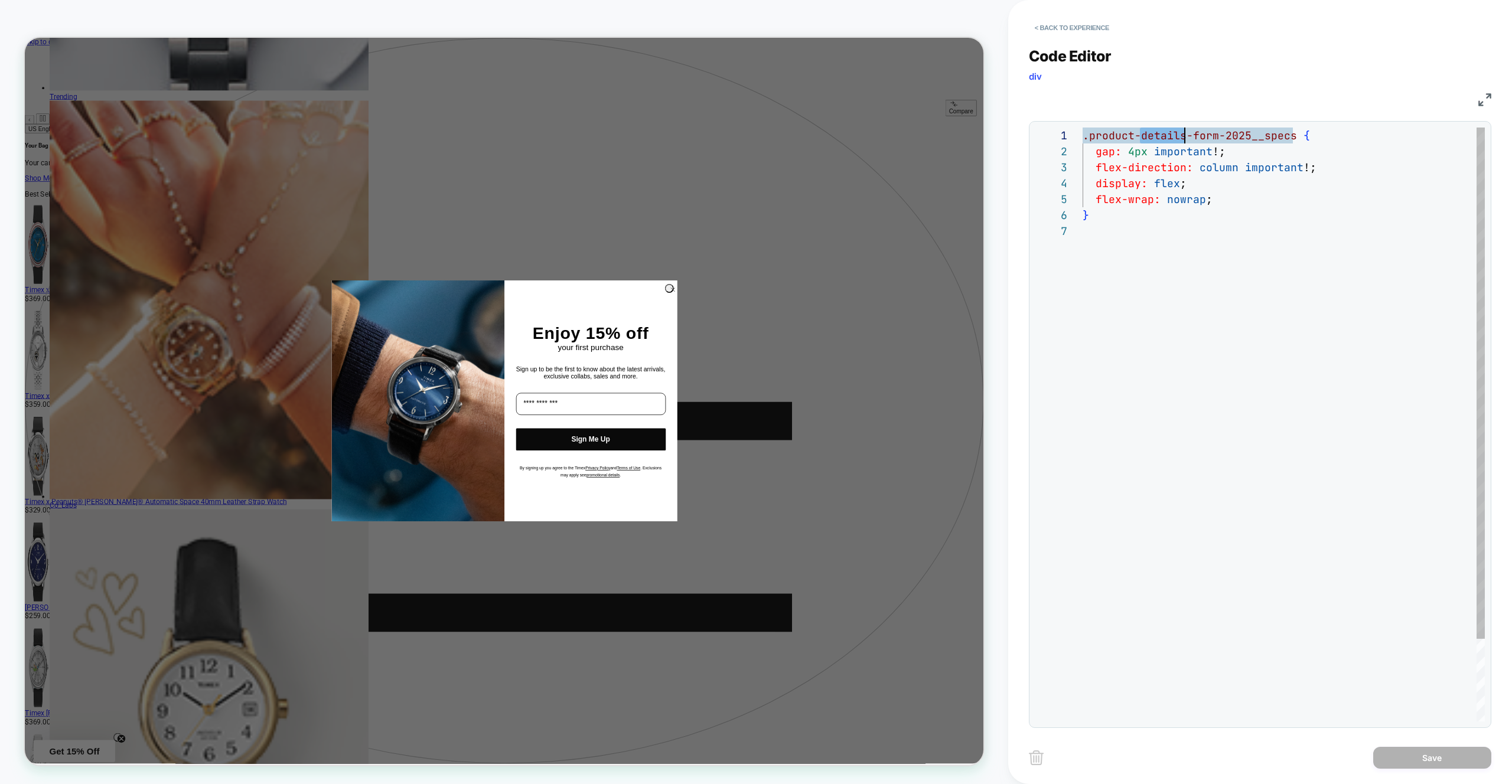
click at [1185, 138] on div ".product-details-form-2025__specs { gap: 4px important !; flex-direction: colum…" at bounding box center [1284, 472] width 402 height 690
drag, startPoint x: 1193, startPoint y: 143, endPoint x: 1148, endPoint y: 141, distance: 45.0
click at [1193, 142] on div ".product-details-form-2025__specs { gap: 4px important !; flex-direction: colum…" at bounding box center [1284, 472] width 402 height 690
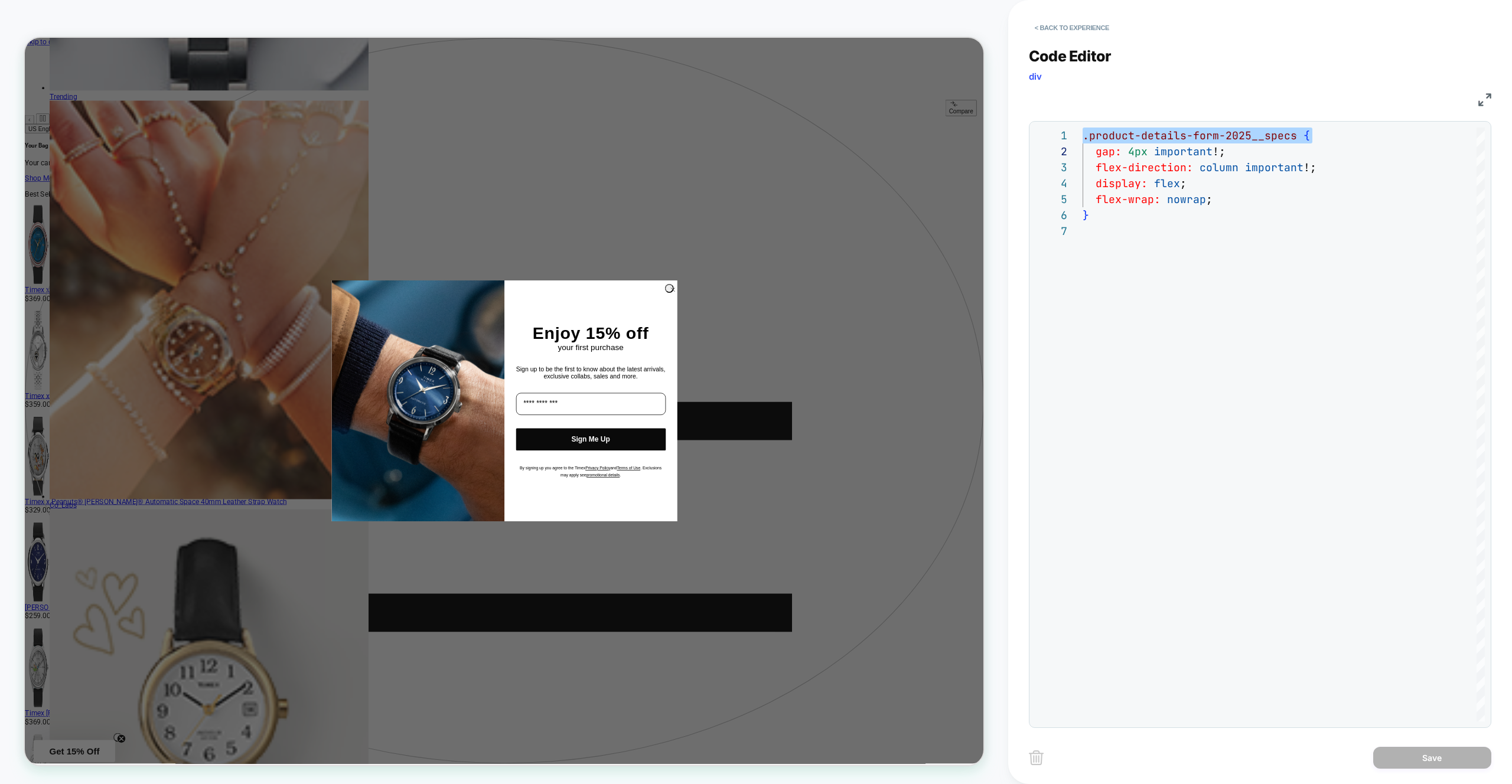
click at [1091, 125] on div "**********" at bounding box center [1260, 425] width 463 height 607
drag, startPoint x: 1091, startPoint y: 134, endPoint x: 1249, endPoint y: 133, distance: 158.0
click at [1249, 134] on div ".product-details-form-2025__specs { gap: 4px important !; flex-direction: colum…" at bounding box center [1284, 472] width 402 height 690
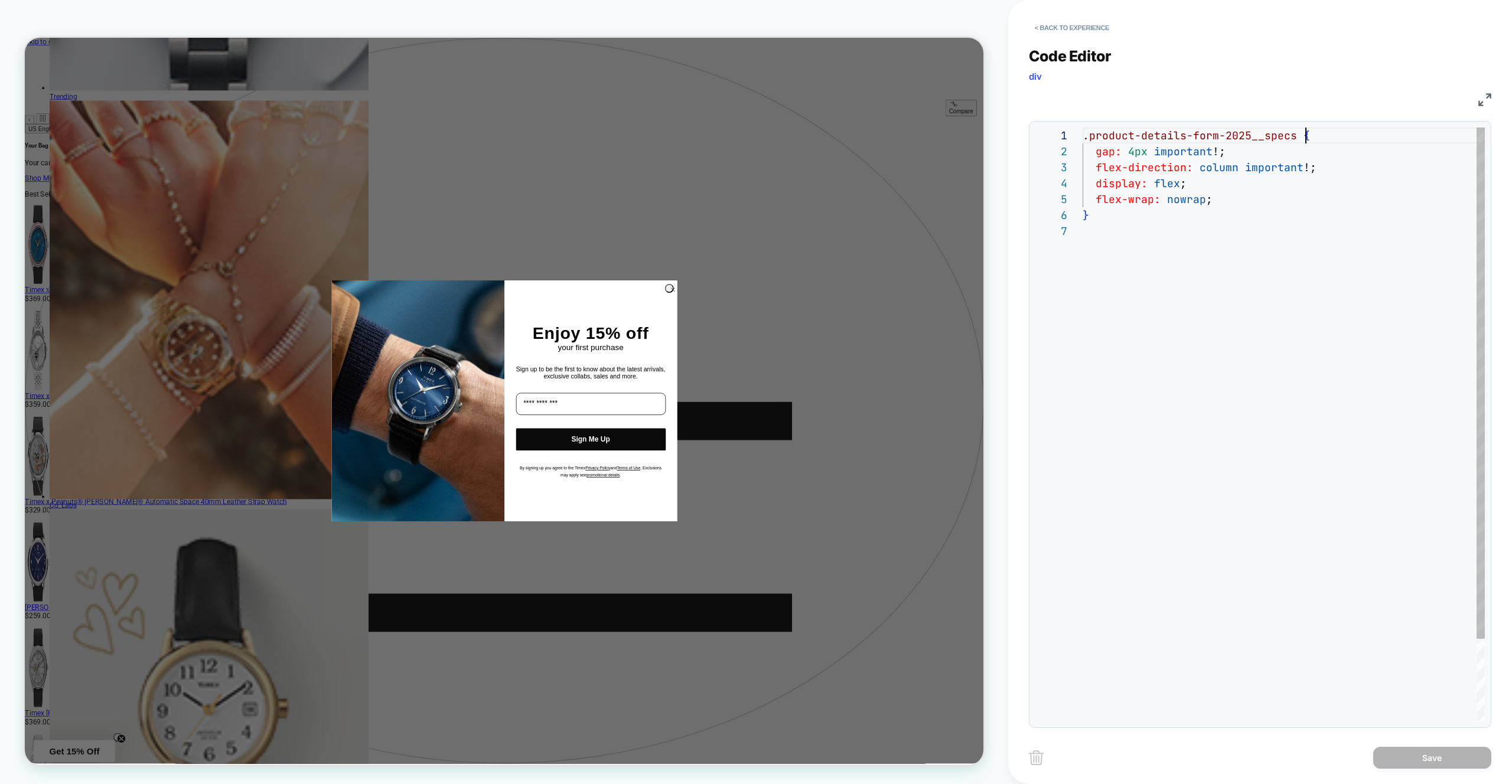
click at [1306, 137] on div ".product-details-form-2025__specs { gap: 4px important !; flex-direction: colum…" at bounding box center [1284, 472] width 402 height 690
drag, startPoint x: 1279, startPoint y: 135, endPoint x: 1088, endPoint y: 134, distance: 191.0
click at [1088, 134] on div ".product-details-form-2025__specs { gap: 4px important !; flex-direction: colum…" at bounding box center [1284, 472] width 402 height 690
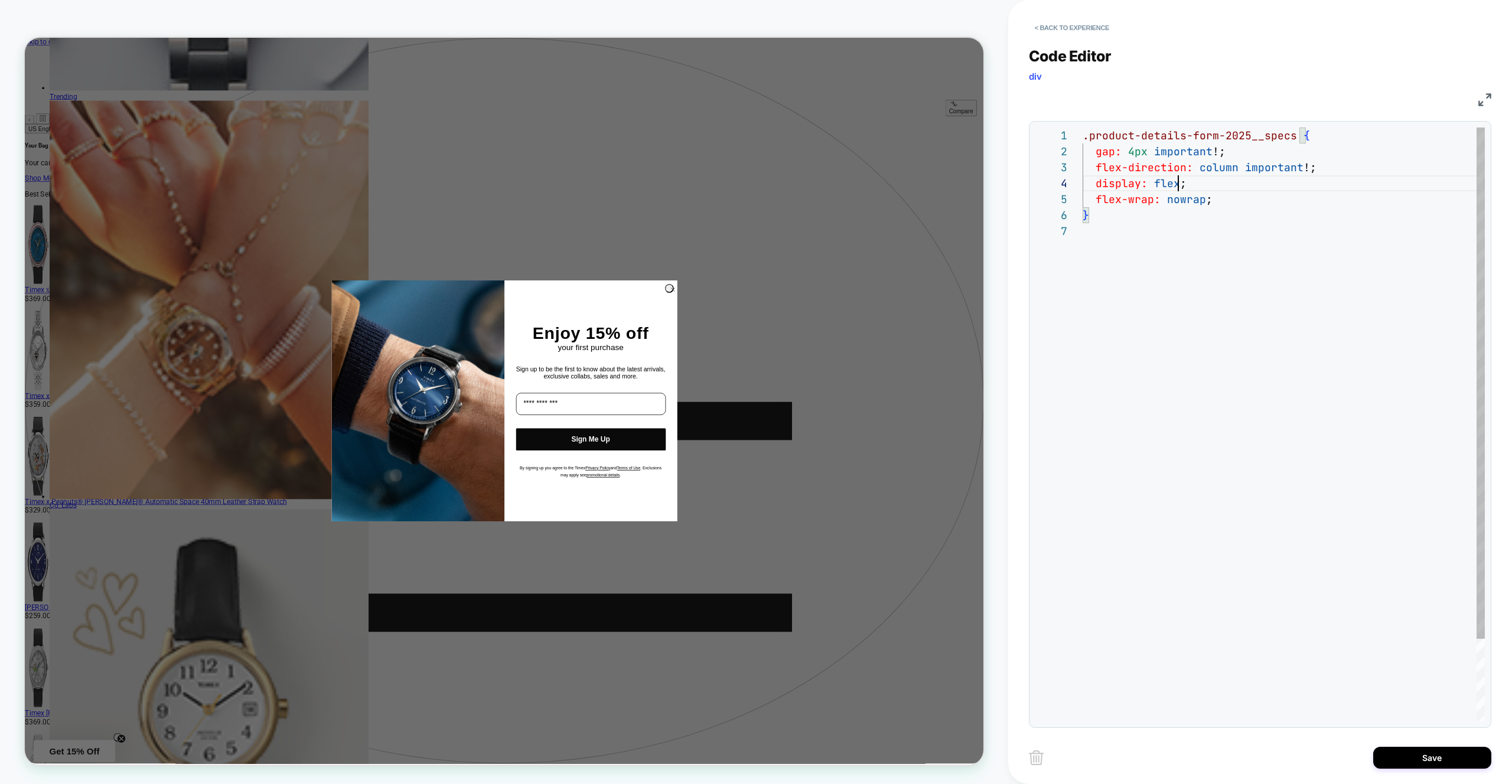
click at [1178, 183] on div ".product-details-form-2025__specs { gap: 4px important !; flex-direction: colum…" at bounding box center [1284, 472] width 402 height 690
click at [1206, 202] on div ".product-details-form-2025__specs { gap: 4px important !; flex-direction: colum…" at bounding box center [1284, 472] width 402 height 690
click at [1302, 171] on div ".product-details-form-2025__specs { gap: 4px important !; flex-direction: colum…" at bounding box center [1284, 472] width 402 height 690
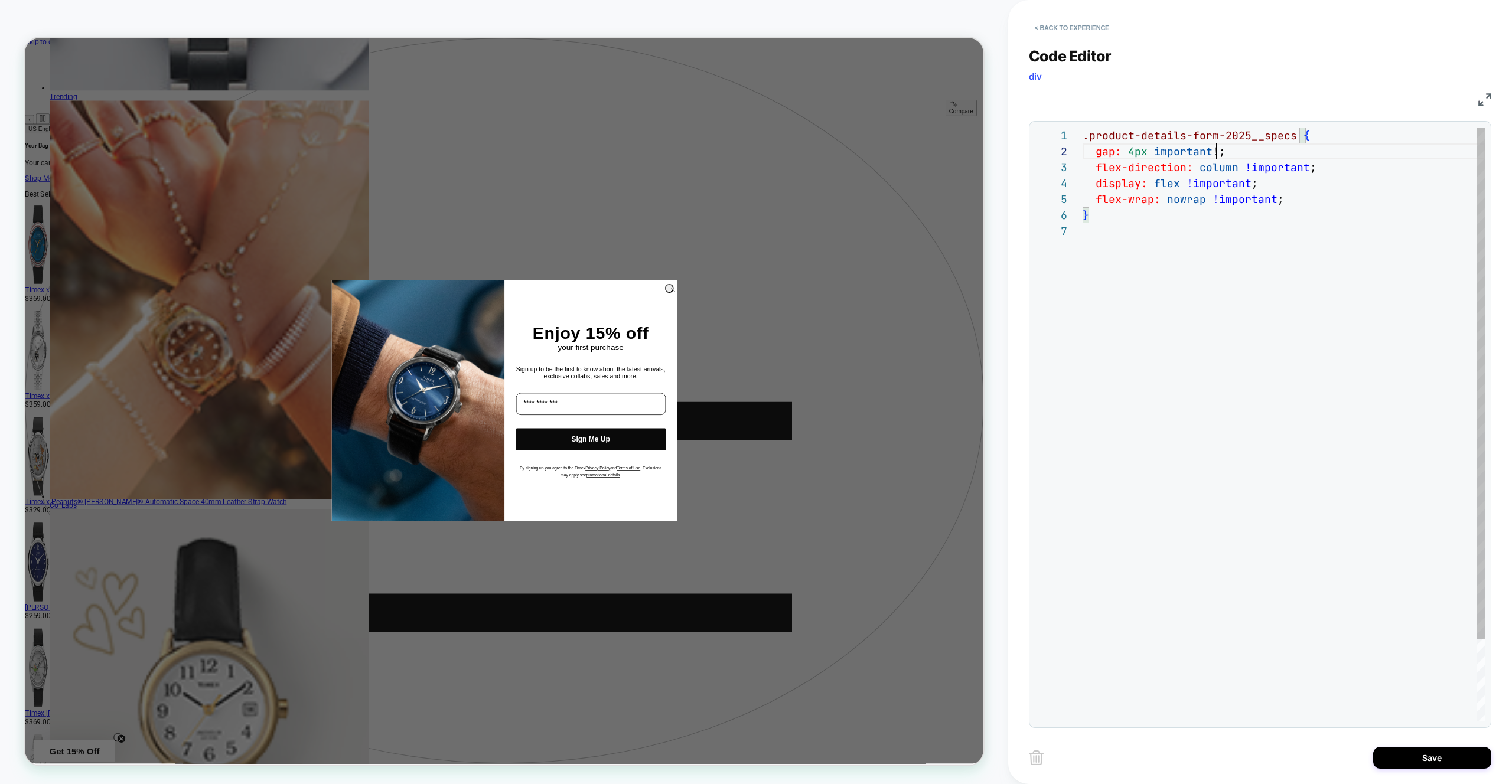
scroll to position [16, 128]
click at [1212, 152] on div ".product-details-form-2025__specs { gap: 4px important !; flex-direction: colum…" at bounding box center [1284, 472] width 402 height 690
click at [1153, 150] on div ".product-details-form-2025__specs { gap: 4px important ; flex-direction: column…" at bounding box center [1284, 472] width 402 height 690
click at [1208, 286] on div ".product-details-form-2025__specs { gap: 4px !important ; flex-direction: colum…" at bounding box center [1284, 472] width 402 height 690
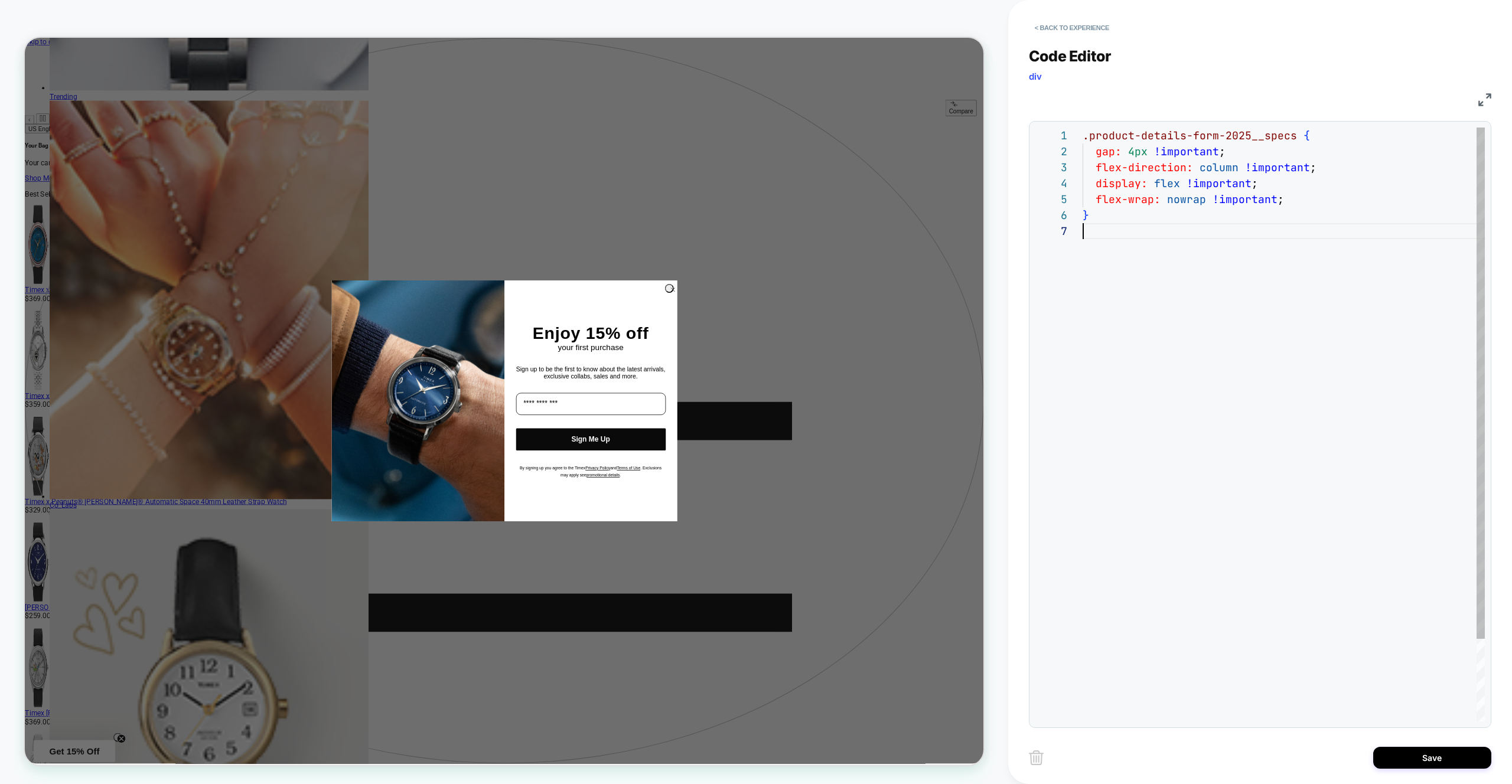
scroll to position [96, 0]
click at [1133, 154] on div ".product-details-form-2025__specs { gap: 4px !important ; flex-direction: colum…" at bounding box center [1284, 472] width 402 height 690
click at [1162, 239] on div ".product-details-form-2025__specs { gap: 6px !important ; flex-direction: colum…" at bounding box center [1284, 472] width 402 height 690
drag, startPoint x: 1136, startPoint y: 154, endPoint x: 1128, endPoint y: 154, distance: 8.0
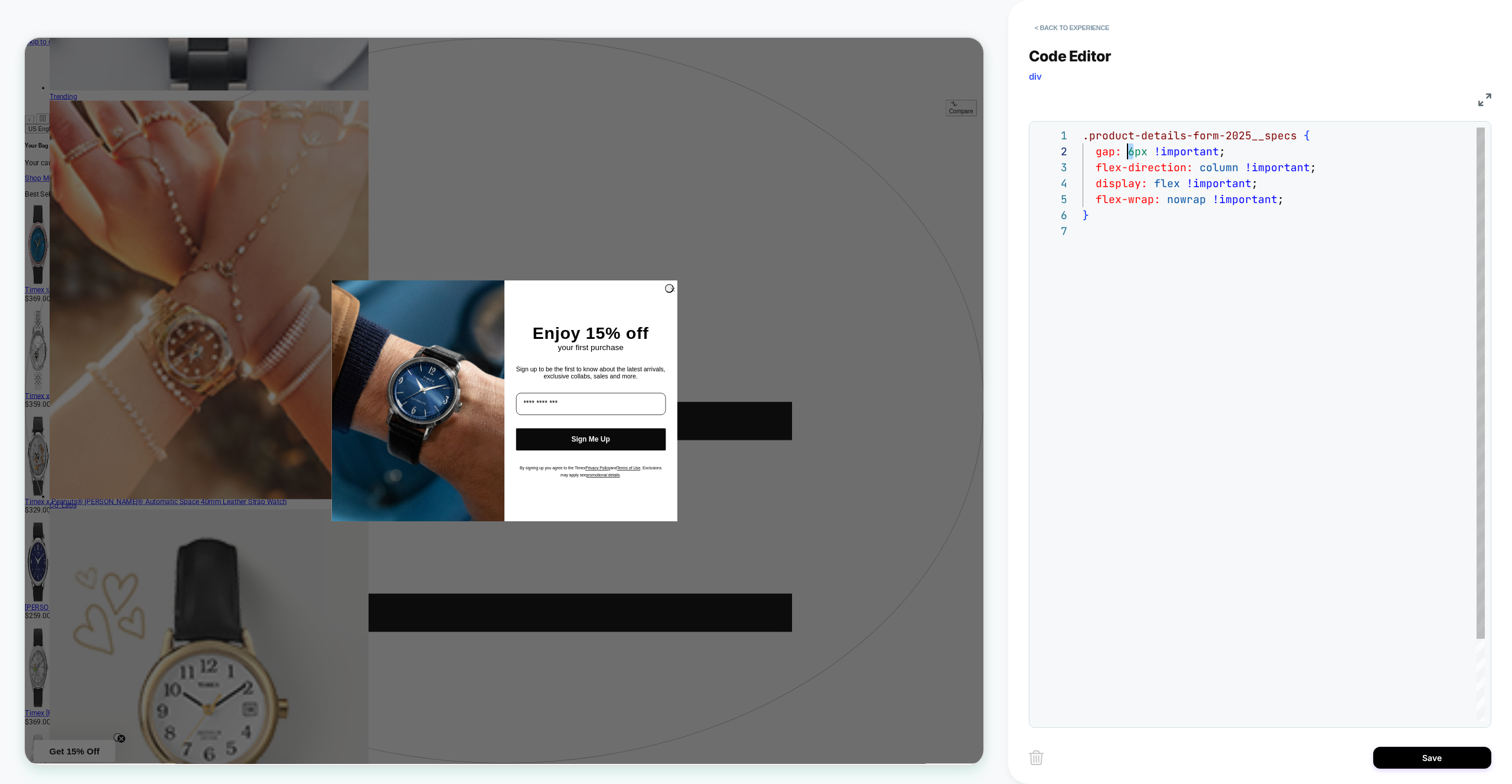
click at [1126, 154] on div ".product-details-form-2025__specs { gap: 6px !important ; flex-direction: colum…" at bounding box center [1284, 472] width 402 height 690
click at [1171, 314] on div ".product-details-form-2025__specs { gap: 4px !important ; flex-direction: colum…" at bounding box center [1284, 472] width 402 height 690
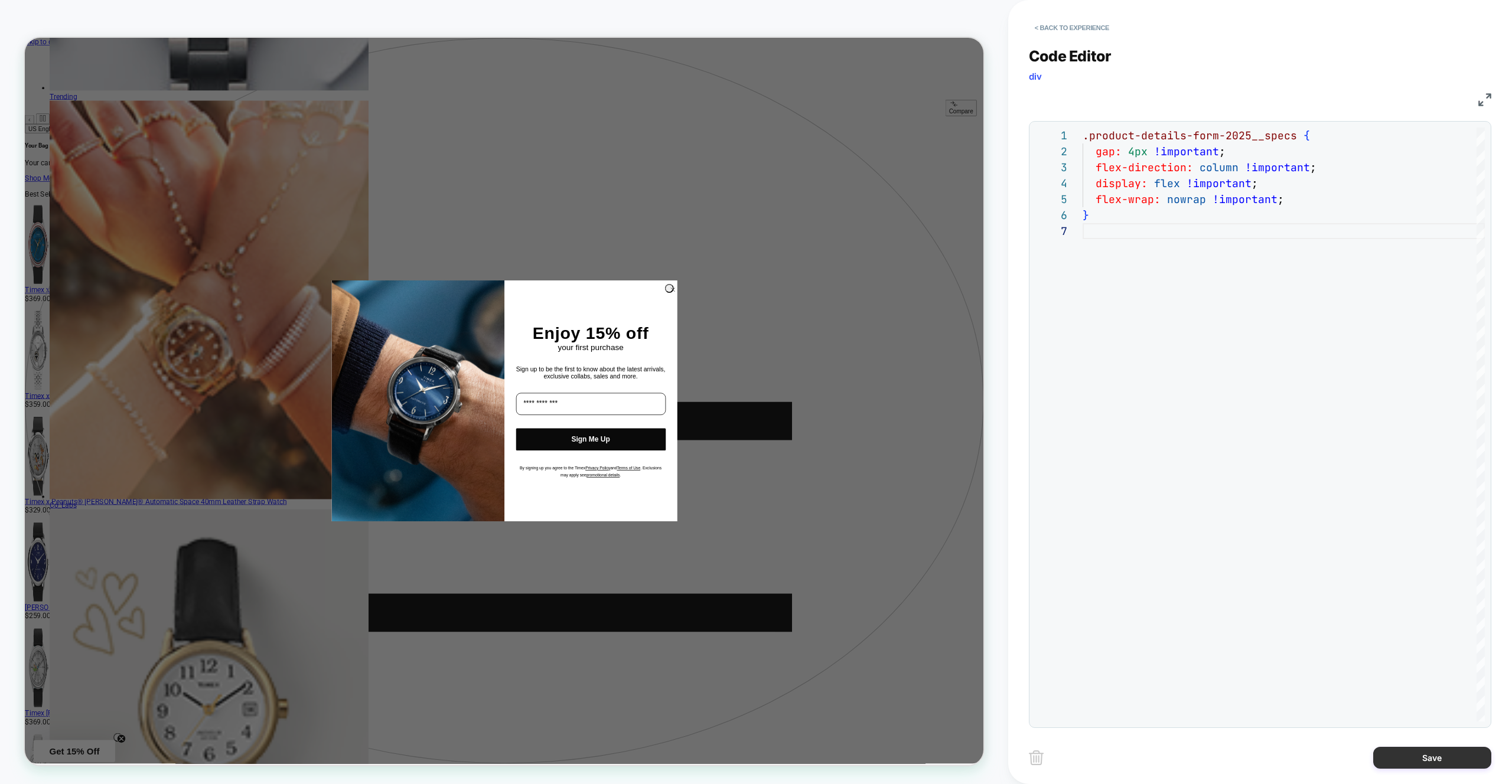
type textarea "**********"
click at [1435, 762] on button "Save" at bounding box center [1432, 758] width 118 height 22
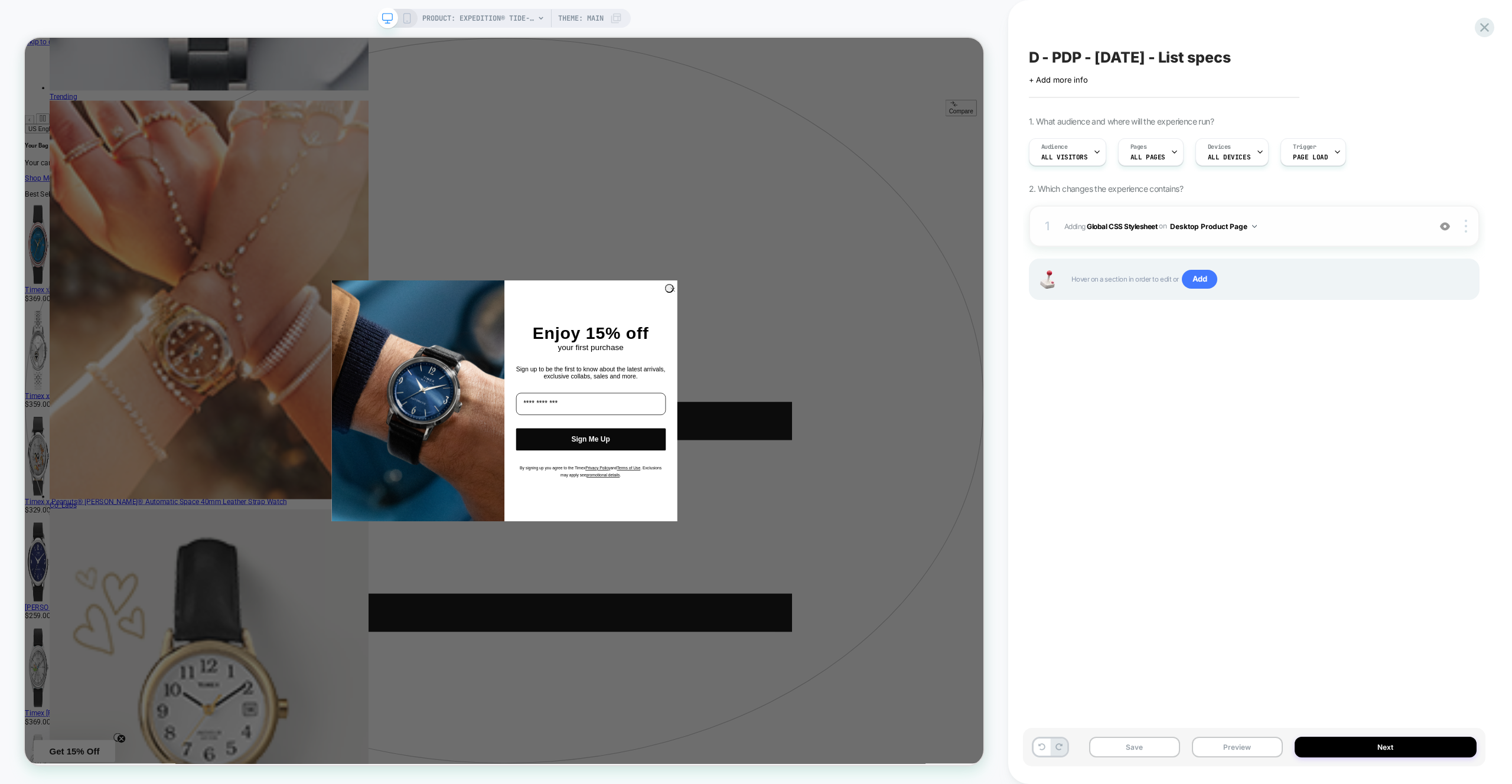
click at [1323, 229] on span "Adding Global CSS Stylesheet on Desktop Product Page" at bounding box center [1244, 226] width 359 height 14
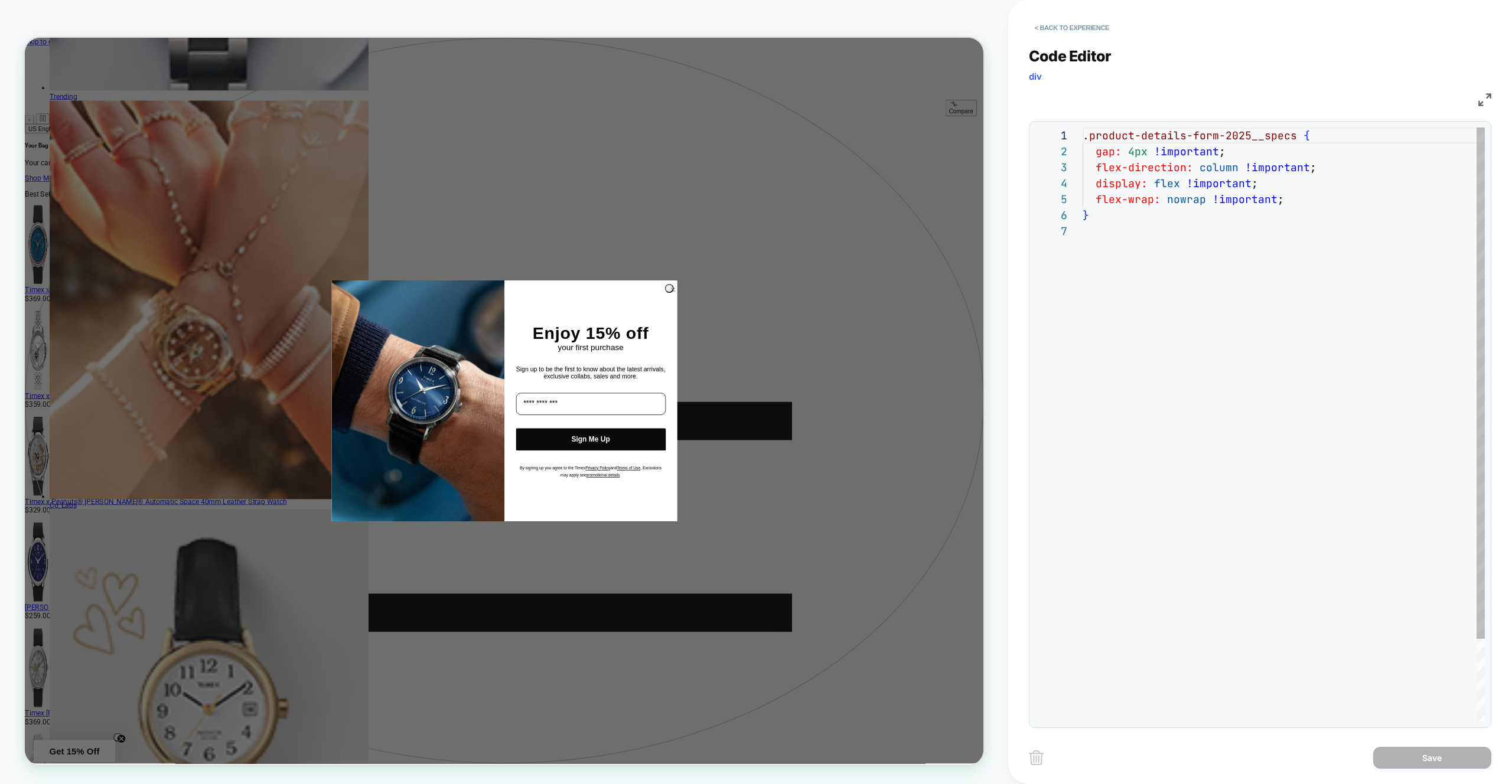
click at [1085, 137] on div ".product-details-form-2025__specs { gap: 4px !important ; flex-direction: colum…" at bounding box center [1284, 472] width 402 height 690
drag, startPoint x: 1278, startPoint y: 385, endPoint x: 1226, endPoint y: 330, distance: 75.7
click at [1278, 383] on div ".product-details-form-2025-wrapper .product-details-form-2025__specs { gap: 4px…" at bounding box center [1323, 472] width 480 height 690
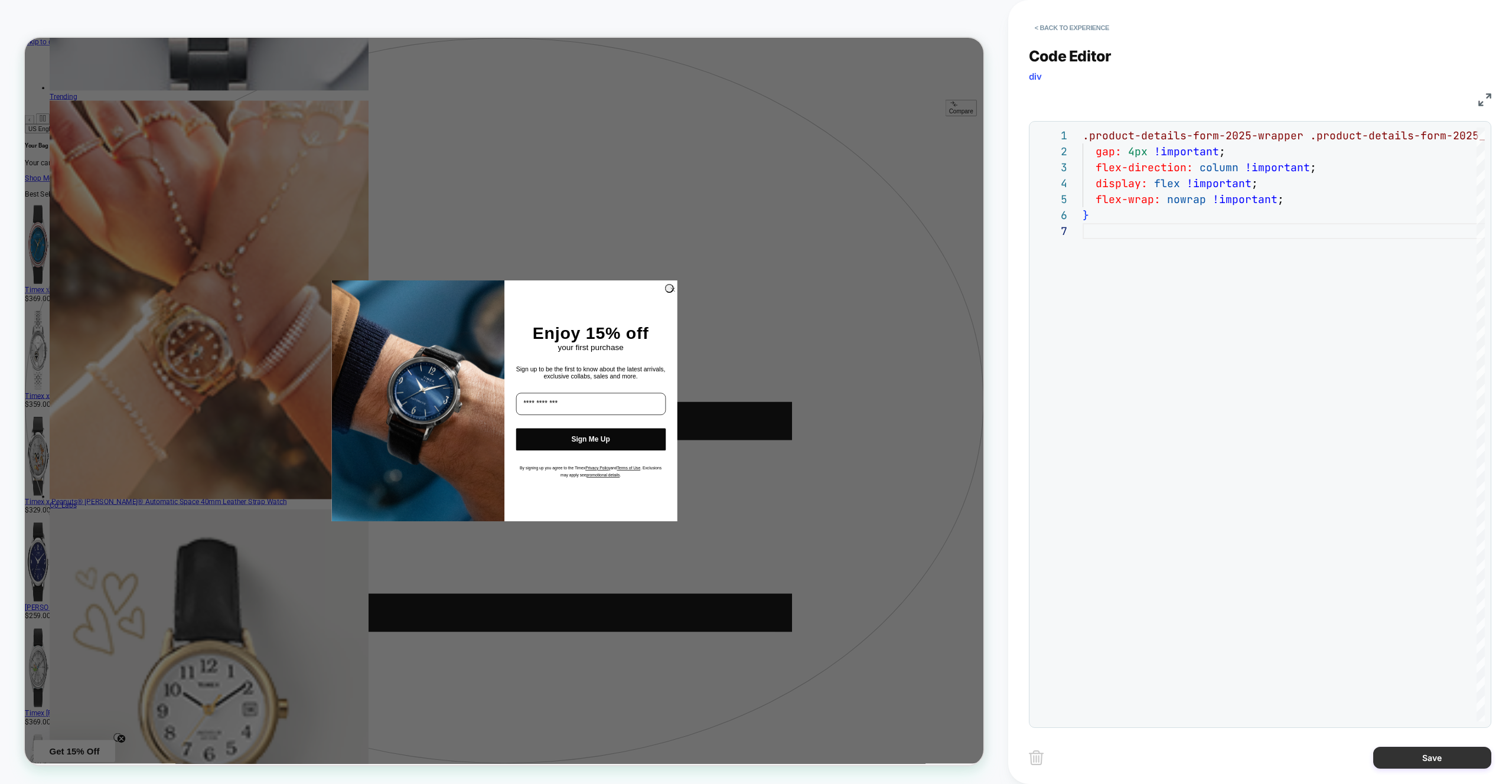
type textarea "**********"
click at [1428, 759] on button "Save" at bounding box center [1432, 758] width 118 height 22
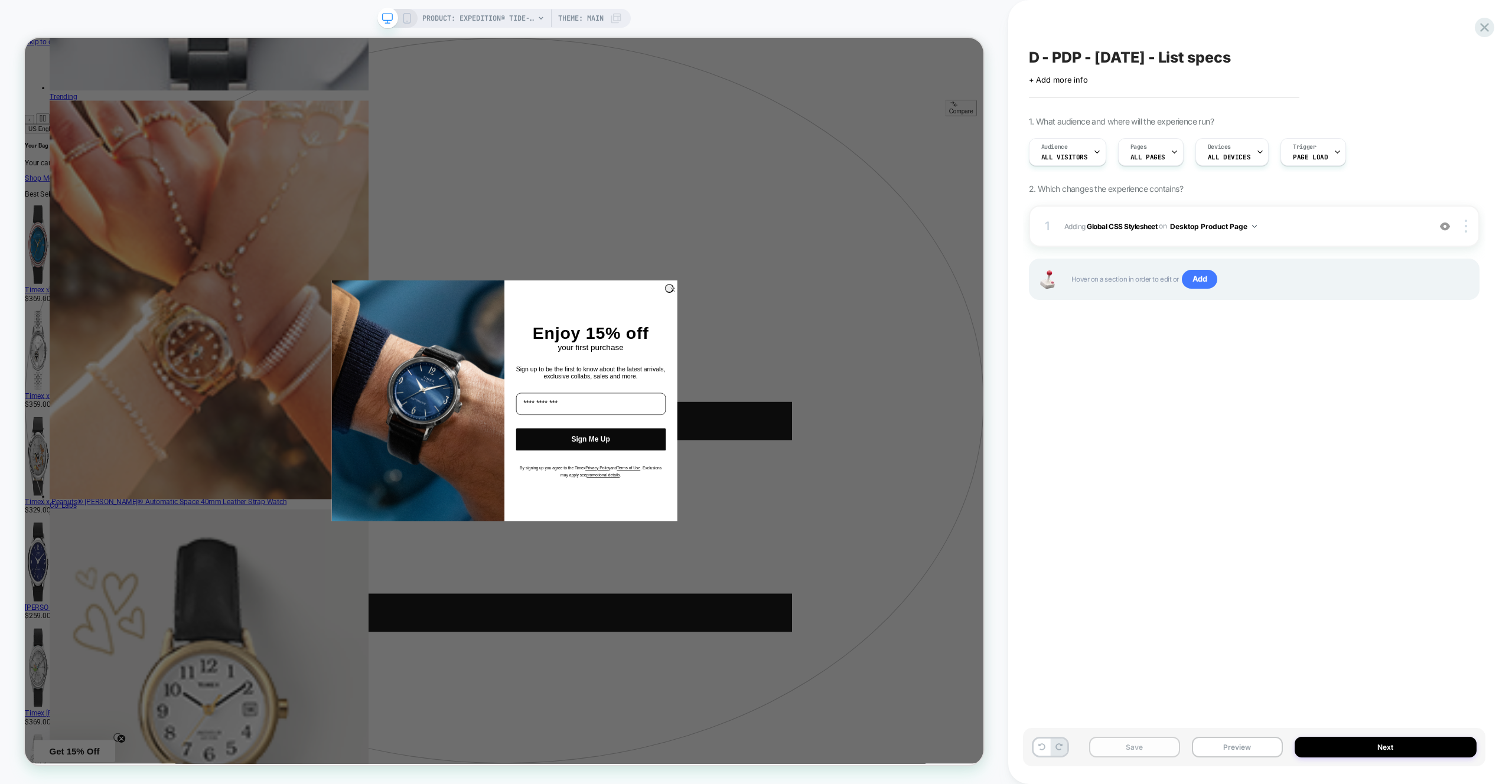
click at [1122, 749] on button "Save" at bounding box center [1135, 747] width 91 height 21
